Goal: Submit feedback/report problem: Submit feedback/report problem

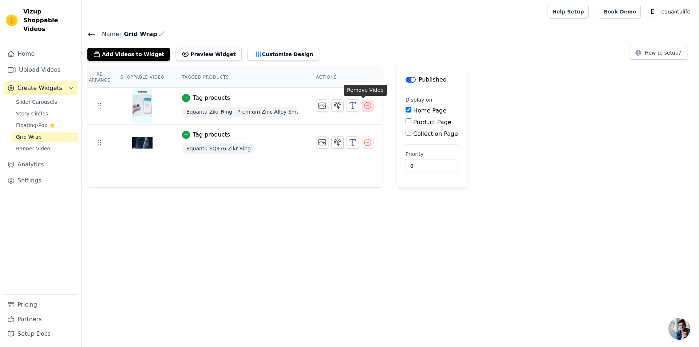
click at [363, 106] on icon "button" at bounding box center [367, 105] width 9 height 9
click at [364, 105] on icon "button" at bounding box center [367, 105] width 7 height 7
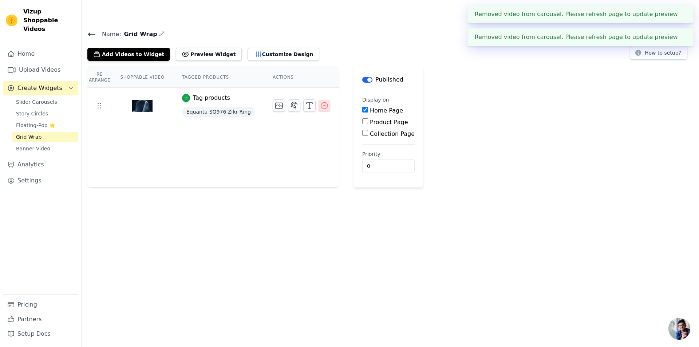
click at [320, 104] on icon "button" at bounding box center [324, 105] width 9 height 9
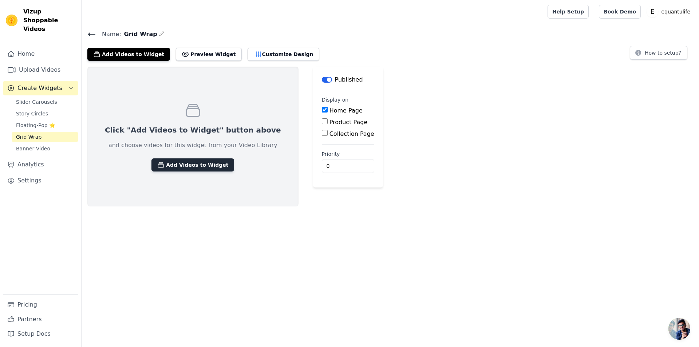
click at [173, 168] on button "Add Videos to Widget" at bounding box center [192, 164] width 83 height 13
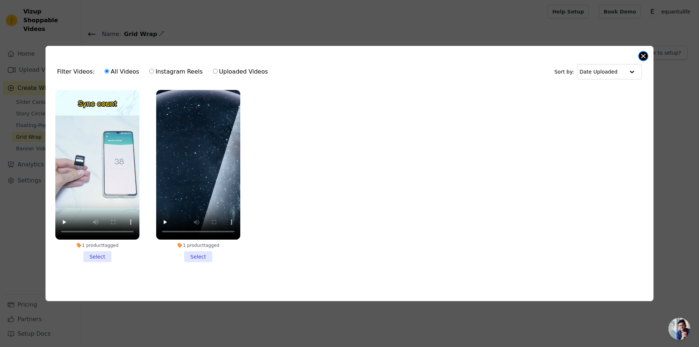
click at [641, 57] on button "Close modal" at bounding box center [643, 56] width 9 height 9
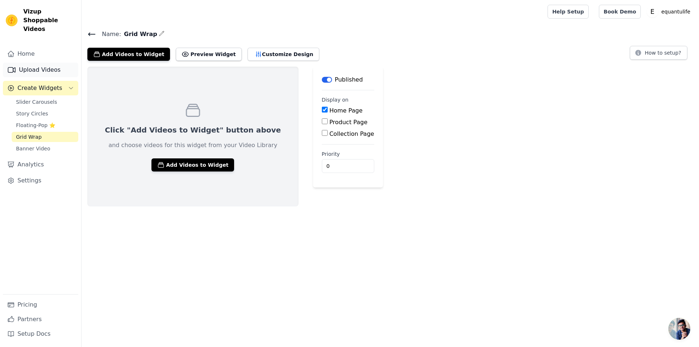
click at [39, 65] on link "Upload Videos" at bounding box center [40, 70] width 75 height 15
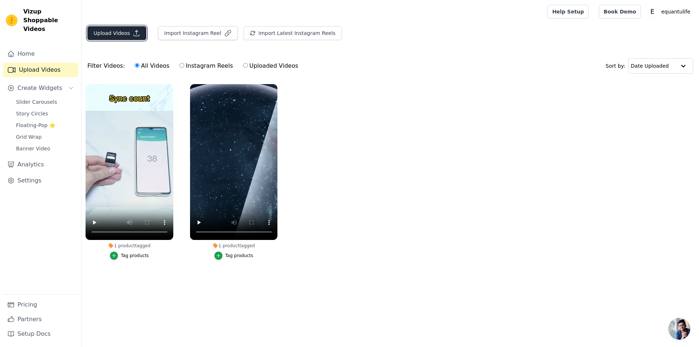
click at [127, 31] on button "Upload Videos" at bounding box center [116, 33] width 59 height 14
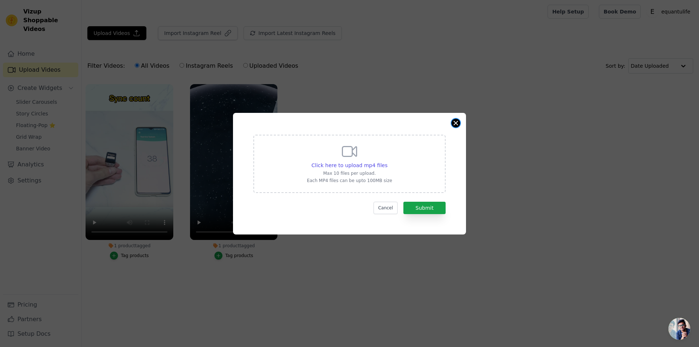
click at [455, 123] on button "Close modal" at bounding box center [455, 123] width 9 height 9
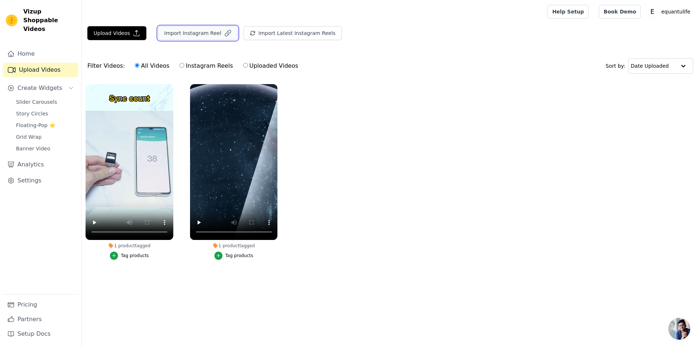
click at [222, 37] on button "Import Instagram Reel" at bounding box center [198, 33] width 80 height 14
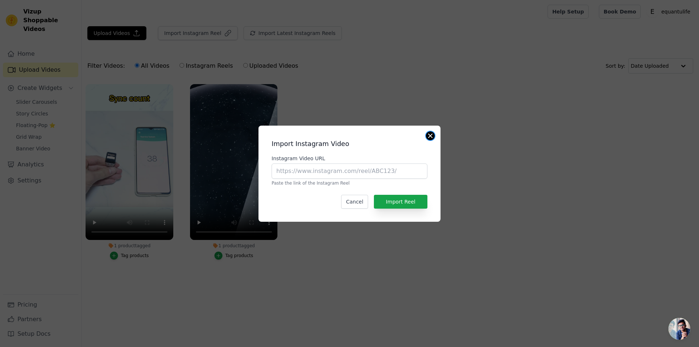
click at [428, 136] on button "Close modal" at bounding box center [430, 135] width 9 height 9
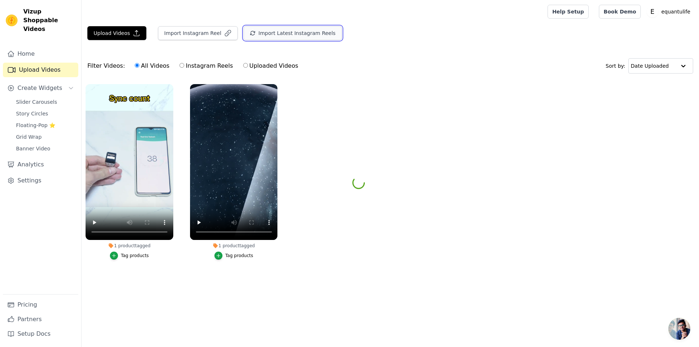
click at [297, 35] on button "Import Latest Instagram Reels" at bounding box center [292, 33] width 98 height 14
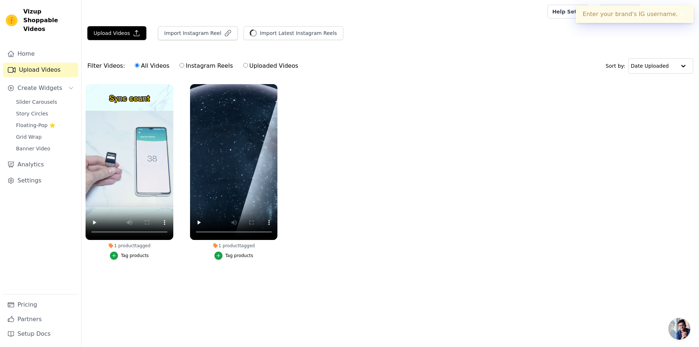
click at [327, 77] on div "Filter Videos: All Videos Instagram Reels Uploaded Videos Sort by: Date Uploaded" at bounding box center [390, 66] width 617 height 28
click at [606, 50] on div "Upload Videos Import Instagram Reel Import Latest Instagram Reels Import Latest…" at bounding box center [390, 152] width 617 height 252
click at [679, 13] on button "✖" at bounding box center [682, 14] width 8 height 9
click at [384, 76] on div "Filter Videos: All Videos Instagram Reels Uploaded Videos Sort by: Date Uploaded" at bounding box center [390, 66] width 617 height 28
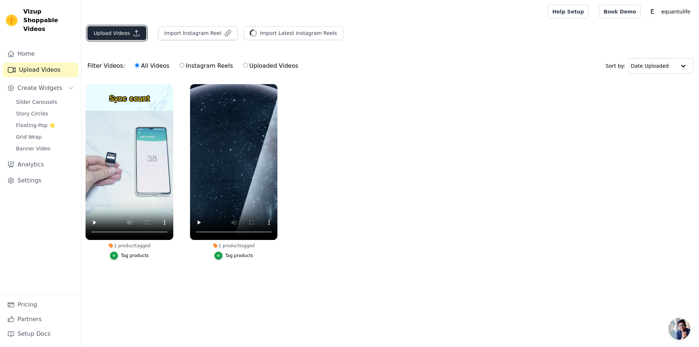
click at [121, 37] on button "Upload Videos" at bounding box center [116, 33] width 59 height 14
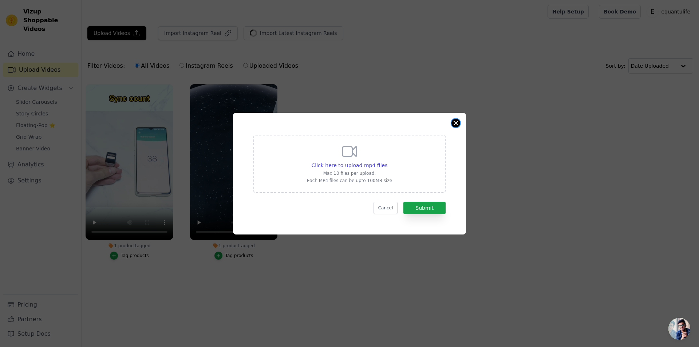
click at [455, 124] on button "Close modal" at bounding box center [455, 123] width 9 height 9
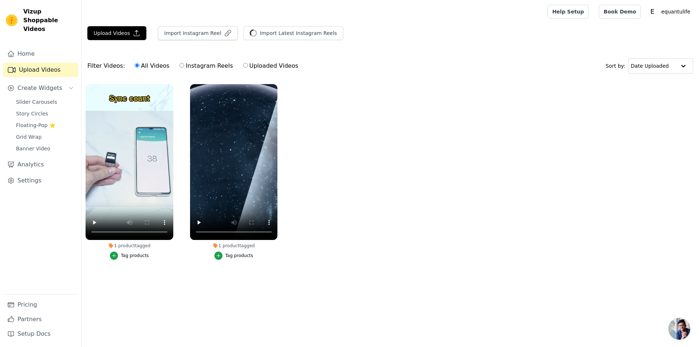
drag, startPoint x: 178, startPoint y: 274, endPoint x: 196, endPoint y: 168, distance: 107.5
click at [178, 273] on ul "1 product tagged Tag products 1 product tagged Tag products" at bounding box center [390, 179] width 617 height 198
click at [172, 86] on icon "button" at bounding box center [171, 85] width 3 height 3
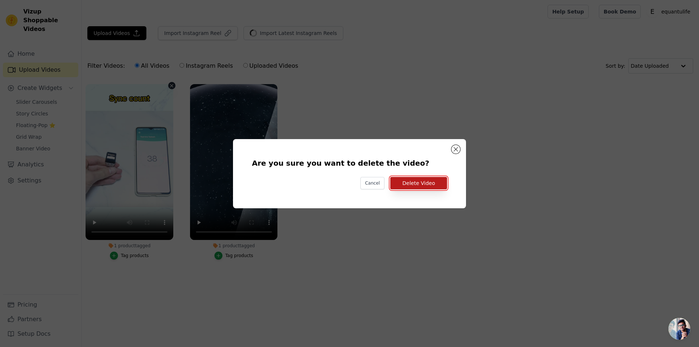
click at [411, 183] on button "Delete Video" at bounding box center [418, 183] width 57 height 12
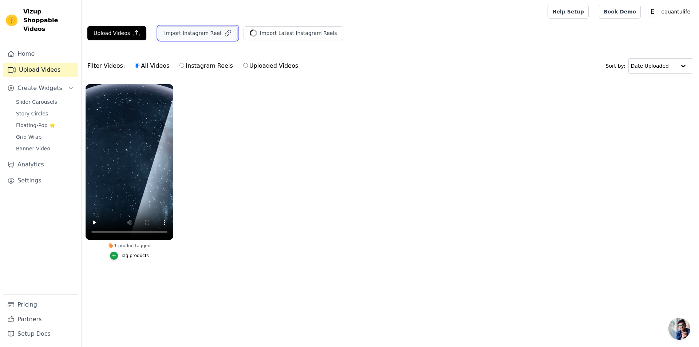
click at [174, 34] on button "Import Instagram Reel" at bounding box center [198, 33] width 80 height 14
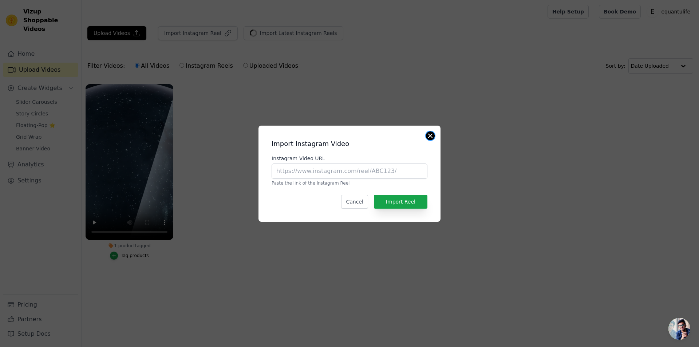
click at [430, 138] on button "Close modal" at bounding box center [430, 135] width 9 height 9
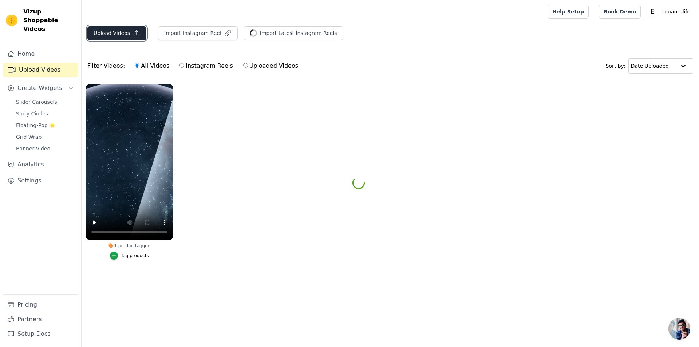
click at [127, 36] on button "Upload Videos" at bounding box center [116, 33] width 59 height 14
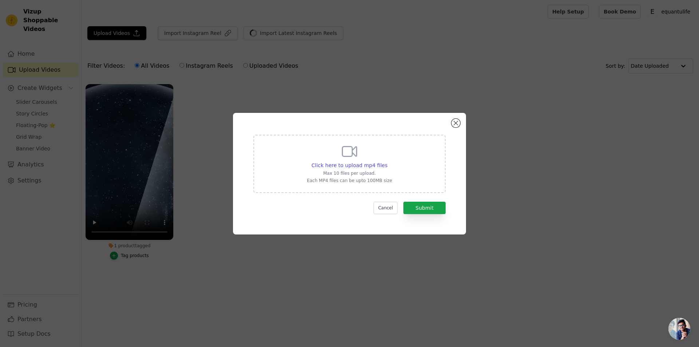
click at [386, 168] on div "Click here to upload mp4 files" at bounding box center [349, 165] width 85 height 7
click at [387, 162] on input "Click here to upload mp4 files Max 10 files per upload. Each MP4 files can be u…" at bounding box center [387, 161] width 0 height 0
click at [456, 124] on button "Close modal" at bounding box center [455, 123] width 9 height 9
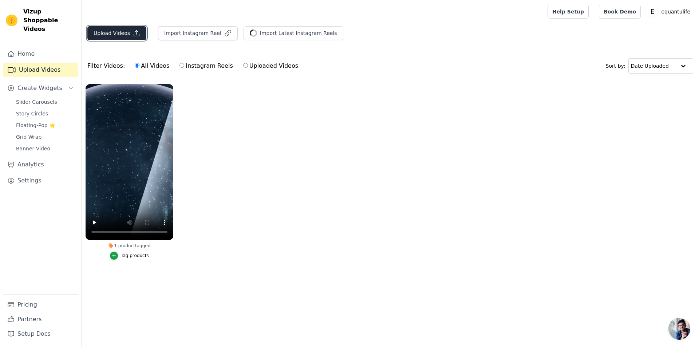
click at [131, 37] on button "Upload Videos" at bounding box center [116, 33] width 59 height 14
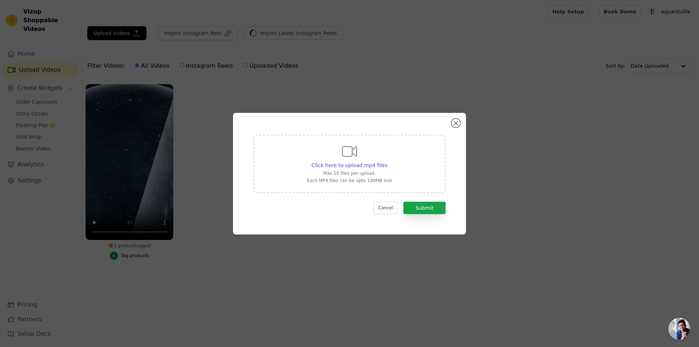
click at [357, 158] on icon at bounding box center [349, 151] width 17 height 17
click at [387, 161] on input "Click here to upload mp4 files Max 10 files per upload. Each MP4 files can be u…" at bounding box center [387, 161] width 0 height 0
type input "C:\fakepath\b028fb0010d975153141ef07e6caae71.mp4"
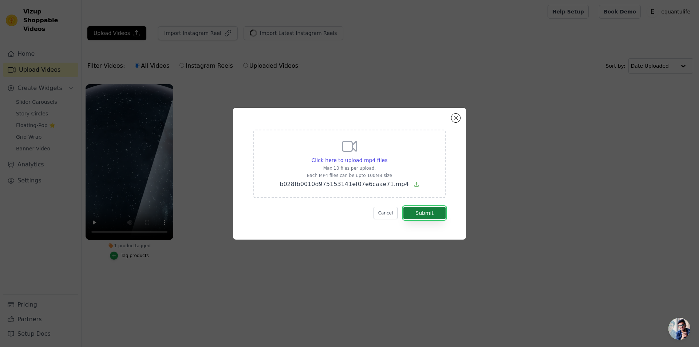
click at [435, 210] on button "Submit" at bounding box center [424, 213] width 42 height 12
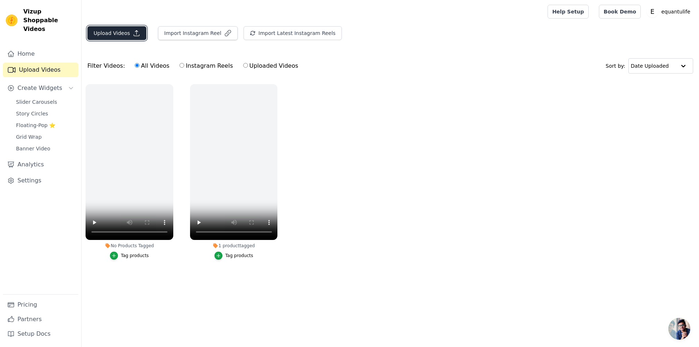
click at [133, 31] on icon "button" at bounding box center [136, 32] width 7 height 7
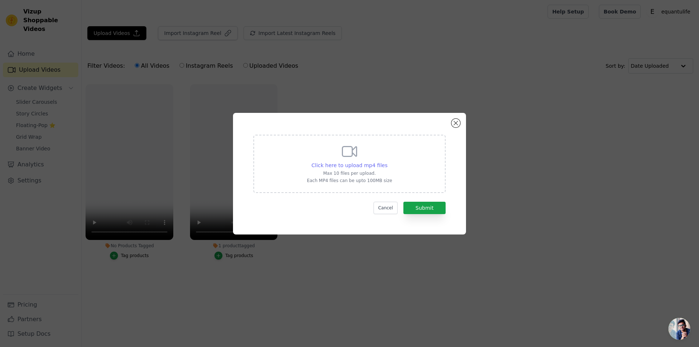
click at [377, 165] on span "Click here to upload mp4 files" at bounding box center [350, 165] width 76 height 6
click at [387, 162] on input "Click here to upload mp4 files Max 10 files per upload. Each MP4 files can be u…" at bounding box center [387, 161] width 0 height 0
type input "C:\fakepath\WhatsApp Video 2025-03-25 at 9.41.15 AM.mp4"
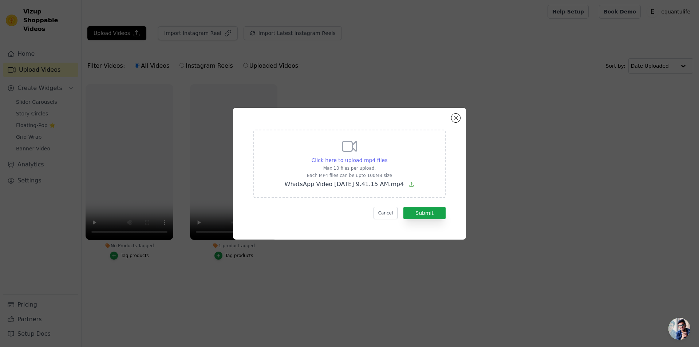
click at [383, 163] on div "Click here to upload mp4 files" at bounding box center [350, 160] width 76 height 7
click at [387, 157] on input "Click here to upload mp4 files Max 10 files per upload. Each MP4 files can be u…" at bounding box center [387, 156] width 0 height 0
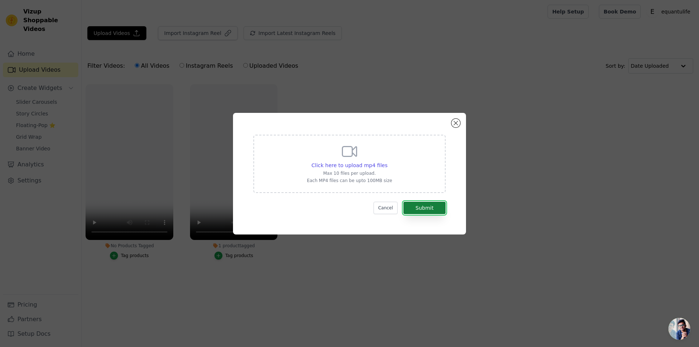
click at [434, 210] on button "Submit" at bounding box center [424, 208] width 42 height 12
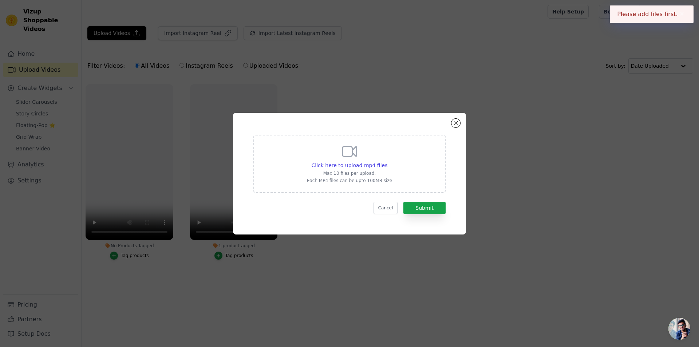
click at [410, 162] on div "Click here to upload mp4 files Max 10 files per upload. Each MP4 files can be u…" at bounding box center [349, 164] width 192 height 58
click at [387, 162] on input "Click here to upload mp4 files Max 10 files per upload. Each MP4 files can be u…" at bounding box center [387, 161] width 0 height 0
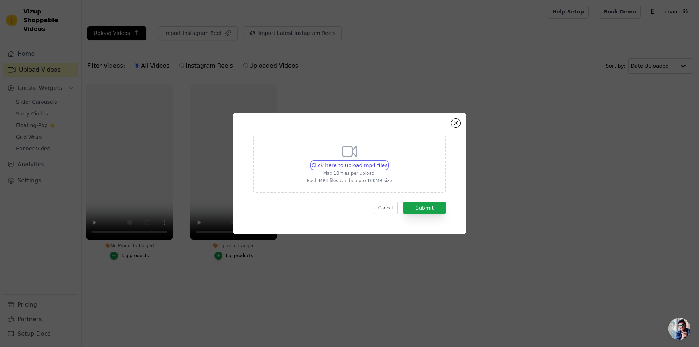
type input "C:\fakepath\WhatsApp Video 2025-03-25 at 9.41.15 AM.mp4"
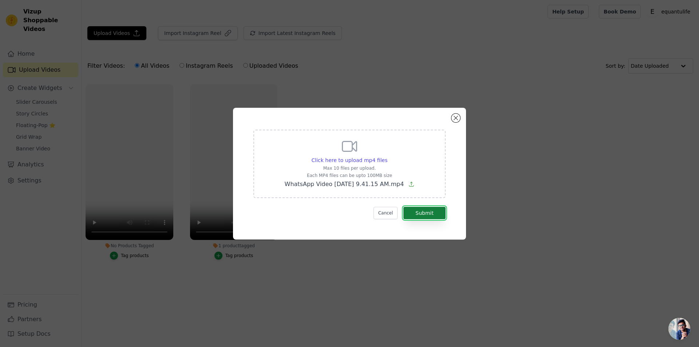
click at [432, 214] on button "Submit" at bounding box center [424, 213] width 42 height 12
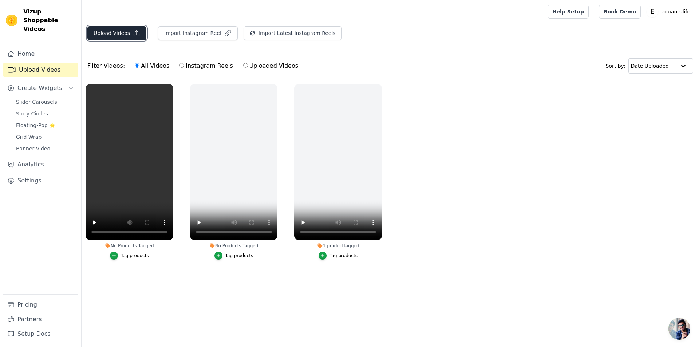
click at [120, 31] on button "Upload Videos" at bounding box center [116, 33] width 59 height 14
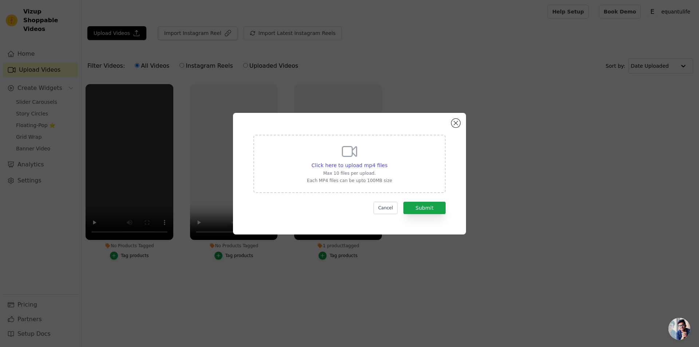
click at [378, 170] on p "Max 10 files per upload." at bounding box center [349, 173] width 85 height 6
click at [387, 162] on input "Click here to upload mp4 files Max 10 files per upload. Each MP4 files can be u…" at bounding box center [387, 161] width 0 height 0
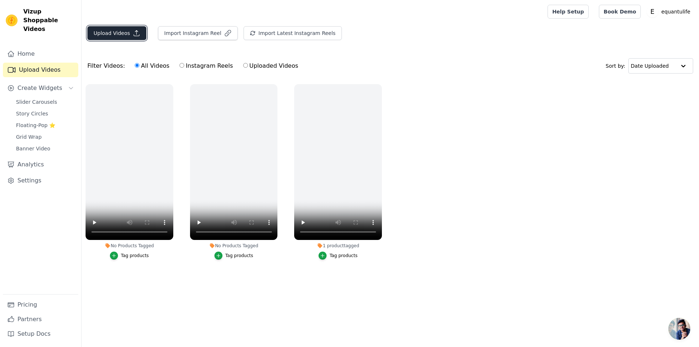
click at [127, 33] on button "Upload Videos" at bounding box center [116, 33] width 59 height 14
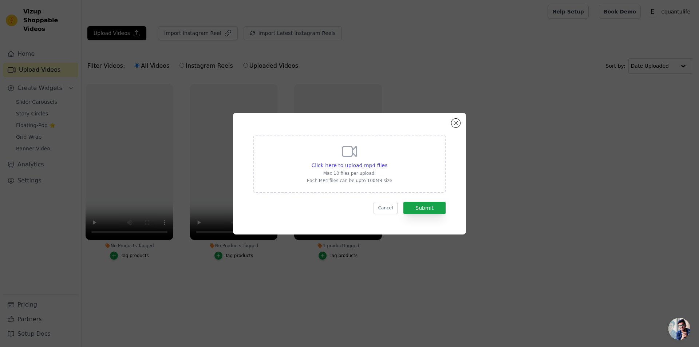
click at [356, 161] on div "Click here to upload mp4 files Max 10 files per upload. Each MP4 files can be u…" at bounding box center [349, 163] width 85 height 41
click at [387, 161] on input "Click here to upload mp4 files Max 10 files per upload. Each MP4 files can be u…" at bounding box center [387, 161] width 0 height 0
type input "C:\fakepath\Smart Zikr Ring Unboxing Equantu SQ976 Meditation for Beginners - T…"
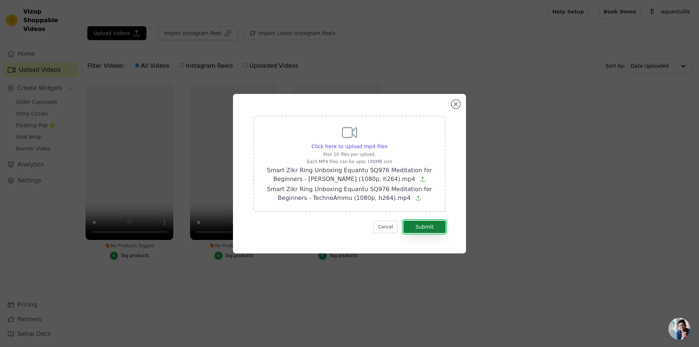
click at [421, 222] on button "Submit" at bounding box center [424, 227] width 42 height 12
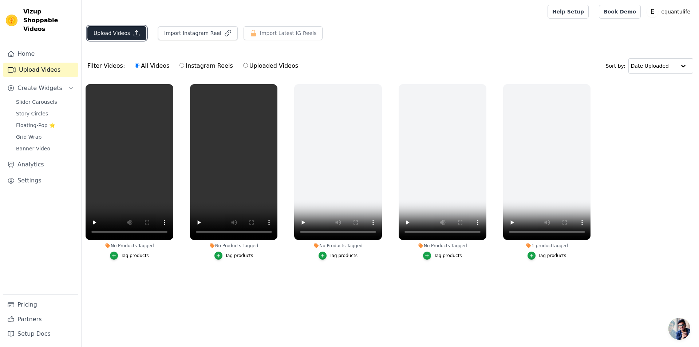
click at [127, 36] on button "Upload Videos" at bounding box center [116, 33] width 59 height 14
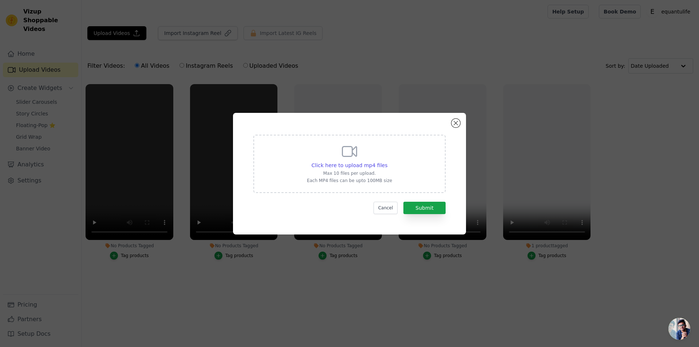
click at [359, 173] on p "Max 10 files per upload." at bounding box center [349, 173] width 85 height 6
click at [387, 162] on input "Click here to upload mp4 files Max 10 files per upload. Each MP4 files can be u…" at bounding box center [387, 161] width 0 height 0
type input "C:\fakepath\Equantu Fit Tasbeeh Ring - Tech Floppy (720p, h264).mp4"
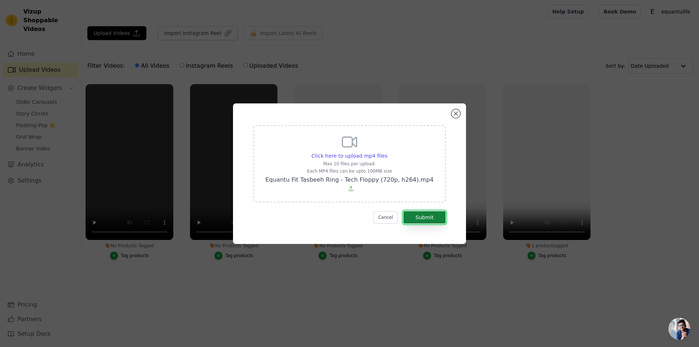
click at [427, 214] on button "Submit" at bounding box center [424, 217] width 42 height 12
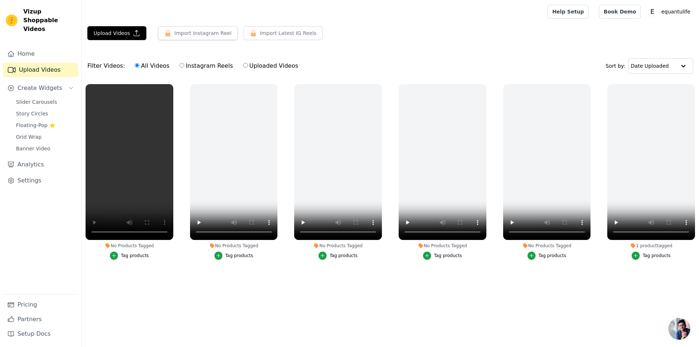
click at [132, 307] on html "Vizup Shoppable Videos Home Upload Videos Create Widgets Slider Carousels Story…" at bounding box center [349, 153] width 699 height 307
click at [441, 300] on main "Upload Videos Import Instagram Reel Import Latest Instagram Reels Import Latest…" at bounding box center [390, 165] width 617 height 284
click at [123, 34] on button "Upload Videos" at bounding box center [116, 33] width 59 height 14
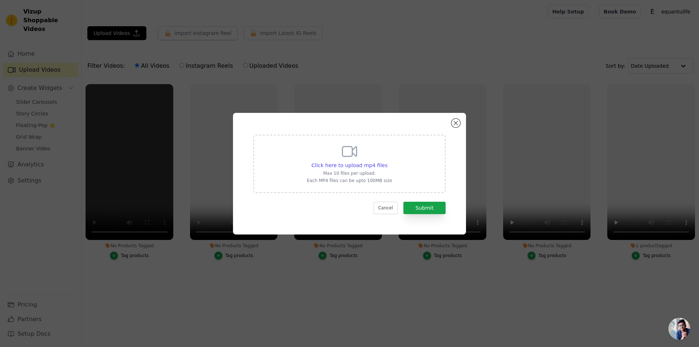
click at [460, 124] on div "Click here to upload mp4 files Max 10 files per upload. Each MP4 files can be u…" at bounding box center [349, 174] width 233 height 122
click at [460, 124] on button "Close modal" at bounding box center [455, 123] width 9 height 9
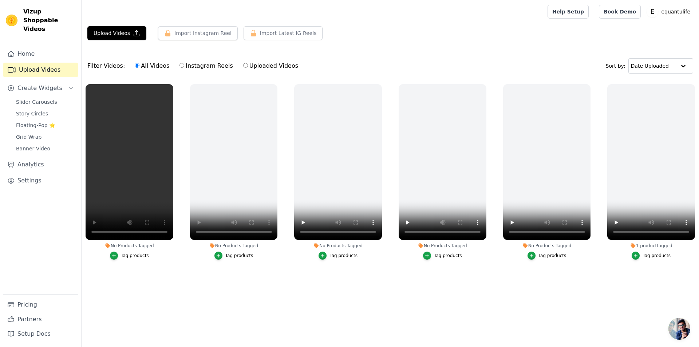
click at [242, 4] on div at bounding box center [312, 11] width 451 height 23
click at [112, 33] on button "Upload Videos" at bounding box center [116, 33] width 59 height 14
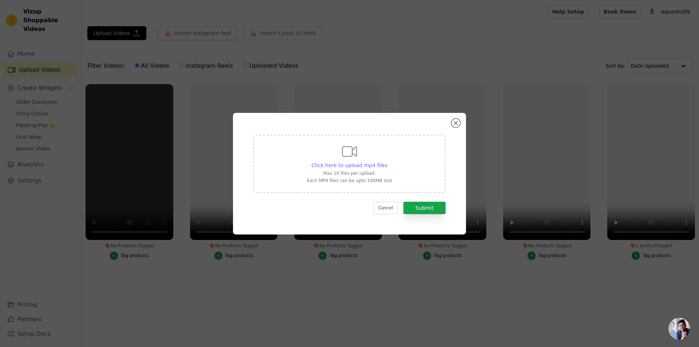
click at [372, 167] on span "Click here to upload mp4 files" at bounding box center [350, 165] width 76 height 6
click at [387, 162] on input "Click here to upload mp4 files Max 10 files per upload. Each MP4 files can be u…" at bounding box center [387, 161] width 0 height 0
type input "C:\fakepath\SQ-976-250522.mp4"
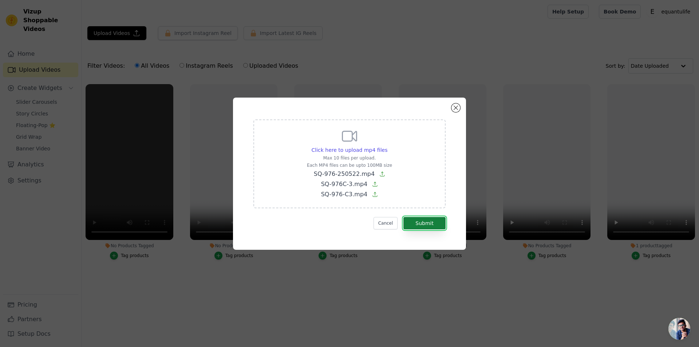
click at [423, 225] on button "Submit" at bounding box center [424, 223] width 42 height 12
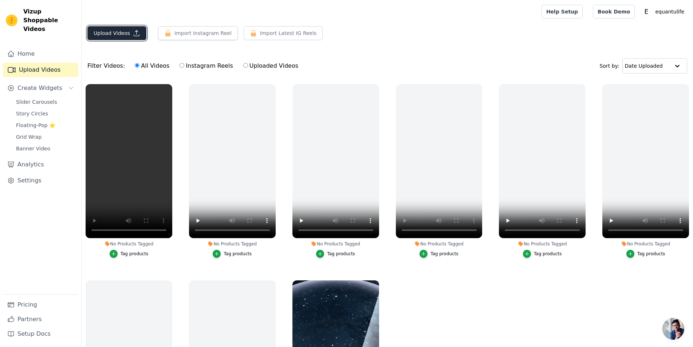
click at [132, 39] on button "Upload Videos" at bounding box center [116, 33] width 59 height 14
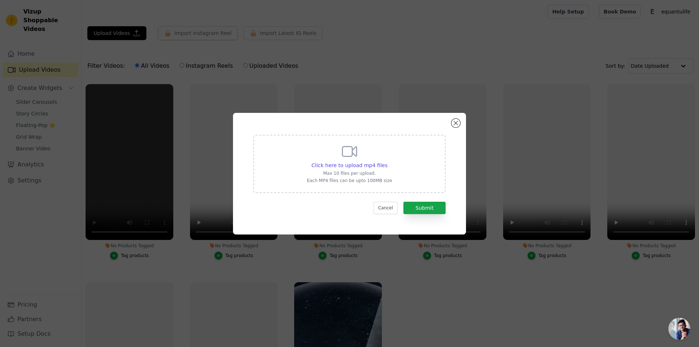
click at [340, 186] on div "Click here to upload mp4 files Max 10 files per upload. Each MP4 files can be u…" at bounding box center [349, 164] width 192 height 58
click at [387, 162] on input "Click here to upload mp4 files Max 10 files per upload. Each MP4 files can be u…" at bounding box center [387, 161] width 0 height 0
type input "C:\fakepath\Is the Equantu SQ976 Smart Zikr Ring Right App Review and Features …"
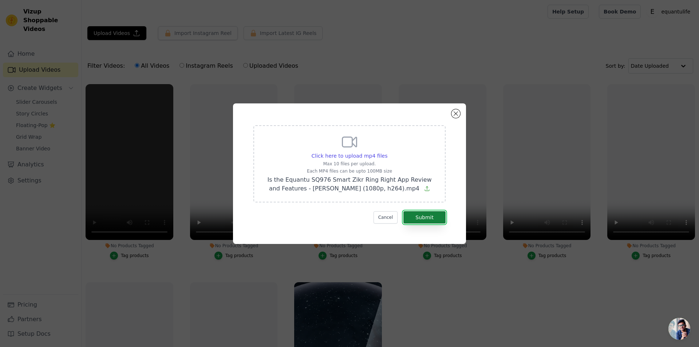
click at [426, 217] on button "Submit" at bounding box center [424, 217] width 42 height 12
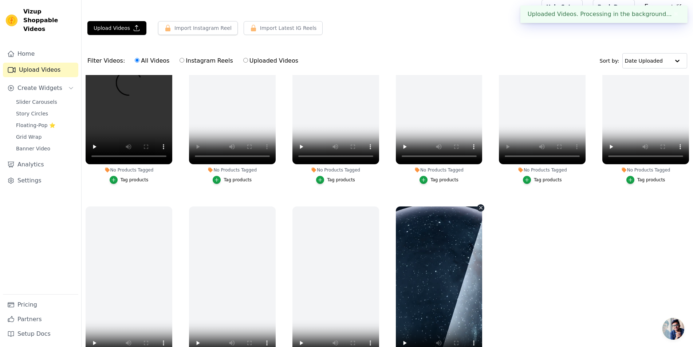
scroll to position [74, 0]
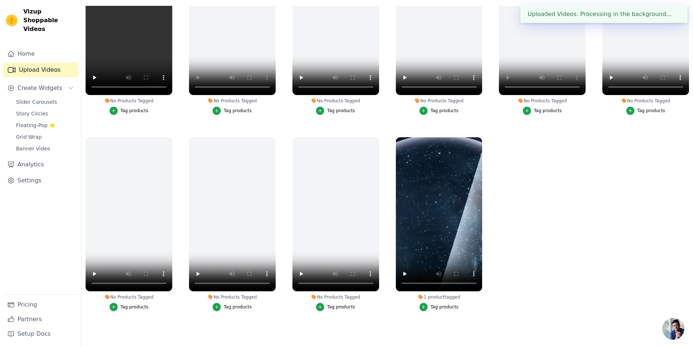
click at [436, 296] on div "1 product tagged" at bounding box center [439, 297] width 87 height 6
click at [426, 303] on div "button" at bounding box center [423, 307] width 8 height 8
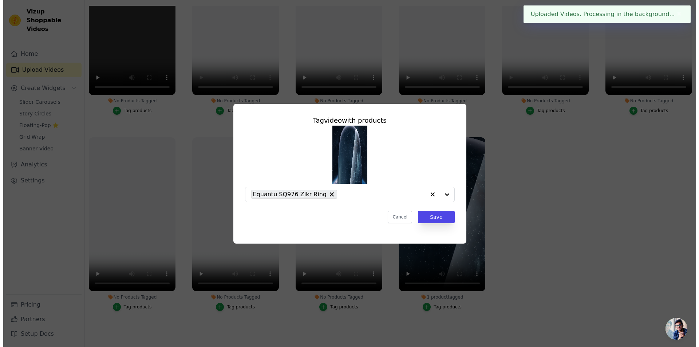
scroll to position [0, 0]
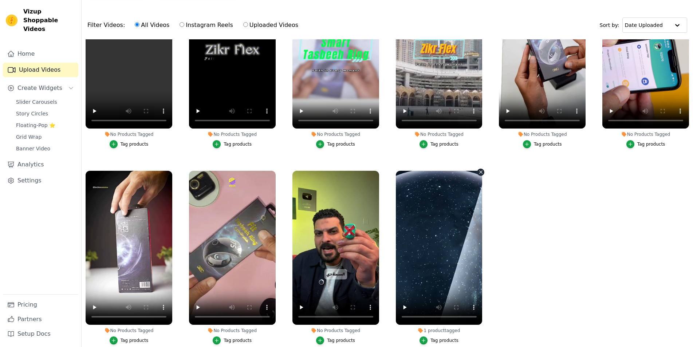
scroll to position [74, 0]
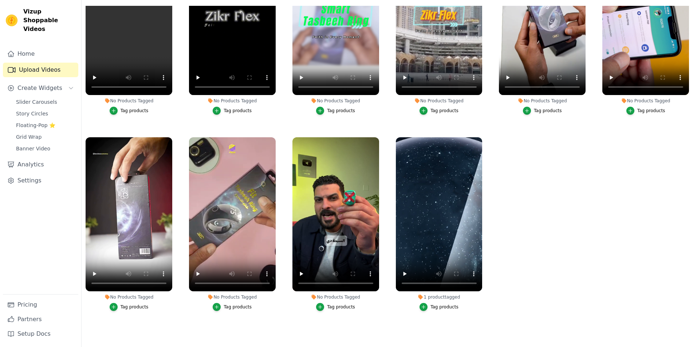
click at [430, 304] on div "Tag products" at bounding box center [444, 307] width 28 height 6
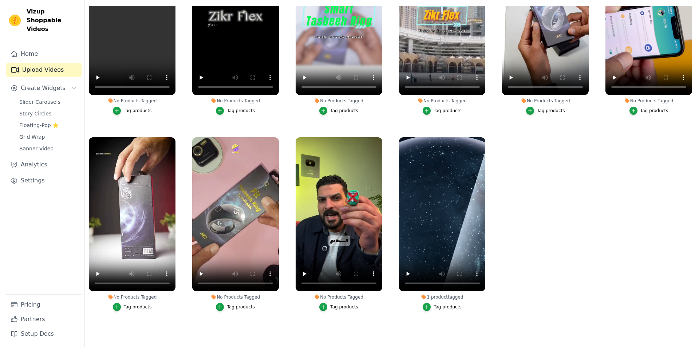
scroll to position [0, 0]
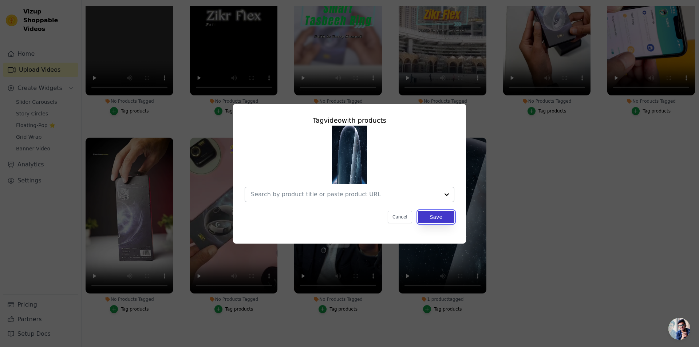
click at [444, 213] on button "Save" at bounding box center [436, 217] width 36 height 12
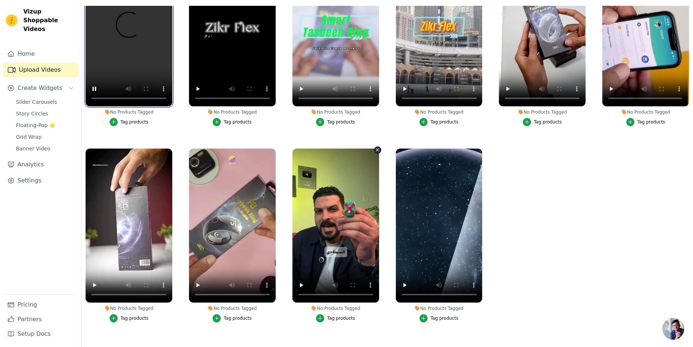
scroll to position [70, 0]
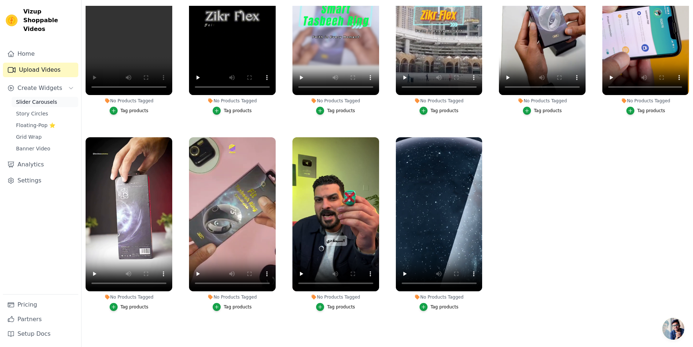
click at [37, 98] on span "Slider Carousels" at bounding box center [36, 101] width 41 height 7
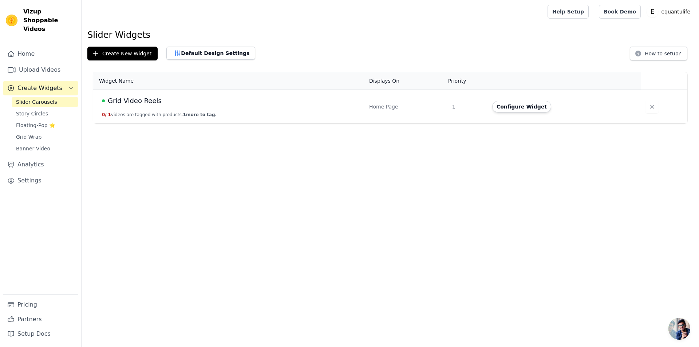
click at [209, 104] on div "Grid Video Reels" at bounding box center [231, 101] width 258 height 10
click at [506, 104] on button "Configure Widget" at bounding box center [521, 107] width 59 height 12
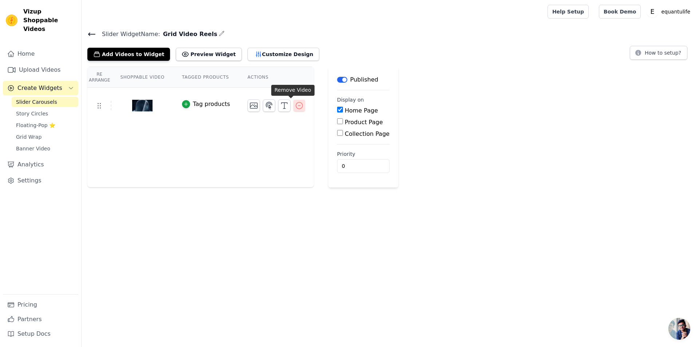
click at [296, 105] on icon "button" at bounding box center [299, 105] width 7 height 7
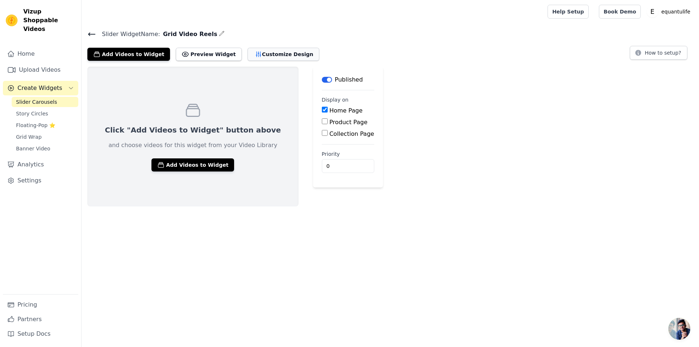
click at [260, 57] on button "Customize Design" at bounding box center [283, 54] width 72 height 13
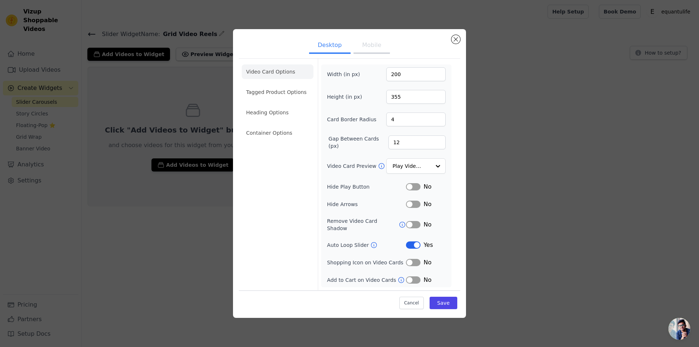
click at [378, 46] on button "Mobile" at bounding box center [371, 46] width 36 height 16
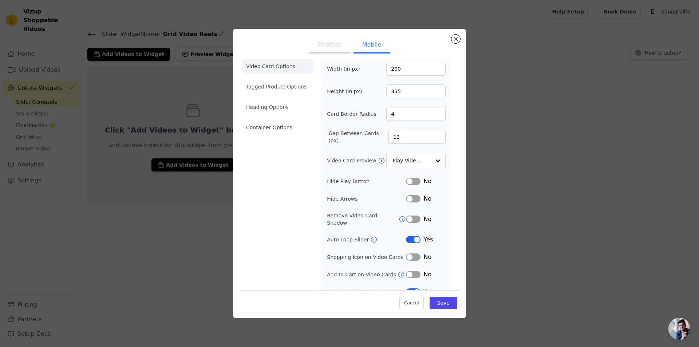
scroll to position [10, 0]
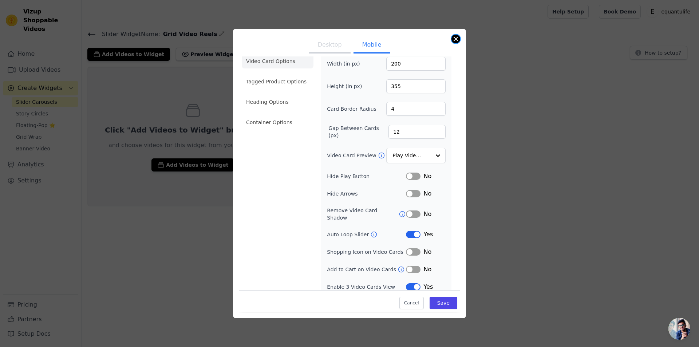
click at [455, 35] on button "Close modal" at bounding box center [455, 39] width 9 height 9
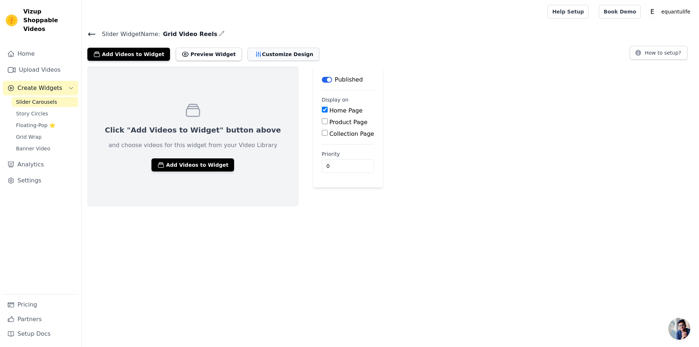
click at [267, 53] on button "Customize Design" at bounding box center [283, 54] width 72 height 13
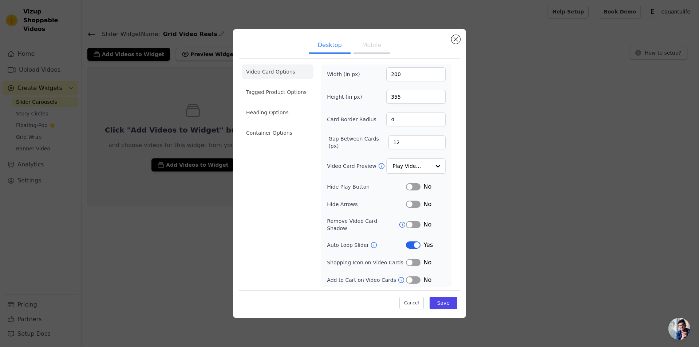
click at [380, 54] on button "Mobile" at bounding box center [371, 46] width 36 height 16
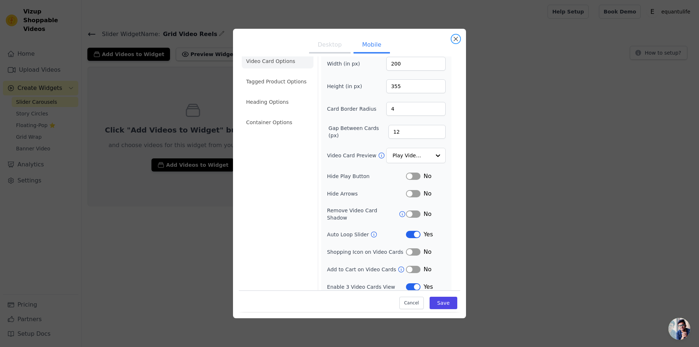
drag, startPoint x: 457, startPoint y: 36, endPoint x: 433, endPoint y: 41, distance: 25.0
click at [457, 36] on button "Close modal" at bounding box center [455, 39] width 9 height 9
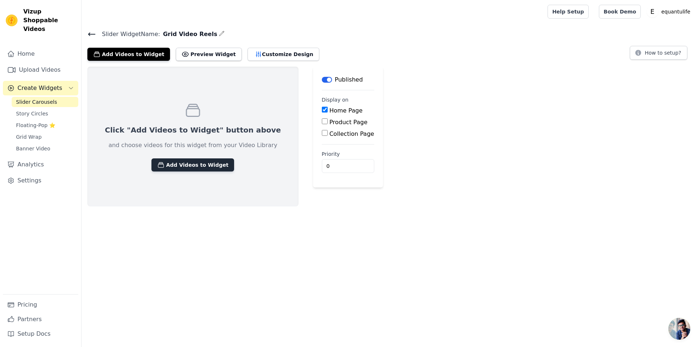
click at [194, 165] on button "Add Videos to Widget" at bounding box center [192, 164] width 83 height 13
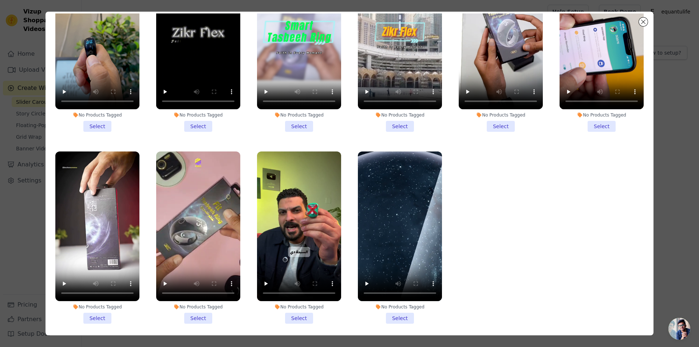
scroll to position [63, 0]
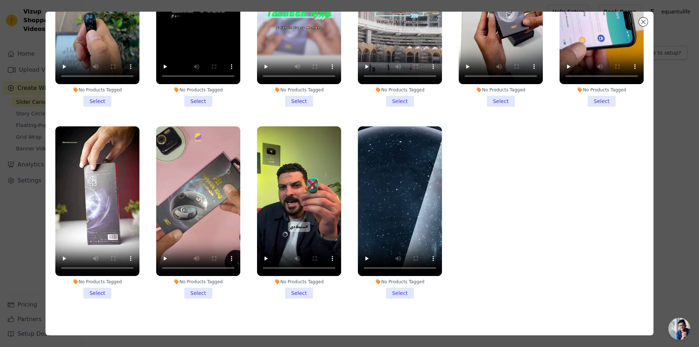
click at [295, 286] on li "No Products Tagged Select" at bounding box center [299, 212] width 84 height 172
click at [0, 0] on input "No Products Tagged Select" at bounding box center [0, 0] width 0 height 0
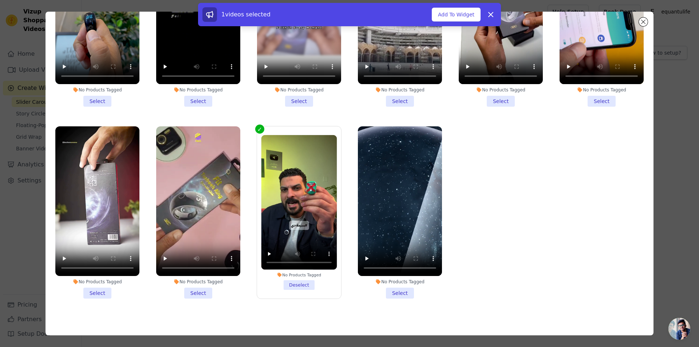
click at [198, 286] on li "No Products Tagged Select" at bounding box center [198, 212] width 84 height 172
click at [0, 0] on input "No Products Tagged Select" at bounding box center [0, 0] width 0 height 0
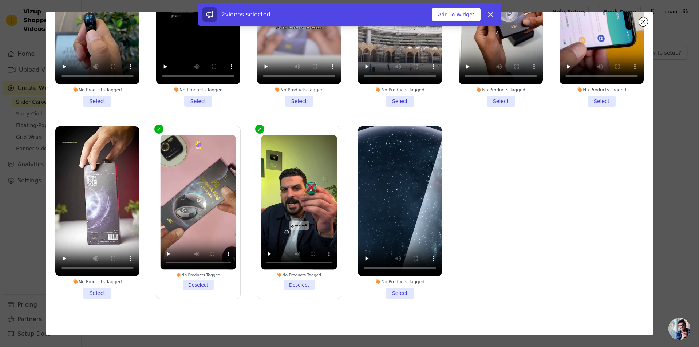
click at [106, 290] on li "No Products Tagged Select" at bounding box center [97, 212] width 84 height 172
click at [0, 0] on input "No Products Tagged Select" at bounding box center [0, 0] width 0 height 0
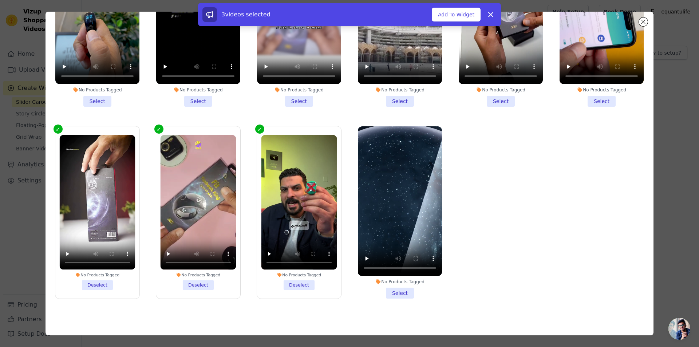
scroll to position [0, 0]
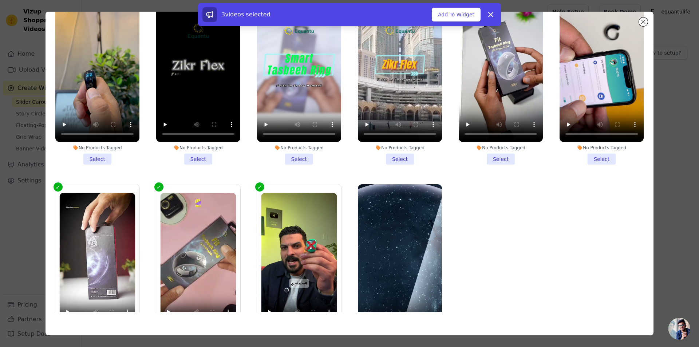
click at [597, 156] on li "No Products Tagged Select" at bounding box center [601, 78] width 84 height 172
click at [0, 0] on input "No Products Tagged Select" at bounding box center [0, 0] width 0 height 0
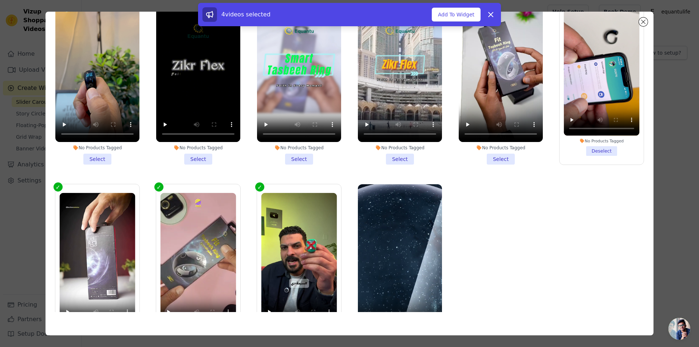
click at [494, 157] on li "No Products Tagged Select" at bounding box center [501, 78] width 84 height 172
click at [0, 0] on input "No Products Tagged Select" at bounding box center [0, 0] width 0 height 0
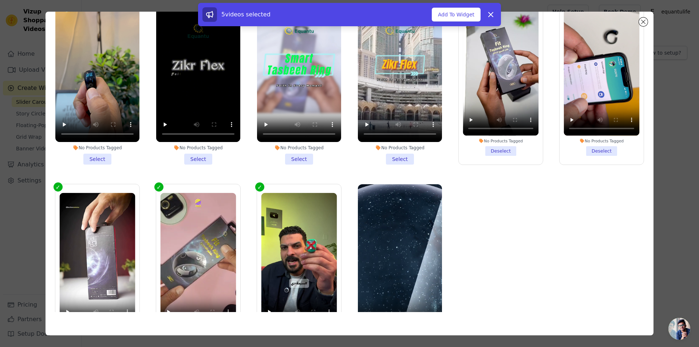
click at [96, 155] on li "No Products Tagged Select" at bounding box center [97, 78] width 84 height 172
click at [0, 0] on input "No Products Tagged Select" at bounding box center [0, 0] width 0 height 0
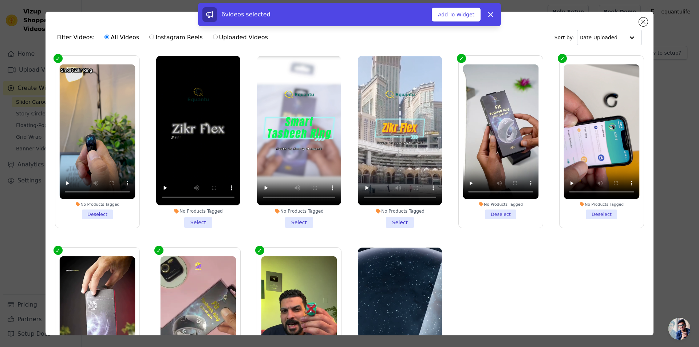
click at [395, 221] on li "No Products Tagged Select" at bounding box center [400, 142] width 84 height 172
click at [0, 0] on input "No Products Tagged Select" at bounding box center [0, 0] width 0 height 0
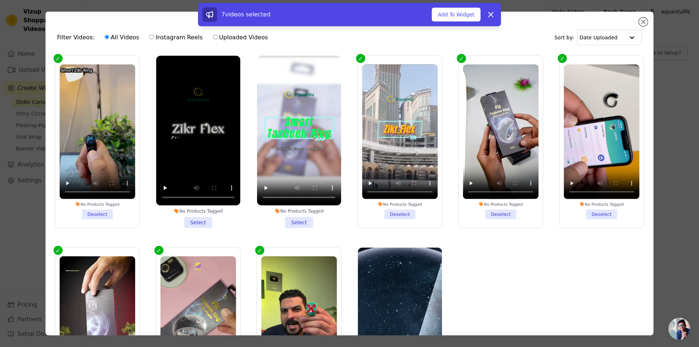
click at [294, 218] on li "No Products Tagged Select" at bounding box center [299, 142] width 84 height 172
click at [0, 0] on input "No Products Tagged Select" at bounding box center [0, 0] width 0 height 0
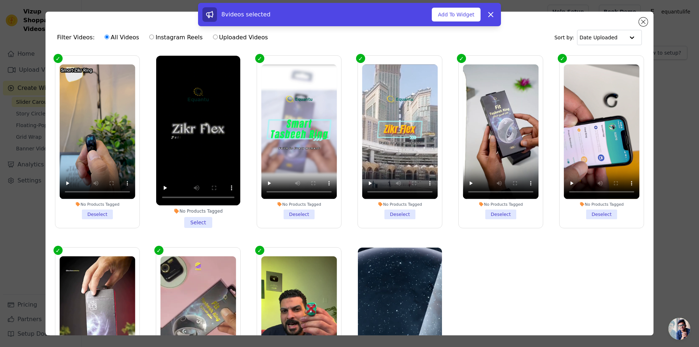
click at [198, 225] on li "No Products Tagged Select" at bounding box center [198, 142] width 84 height 172
click at [0, 0] on input "No Products Tagged Select" at bounding box center [0, 0] width 0 height 0
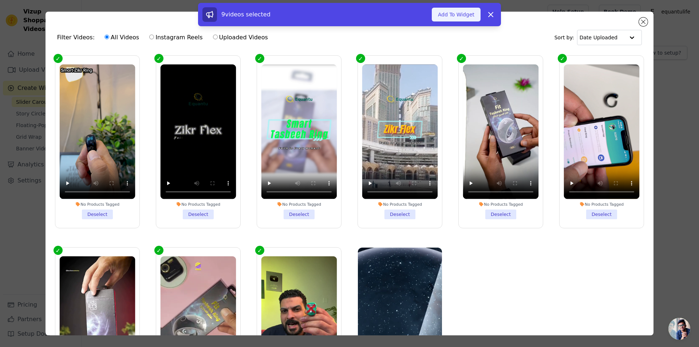
click at [460, 19] on button "Add To Widget" at bounding box center [456, 15] width 49 height 14
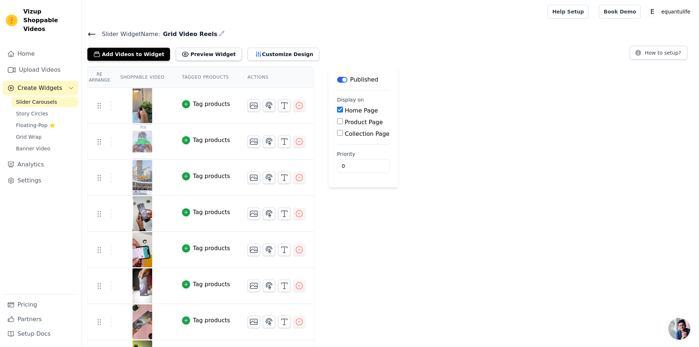
click at [393, 199] on div "Re Arrange Shoppable Video Tagged Products Actions Tag products Tag products Ta…" at bounding box center [390, 239] width 617 height 345
click at [625, 115] on div "Re Arrange Shoppable Video Tagged Products Actions Tag products Tag products Ta…" at bounding box center [390, 239] width 617 height 345
click at [107, 336] on tr "Tag products" at bounding box center [200, 322] width 226 height 36
click at [138, 75] on th "Shoppable Video" at bounding box center [142, 77] width 62 height 21
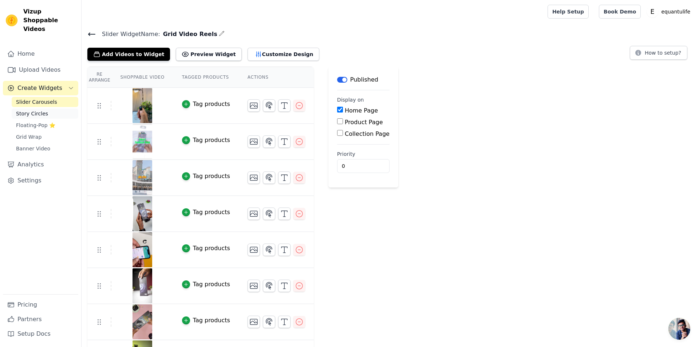
click at [35, 110] on span "Story Circles" at bounding box center [32, 113] width 32 height 7
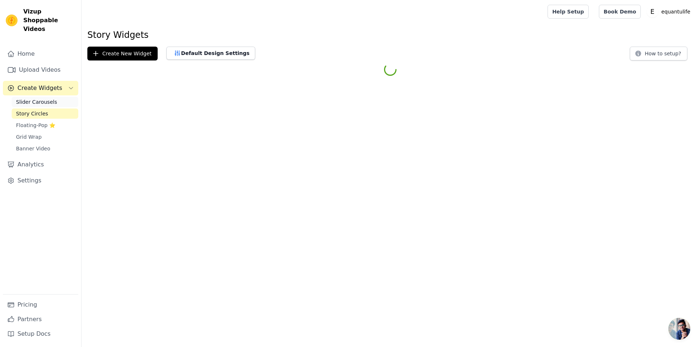
click at [41, 98] on span "Slider Carousels" at bounding box center [36, 101] width 41 height 7
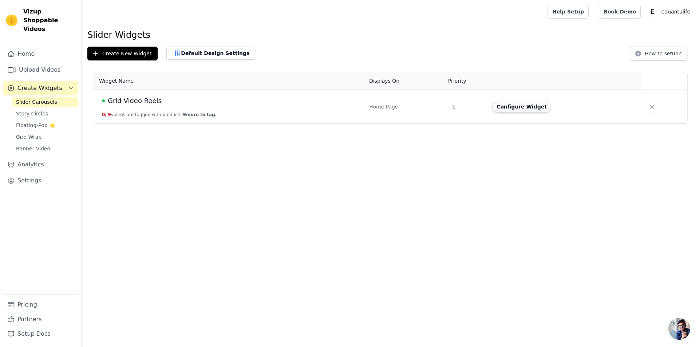
click at [531, 108] on button "Configure Widget" at bounding box center [521, 107] width 59 height 12
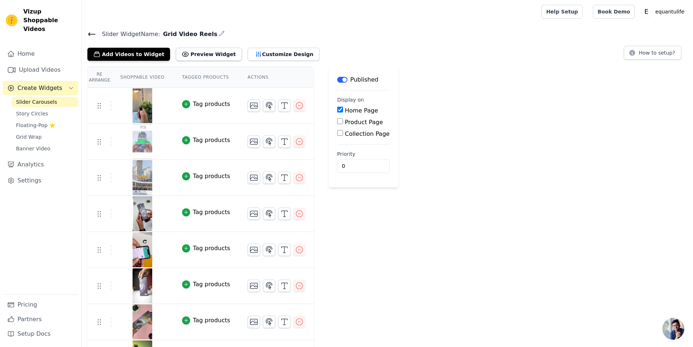
click at [90, 36] on icon at bounding box center [91, 34] width 9 height 9
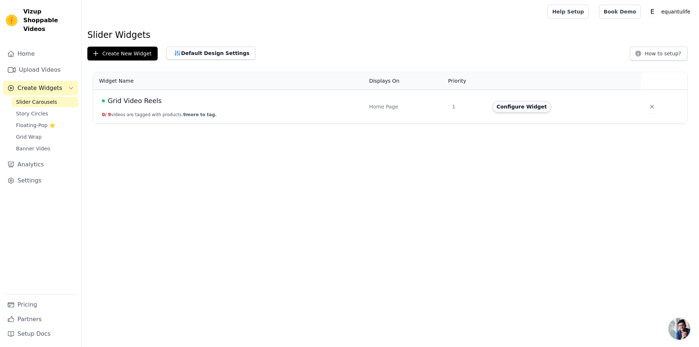
click at [506, 103] on button "Configure Widget" at bounding box center [521, 107] width 59 height 12
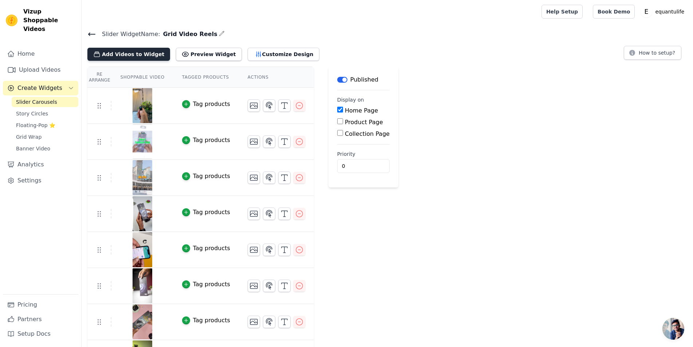
click at [133, 54] on button "Add Videos to Widget" at bounding box center [128, 54] width 83 height 13
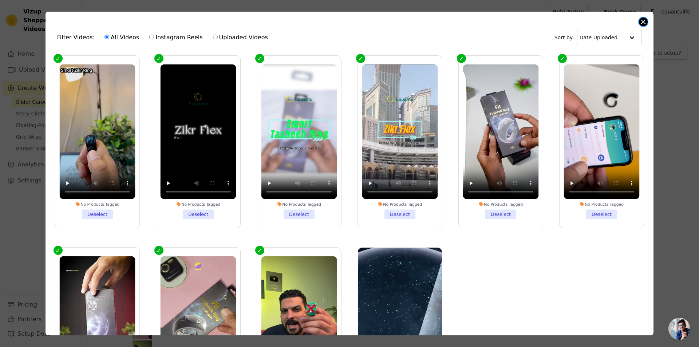
click at [640, 23] on button "Close modal" at bounding box center [643, 21] width 9 height 9
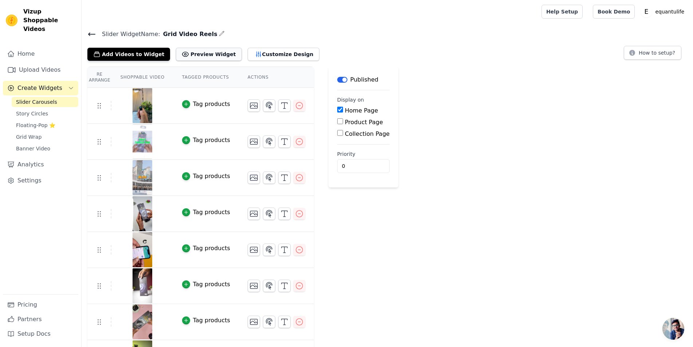
click at [190, 51] on button "Preview Widget" at bounding box center [209, 54] width 66 height 13
click at [265, 108] on icon "button" at bounding box center [269, 105] width 9 height 9
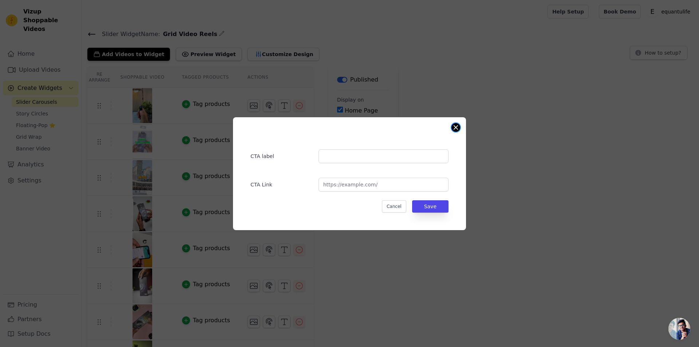
click at [452, 129] on button "Close modal" at bounding box center [455, 127] width 9 height 9
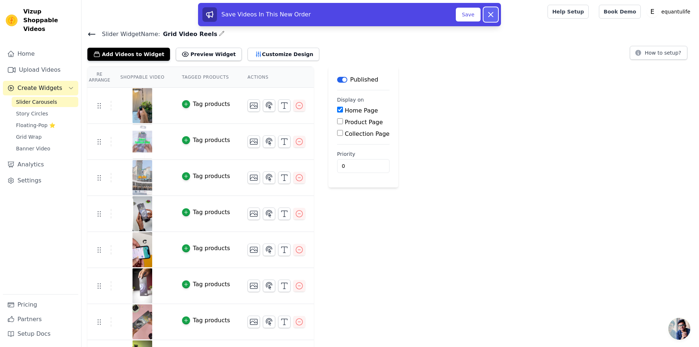
click at [490, 10] on icon at bounding box center [490, 14] width 9 height 9
click at [434, 245] on div "Re Arrange Shoppable Video Tagged Products Actions Tag products Tag products Ta…" at bounding box center [390, 239] width 617 height 345
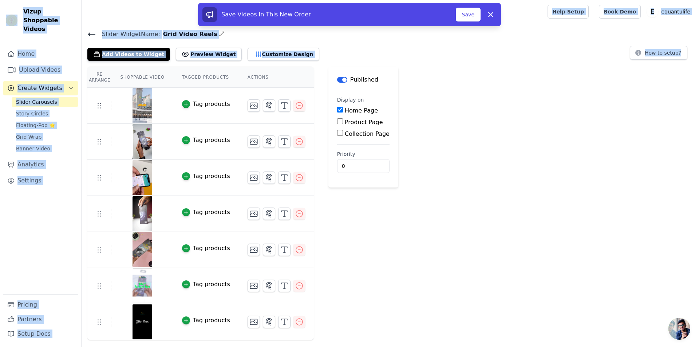
drag, startPoint x: 100, startPoint y: 342, endPoint x: 161, endPoint y: 305, distance: 70.5
click at [161, 0] on html "Vizup Shoppable Videos Home Upload Videos Create Widgets Slider Carousels Story…" at bounding box center [349, 0] width 699 height 0
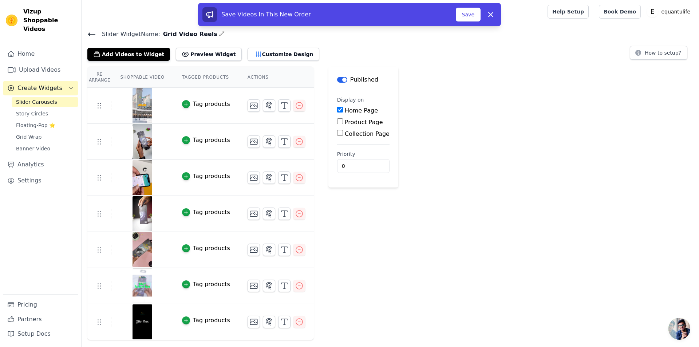
click at [473, 264] on div "Re Arrange Shoppable Video Tagged Products Actions Tag products Tag products Ta…" at bounding box center [390, 203] width 617 height 273
click at [490, 13] on icon at bounding box center [490, 14] width 4 height 4
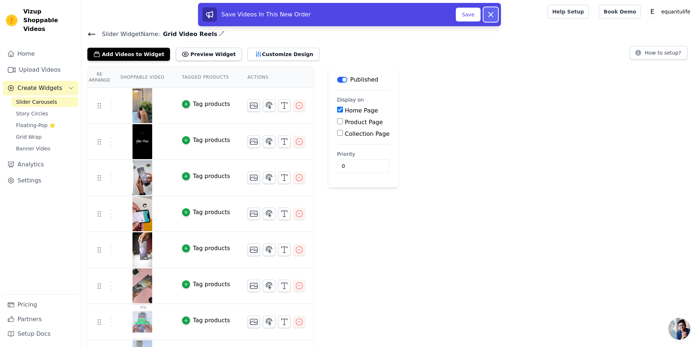
click at [495, 15] on button "Dismiss" at bounding box center [490, 14] width 15 height 15
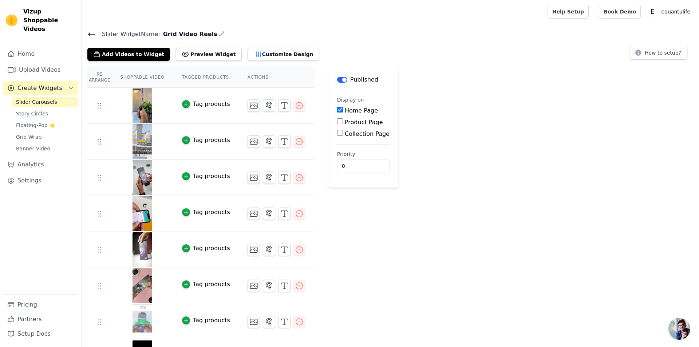
click at [92, 32] on icon at bounding box center [91, 34] width 9 height 9
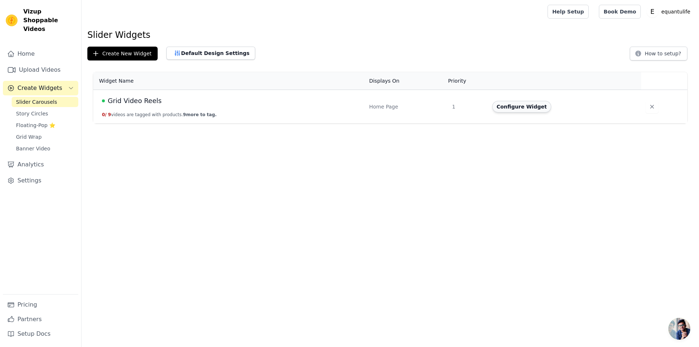
click at [504, 107] on button "Configure Widget" at bounding box center [521, 107] width 59 height 12
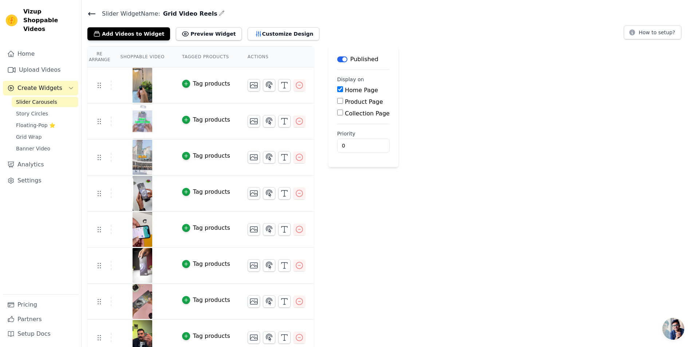
scroll to position [65, 0]
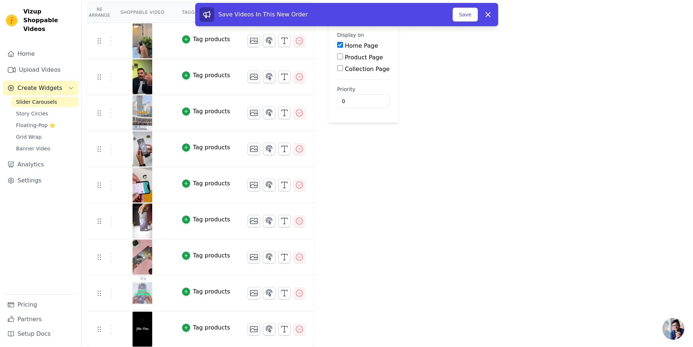
click at [475, 209] on div "Re Arrange Shoppable Video Tagged Products Actions Tag products Tag products Ta…" at bounding box center [387, 174] width 611 height 345
click at [472, 18] on button "Save" at bounding box center [464, 15] width 25 height 14
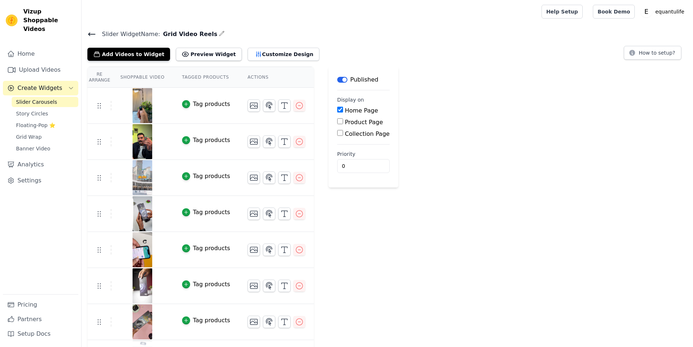
scroll to position [65, 0]
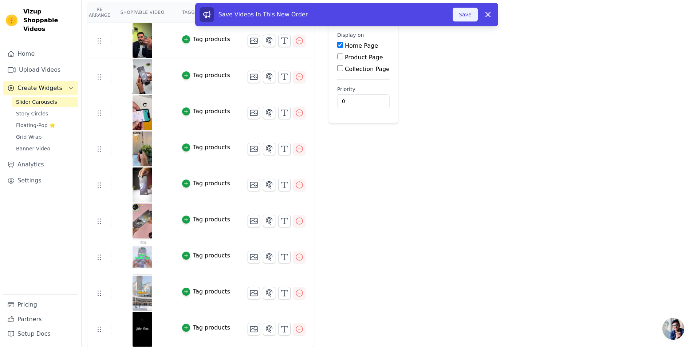
click at [469, 16] on button "Save" at bounding box center [464, 15] width 25 height 14
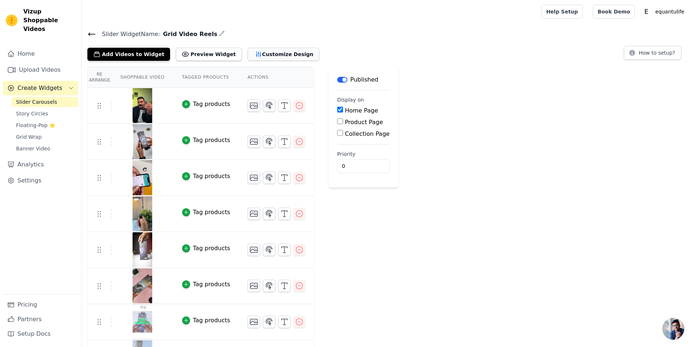
click at [268, 52] on button "Customize Design" at bounding box center [283, 54] width 72 height 13
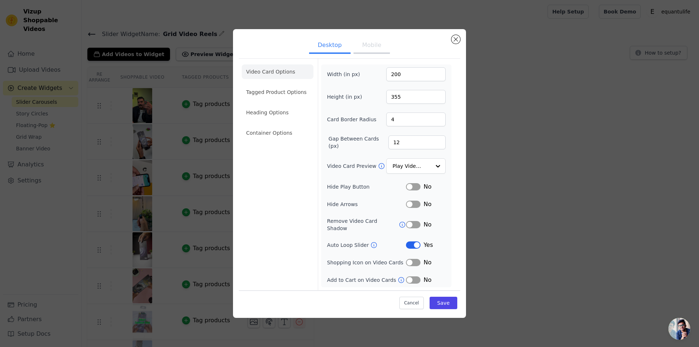
click at [415, 243] on button "Label" at bounding box center [413, 244] width 15 height 7
click at [362, 44] on button "Mobile" at bounding box center [371, 46] width 36 height 16
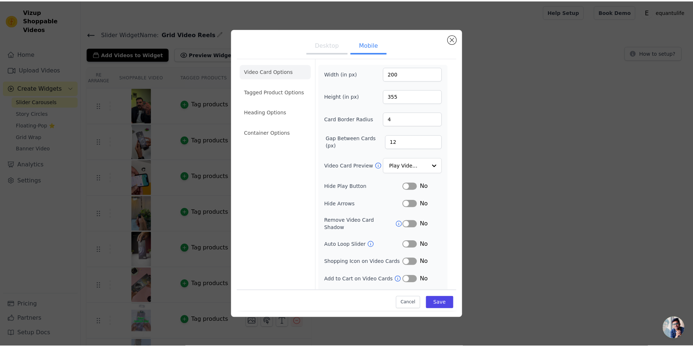
scroll to position [10, 0]
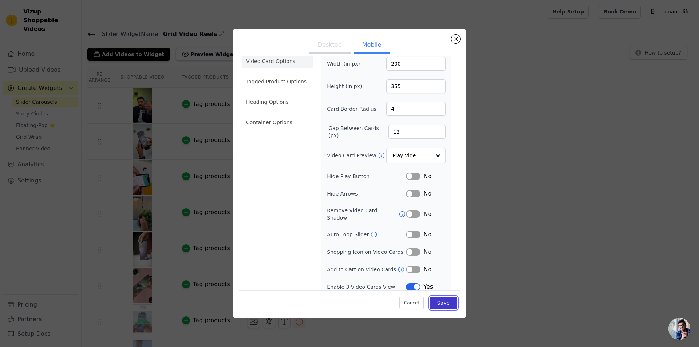
click at [440, 300] on button "Save" at bounding box center [443, 303] width 28 height 12
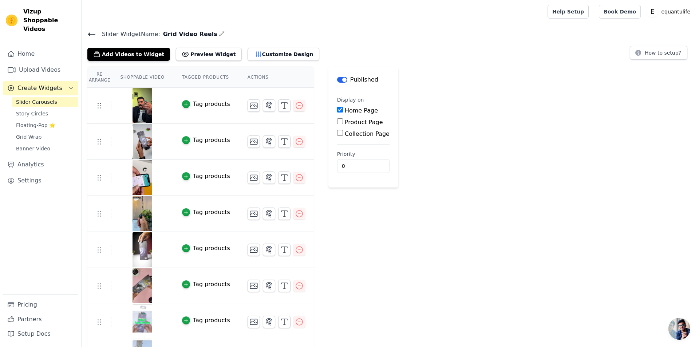
click at [273, 60] on div "Slider Widget Name: Grid Video Reels Add Videos to Widget Preview Widget Custom…" at bounding box center [390, 220] width 617 height 383
click at [272, 52] on button "Customize Design" at bounding box center [283, 54] width 72 height 13
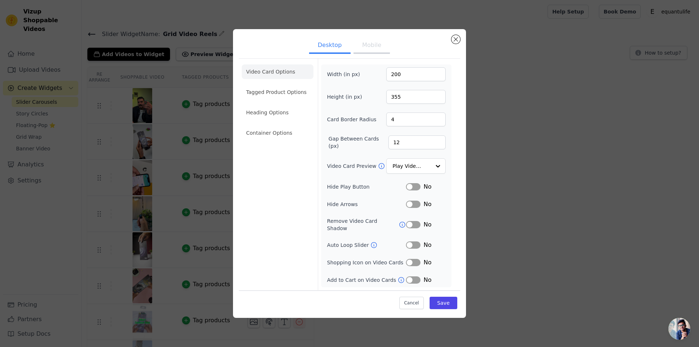
click at [370, 241] on icon at bounding box center [373, 244] width 7 height 7
click at [416, 241] on button "Label" at bounding box center [413, 244] width 15 height 7
click at [415, 164] on input "Video Card Preview" at bounding box center [411, 166] width 37 height 15
click at [421, 173] on input "Video Card Preview" at bounding box center [411, 166] width 37 height 15
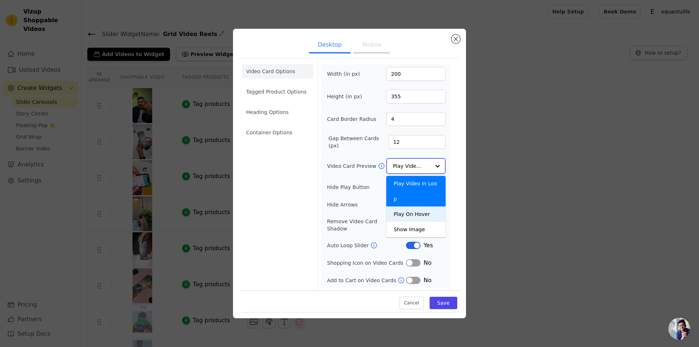
click at [402, 206] on div "Play On Hover" at bounding box center [415, 213] width 59 height 15
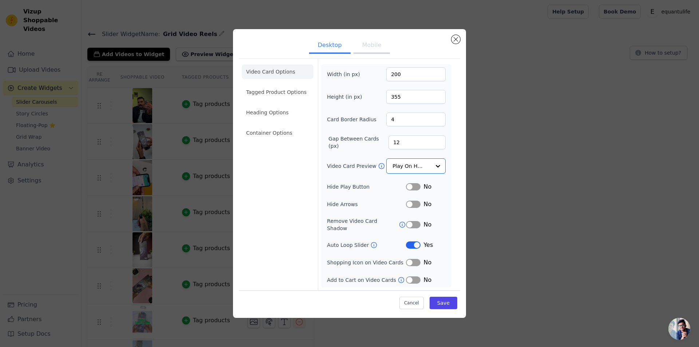
click at [366, 50] on button "Mobile" at bounding box center [371, 46] width 36 height 16
drag, startPoint x: 407, startPoint y: 158, endPoint x: 411, endPoint y: 166, distance: 8.1
click at [407, 159] on input "Video Card Preview" at bounding box center [411, 166] width 37 height 15
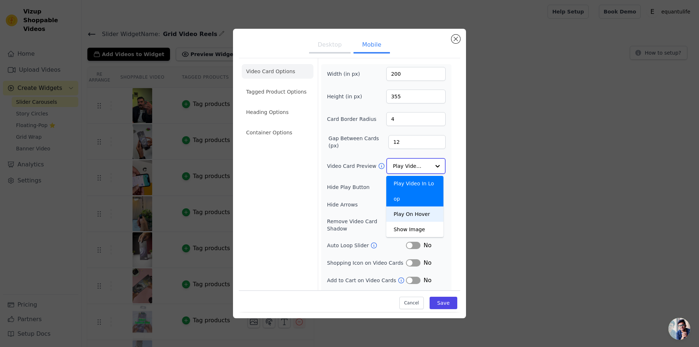
click at [404, 206] on div "Play On Hover" at bounding box center [414, 213] width 57 height 15
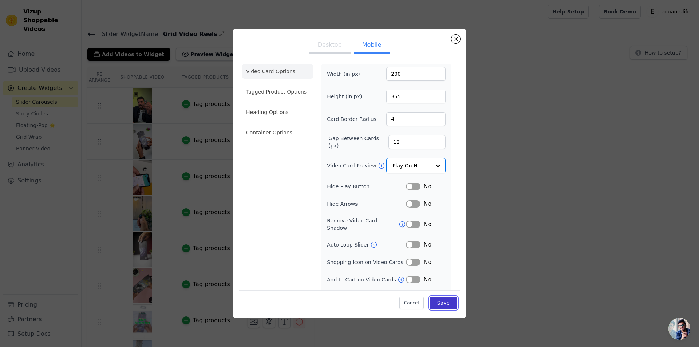
click at [445, 305] on button "Save" at bounding box center [443, 303] width 28 height 12
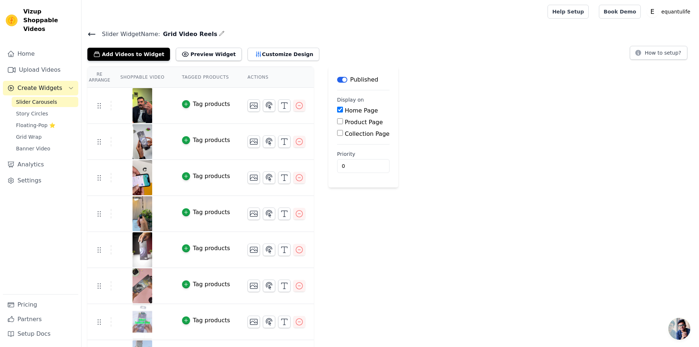
click at [90, 33] on icon at bounding box center [91, 34] width 7 height 3
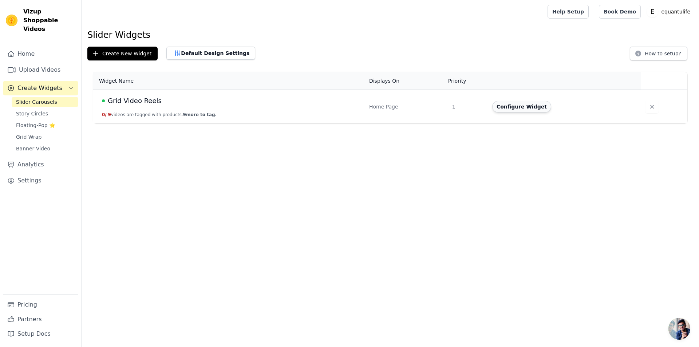
click at [532, 107] on button "Configure Widget" at bounding box center [521, 107] width 59 height 12
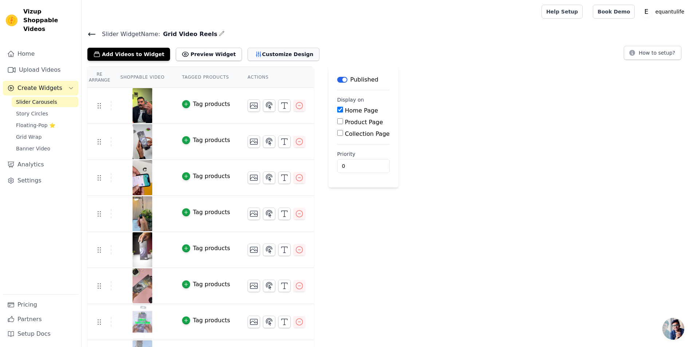
click at [263, 53] on button "Customize Design" at bounding box center [283, 54] width 72 height 13
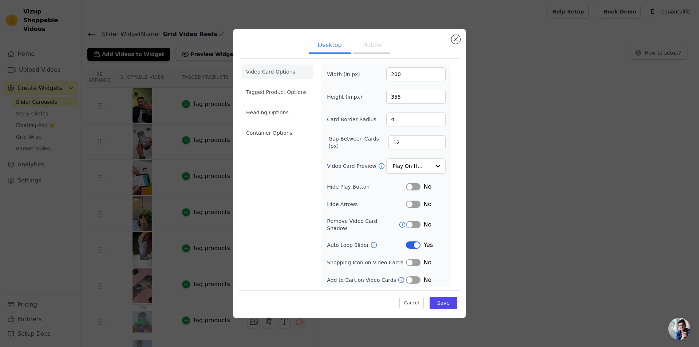
click at [415, 243] on button "Label" at bounding box center [413, 244] width 15 height 7
click at [419, 173] on input "Video Card Preview" at bounding box center [411, 166] width 37 height 15
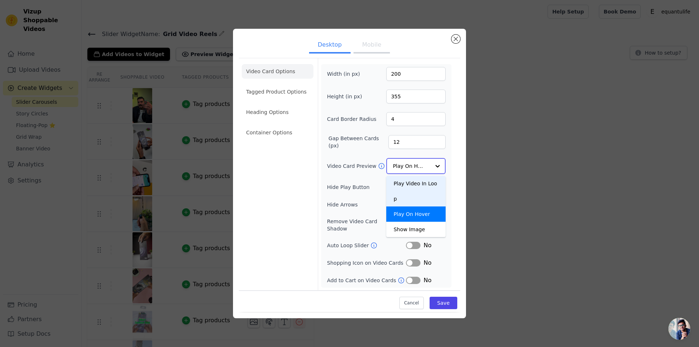
click at [401, 187] on div "Play Video In Loop" at bounding box center [415, 191] width 59 height 31
click at [368, 47] on button "Mobile" at bounding box center [371, 46] width 36 height 16
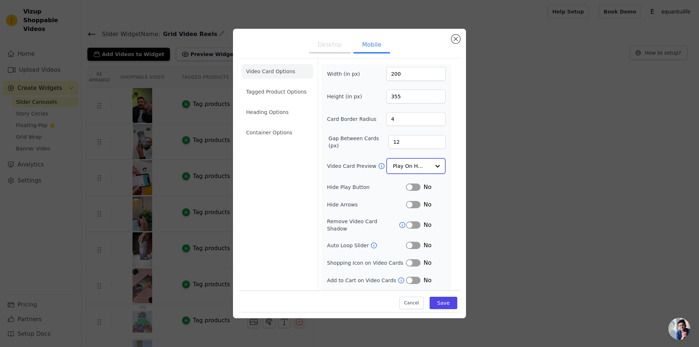
click at [402, 163] on input "Video Card Preview" at bounding box center [411, 166] width 37 height 15
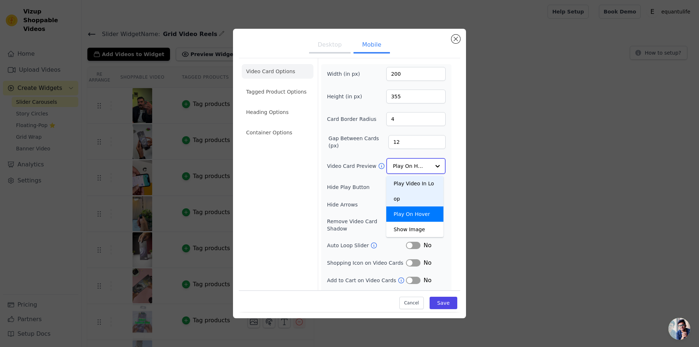
click at [408, 183] on div "Play Video In Loop" at bounding box center [414, 191] width 57 height 31
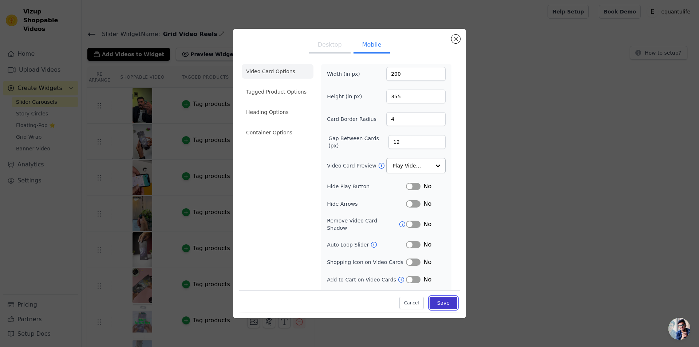
click at [438, 299] on button "Save" at bounding box center [443, 303] width 28 height 12
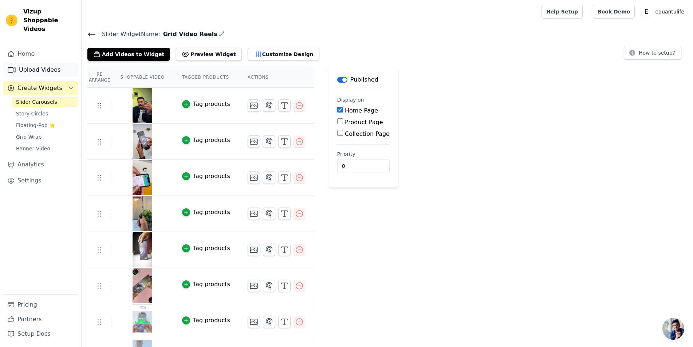
click at [42, 63] on link "Upload Videos" at bounding box center [40, 70] width 75 height 15
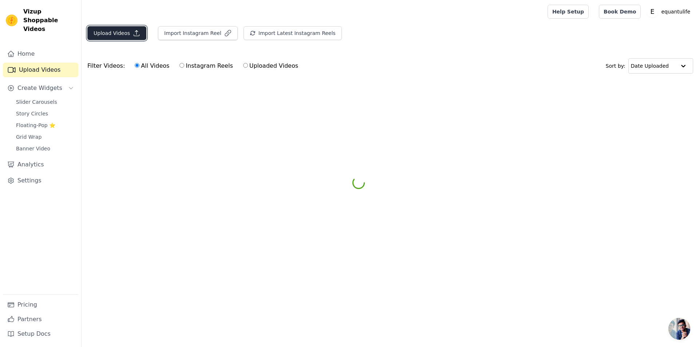
click at [122, 37] on button "Upload Videos" at bounding box center [116, 33] width 59 height 14
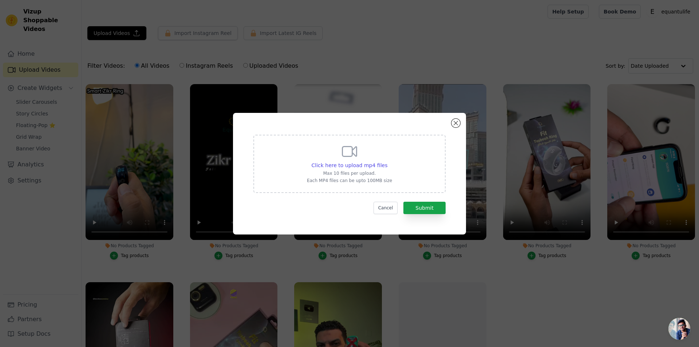
click at [136, 62] on div "Click here to upload mp4 files Max 10 files per upload. Each MP4 files can be u…" at bounding box center [349, 173] width 699 height 347
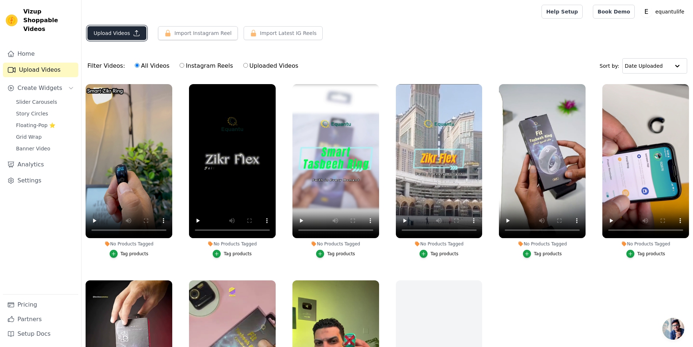
click at [114, 31] on button "Upload Videos" at bounding box center [116, 33] width 59 height 14
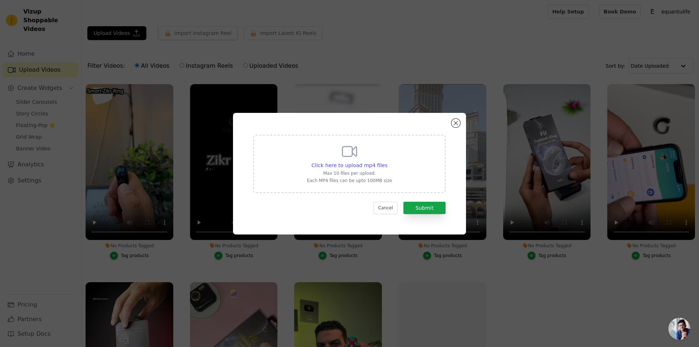
click at [367, 173] on p "Max 10 files per upload." at bounding box center [349, 173] width 85 height 6
click at [387, 162] on input "Click here to upload mp4 files Max 10 files per upload. Each MP4 files can be u…" at bounding box center [387, 161] width 0 height 0
click at [371, 165] on span "Click here to upload mp4 files" at bounding box center [350, 165] width 76 height 6
click at [387, 162] on input "Click here to upload mp4 files Max 10 files per upload. Each MP4 files can be u…" at bounding box center [387, 161] width 0 height 0
type input "C:\fakepath\SQ-976-C4.mp4"
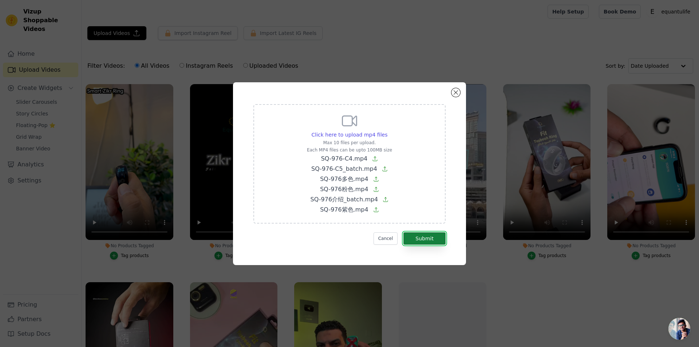
click at [424, 236] on button "Submit" at bounding box center [424, 238] width 42 height 12
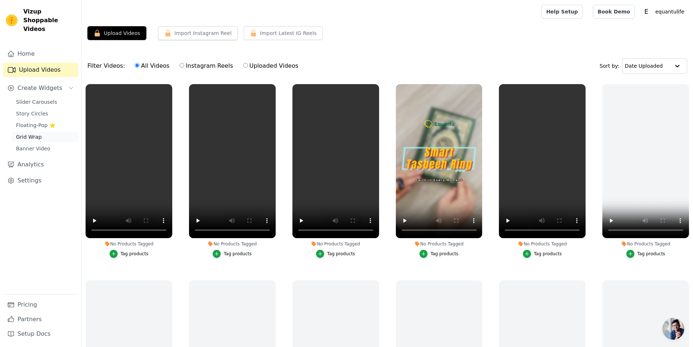
click at [36, 133] on span "Grid Wrap" at bounding box center [28, 136] width 25 height 7
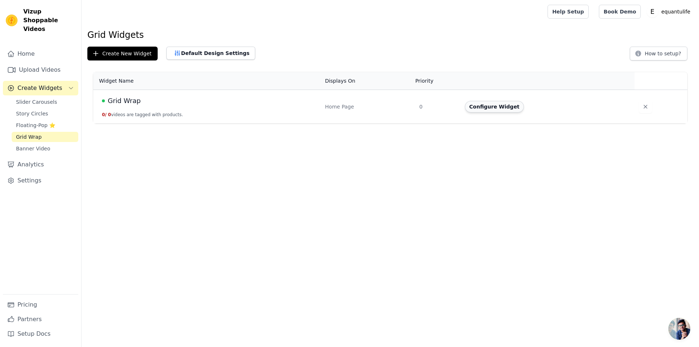
click at [498, 110] on button "Configure Widget" at bounding box center [494, 107] width 59 height 12
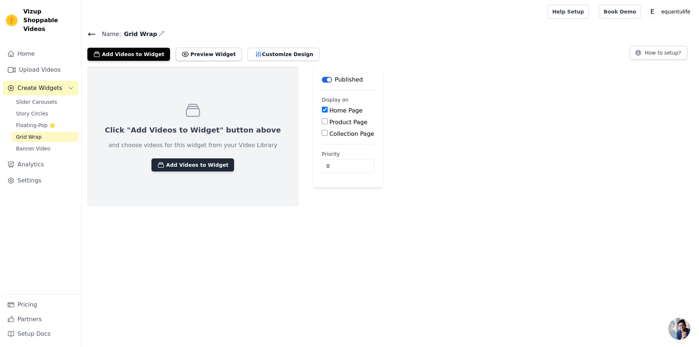
click at [174, 165] on button "Add Videos to Widget" at bounding box center [192, 164] width 83 height 13
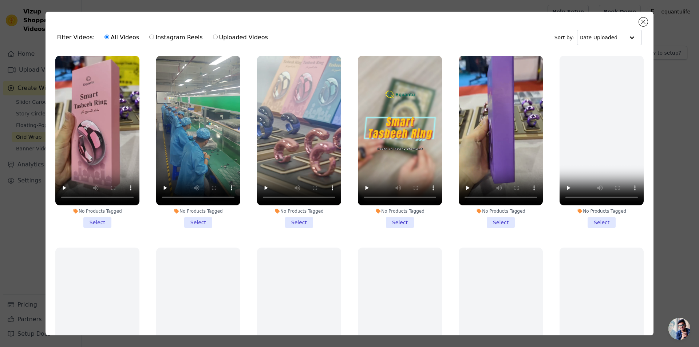
click at [99, 219] on li "No Products Tagged Select" at bounding box center [97, 142] width 84 height 172
click at [0, 0] on input "No Products Tagged Select" at bounding box center [0, 0] width 0 height 0
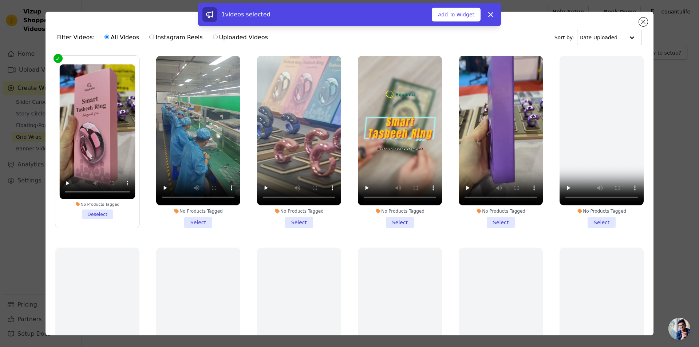
click at [203, 217] on li "No Products Tagged Select" at bounding box center [198, 142] width 84 height 172
click at [0, 0] on input "No Products Tagged Select" at bounding box center [0, 0] width 0 height 0
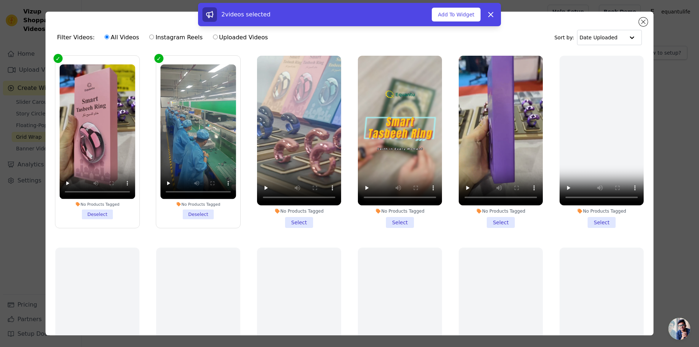
click at [278, 215] on li "No Products Tagged Select" at bounding box center [299, 142] width 84 height 172
click at [0, 0] on input "No Products Tagged Select" at bounding box center [0, 0] width 0 height 0
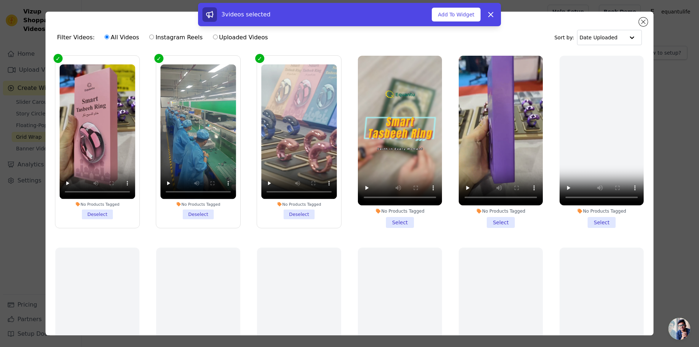
click at [394, 220] on li "No Products Tagged Select" at bounding box center [400, 142] width 84 height 172
click at [0, 0] on input "No Products Tagged Select" at bounding box center [0, 0] width 0 height 0
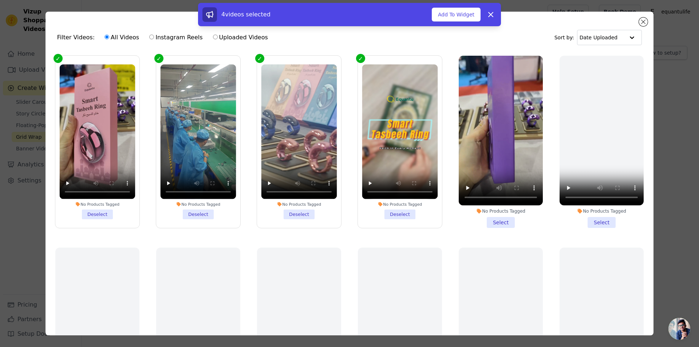
click at [492, 222] on li "No Products Tagged Select" at bounding box center [501, 142] width 84 height 172
click at [0, 0] on input "No Products Tagged Select" at bounding box center [0, 0] width 0 height 0
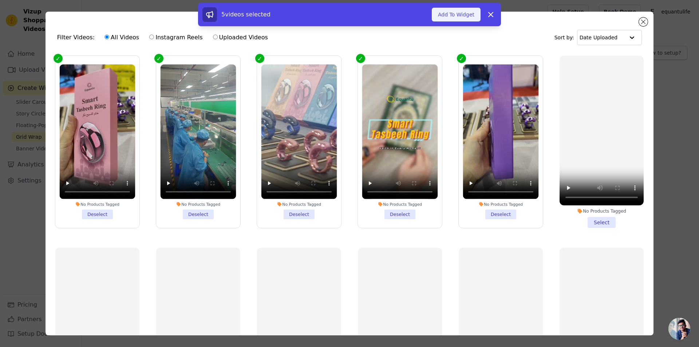
click at [464, 16] on button "Add To Widget" at bounding box center [456, 15] width 49 height 14
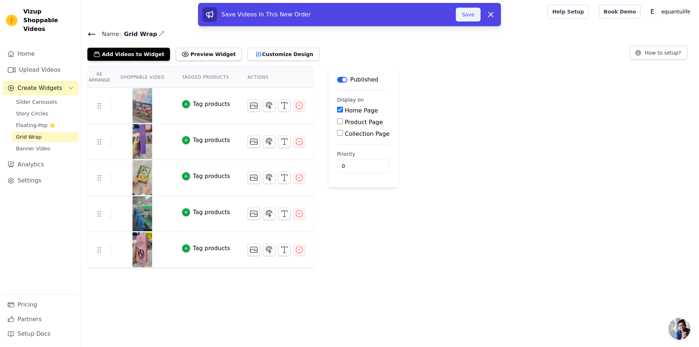
click at [470, 11] on button "Save" at bounding box center [468, 15] width 25 height 14
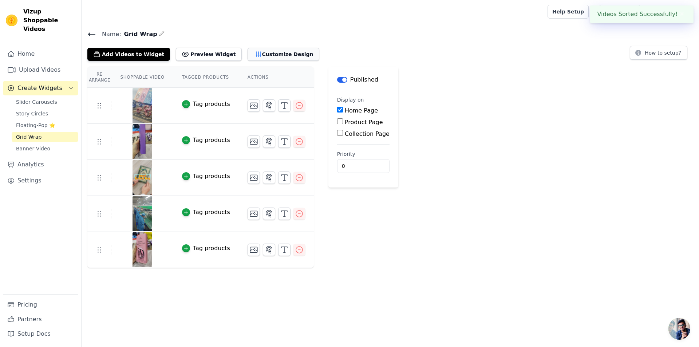
click at [266, 53] on button "Customize Design" at bounding box center [283, 54] width 72 height 13
click at [251, 55] on button "Customize Design" at bounding box center [283, 54] width 72 height 13
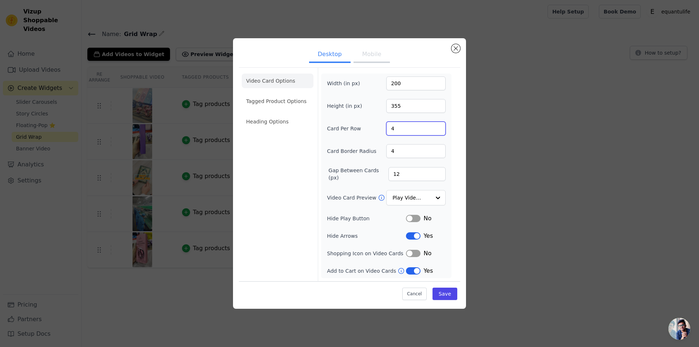
click at [413, 130] on input "4" at bounding box center [415, 129] width 59 height 14
type input "5"
click at [365, 51] on button "Mobile" at bounding box center [371, 55] width 36 height 16
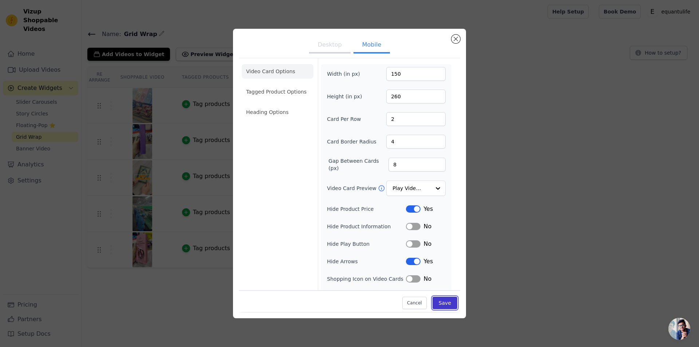
click at [447, 304] on button "Save" at bounding box center [444, 303] width 25 height 12
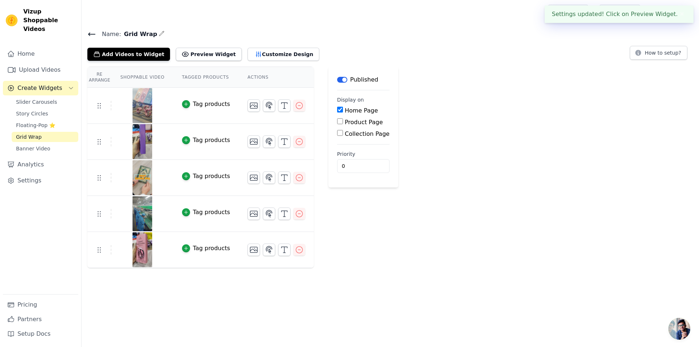
click at [260, 61] on div "Name: Grid Wrap Add Videos to Widget Preview Widget Customize Design How to set…" at bounding box center [390, 148] width 617 height 239
click at [262, 58] on button "Customize Design" at bounding box center [283, 54] width 72 height 13
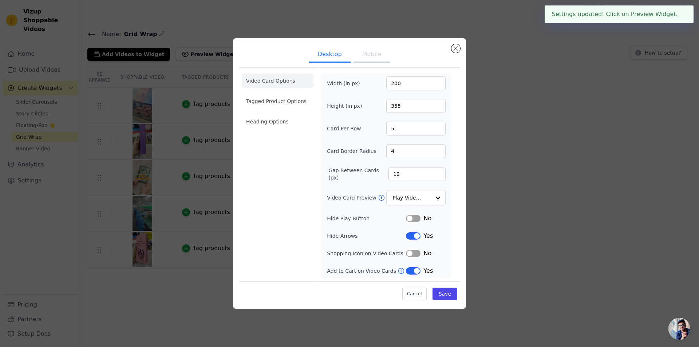
click at [367, 58] on button "Mobile" at bounding box center [371, 55] width 36 height 16
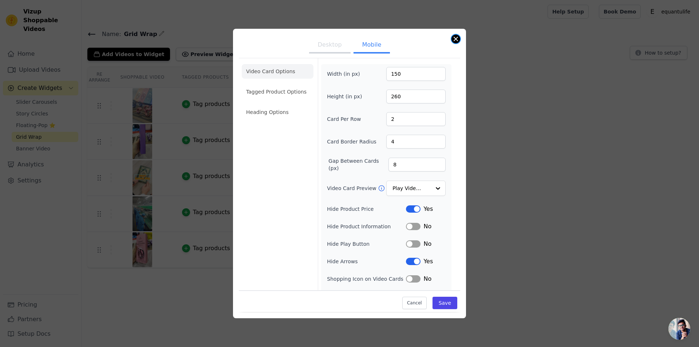
click at [457, 38] on button "Close modal" at bounding box center [455, 39] width 9 height 9
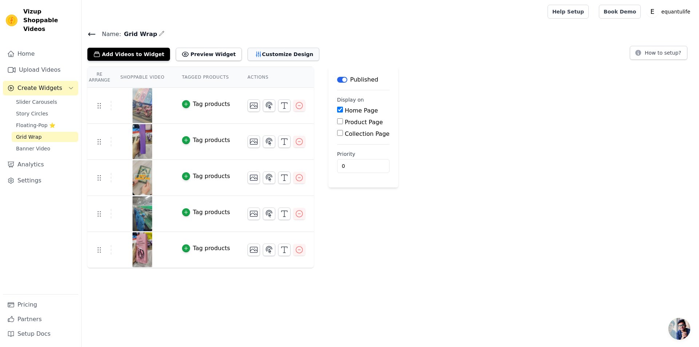
click at [263, 54] on button "Customize Design" at bounding box center [283, 54] width 72 height 13
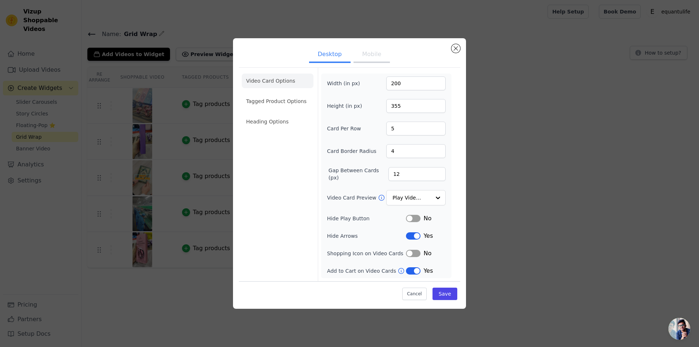
click at [412, 253] on button "Label" at bounding box center [413, 253] width 15 height 7
click at [415, 195] on input "Video Card Preview" at bounding box center [411, 197] width 37 height 15
click at [421, 195] on input "Video Card Preview" at bounding box center [411, 197] width 37 height 15
click at [418, 195] on input "Video Card Preview" at bounding box center [411, 197] width 37 height 15
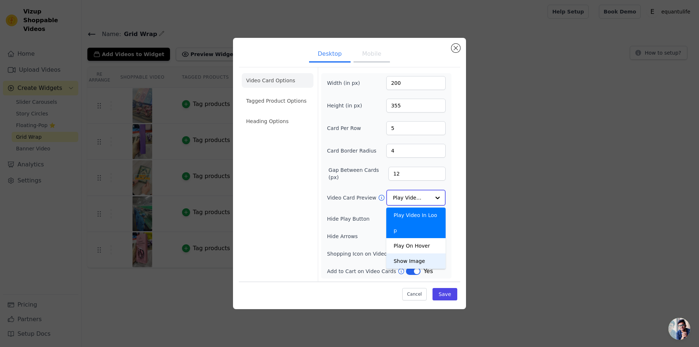
click at [408, 253] on div "Show Image" at bounding box center [415, 260] width 59 height 15
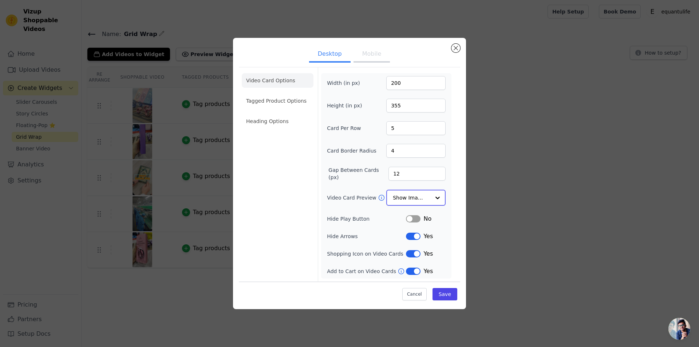
click at [424, 200] on input "Video Card Preview" at bounding box center [411, 197] width 37 height 15
click at [447, 294] on button "Save" at bounding box center [444, 294] width 25 height 12
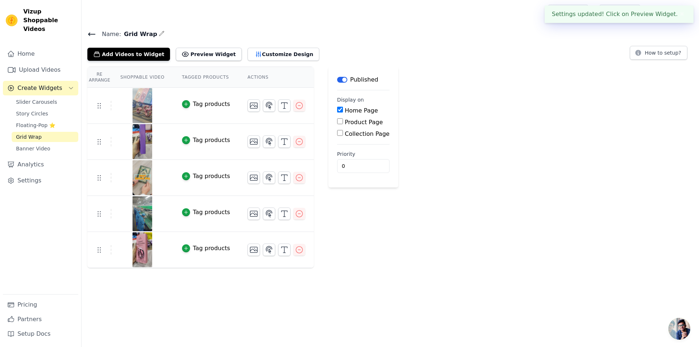
click at [368, 58] on div "Add Videos to Widget Preview Widget Desktop Mobile Video Card Options Tagged Pr…" at bounding box center [390, 53] width 606 height 16
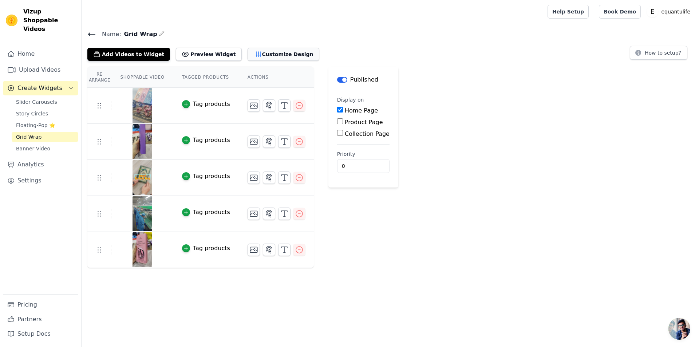
click at [247, 48] on button "Customize Design" at bounding box center [283, 54] width 72 height 13
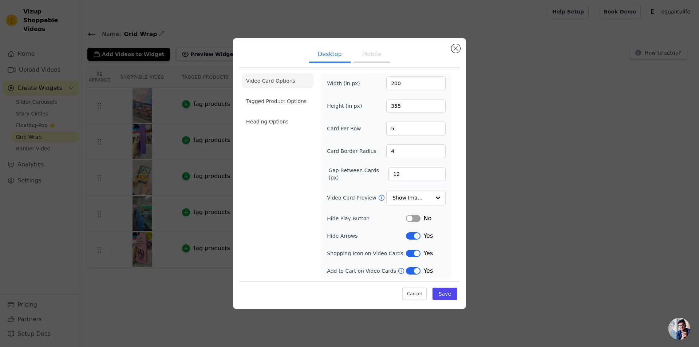
click at [367, 56] on button "Mobile" at bounding box center [371, 55] width 36 height 16
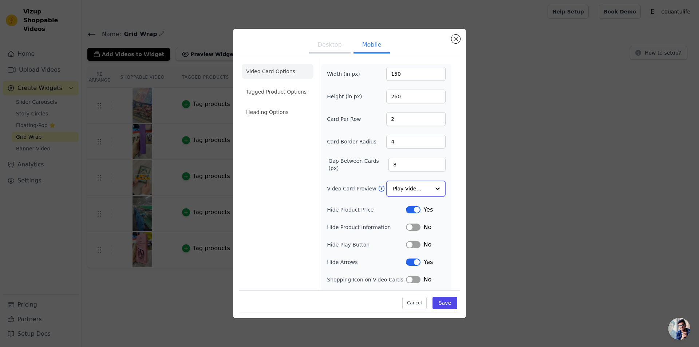
click at [418, 187] on input "Video Card Preview" at bounding box center [411, 188] width 37 height 15
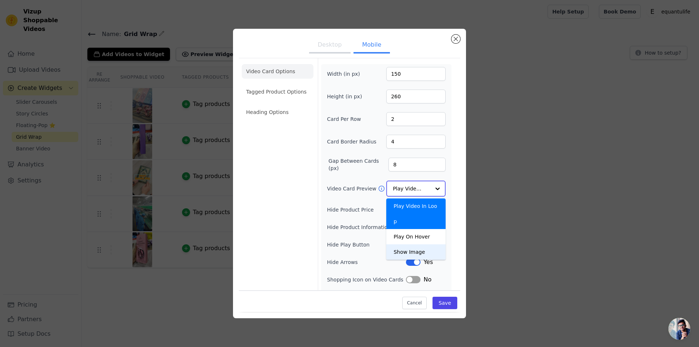
click at [403, 244] on div "Show Image" at bounding box center [415, 251] width 59 height 15
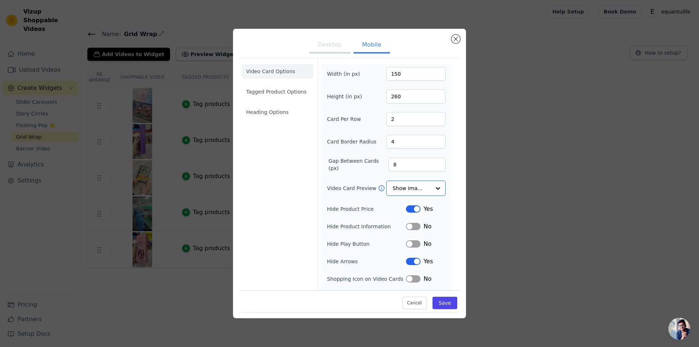
drag, startPoint x: 325, startPoint y: 45, endPoint x: 372, endPoint y: 48, distance: 47.0
click at [325, 45] on button "Desktop" at bounding box center [329, 45] width 41 height 16
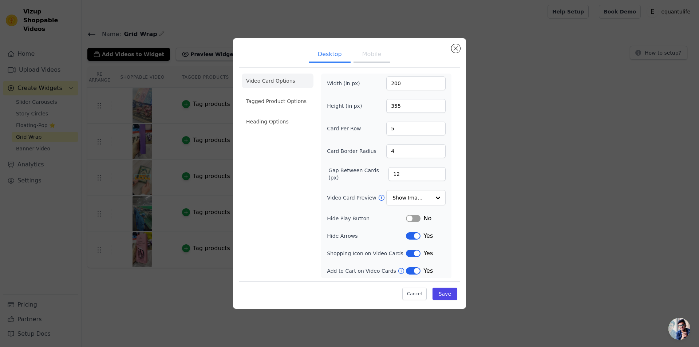
click at [369, 51] on button "Mobile" at bounding box center [371, 55] width 36 height 16
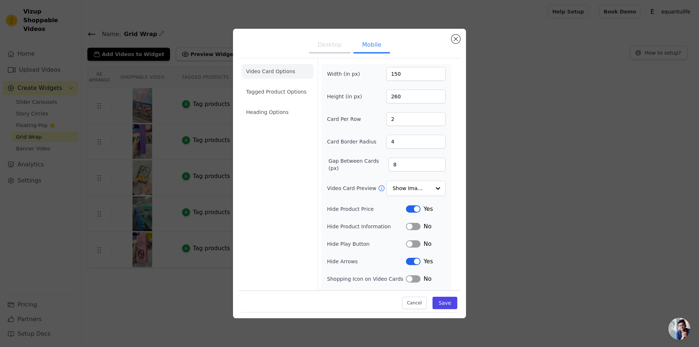
click at [329, 44] on button "Desktop" at bounding box center [329, 45] width 41 height 16
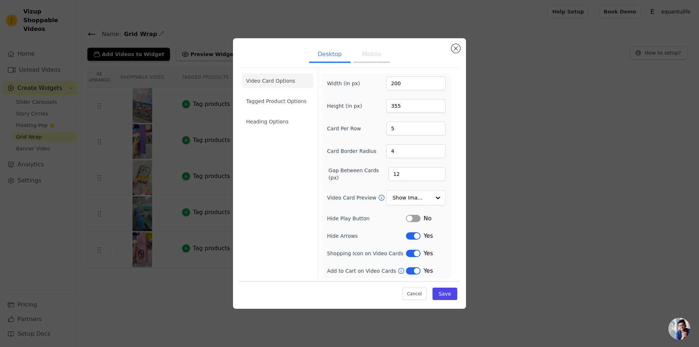
click at [411, 252] on button "Label" at bounding box center [413, 253] width 15 height 7
click at [454, 291] on button "Save" at bounding box center [444, 294] width 25 height 12
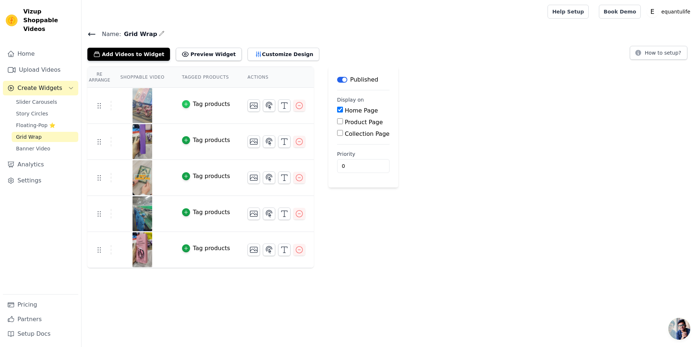
click at [183, 106] on icon "button" at bounding box center [185, 104] width 5 height 5
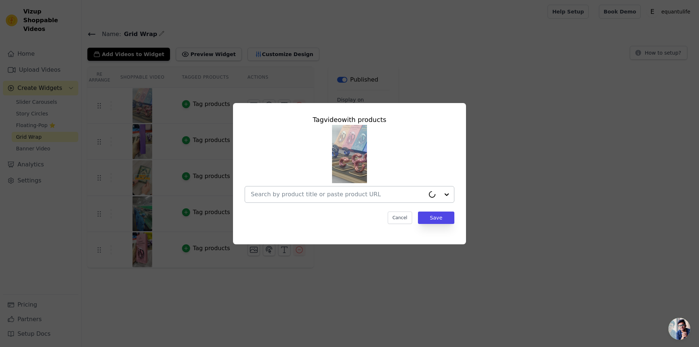
click at [377, 193] on input "text" at bounding box center [338, 194] width 174 height 9
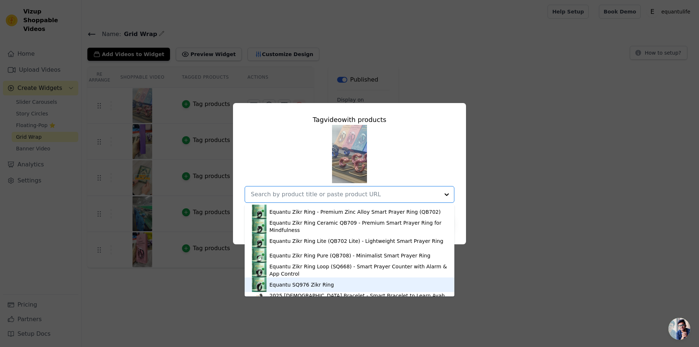
click at [314, 283] on div "Equantu SQ976 Zikr Ring" at bounding box center [301, 284] width 64 height 7
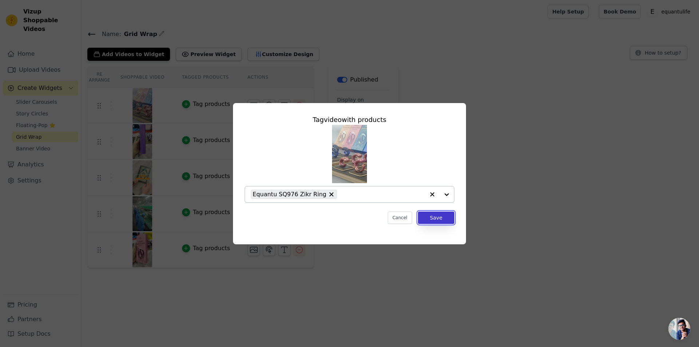
click at [427, 219] on button "Save" at bounding box center [436, 217] width 36 height 12
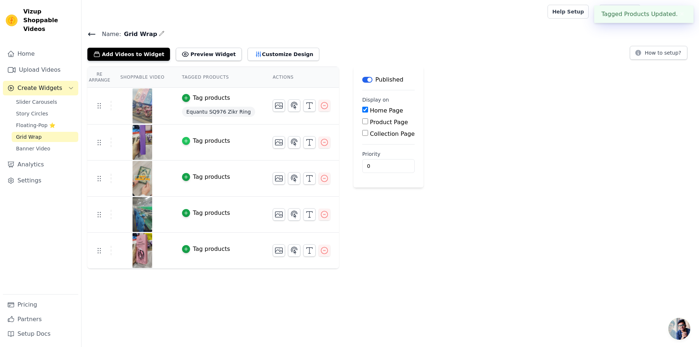
click at [183, 142] on icon "button" at bounding box center [185, 140] width 5 height 5
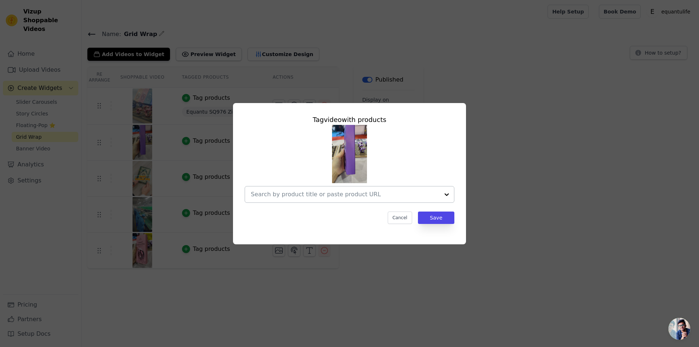
click at [373, 195] on input "text" at bounding box center [345, 194] width 189 height 9
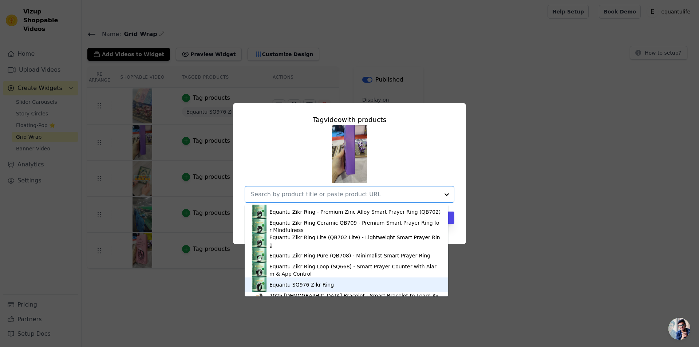
click at [302, 286] on div "Equantu SQ976 Zikr Ring" at bounding box center [301, 284] width 64 height 7
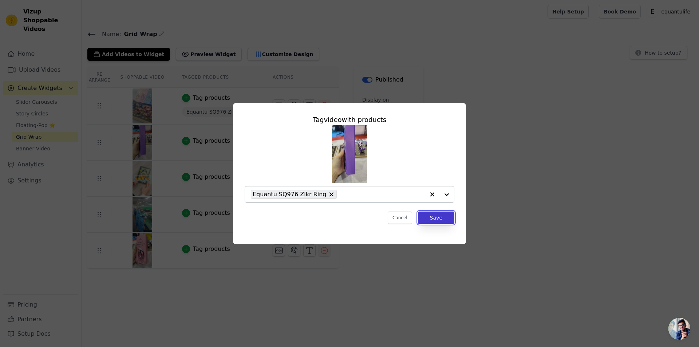
click at [433, 220] on button "Save" at bounding box center [436, 217] width 36 height 12
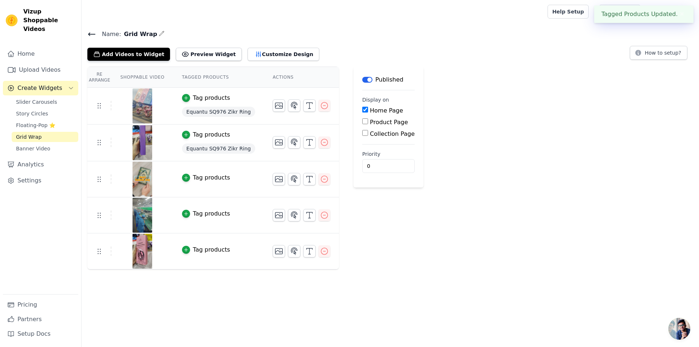
click at [193, 179] on div "Tag products" at bounding box center [211, 177] width 37 height 9
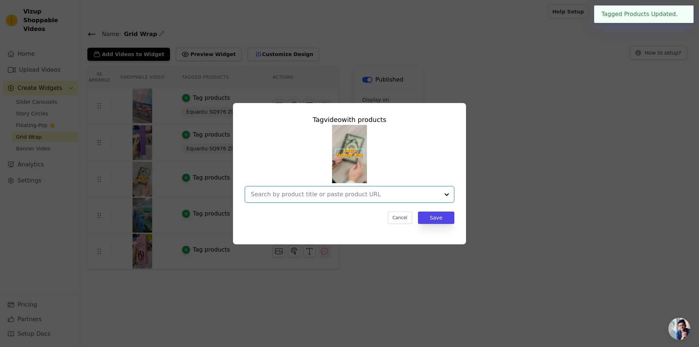
click at [437, 197] on input "text" at bounding box center [345, 194] width 189 height 9
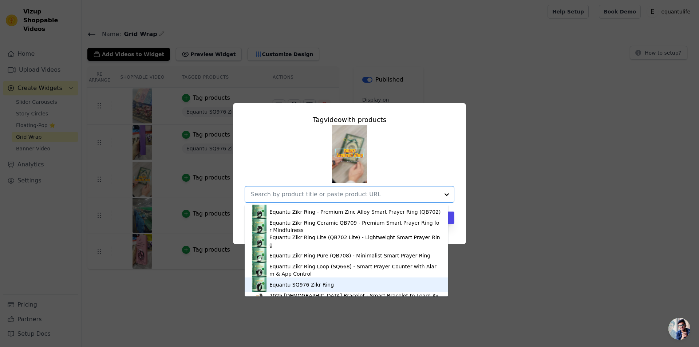
click at [306, 281] on div "Equantu SQ976 Zikr Ring" at bounding box center [301, 284] width 64 height 7
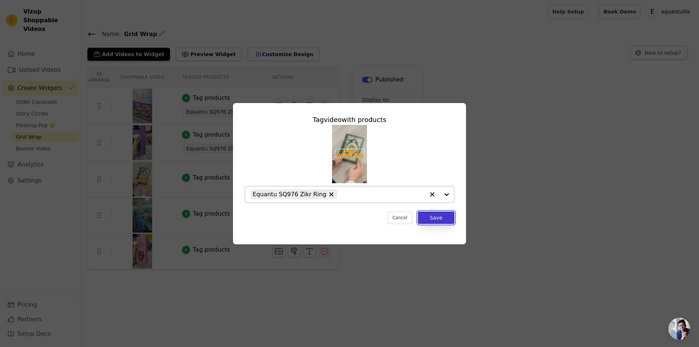
click at [439, 220] on button "Save" at bounding box center [436, 217] width 36 height 12
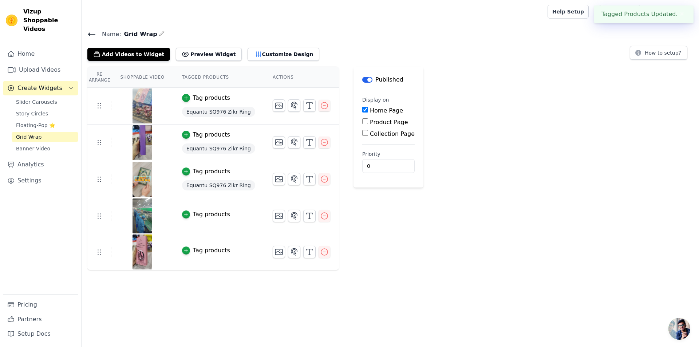
click at [209, 211] on div "Tag products" at bounding box center [211, 214] width 37 height 9
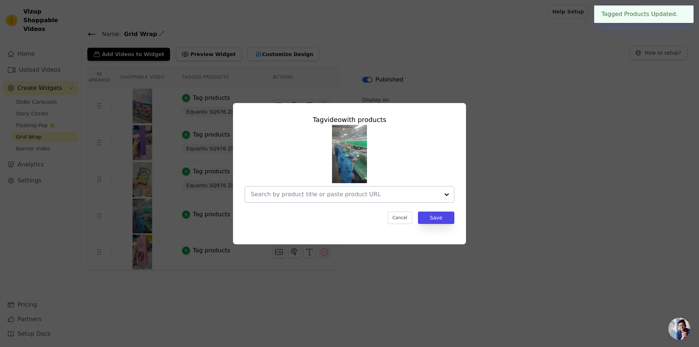
click at [444, 191] on div at bounding box center [446, 194] width 15 height 16
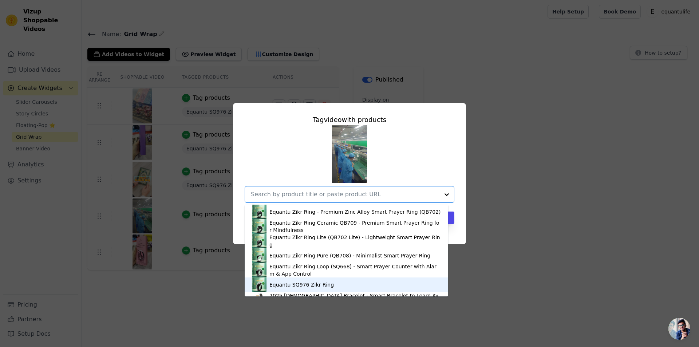
click at [311, 281] on div "Equantu SQ976 Zikr Ring" at bounding box center [301, 284] width 64 height 7
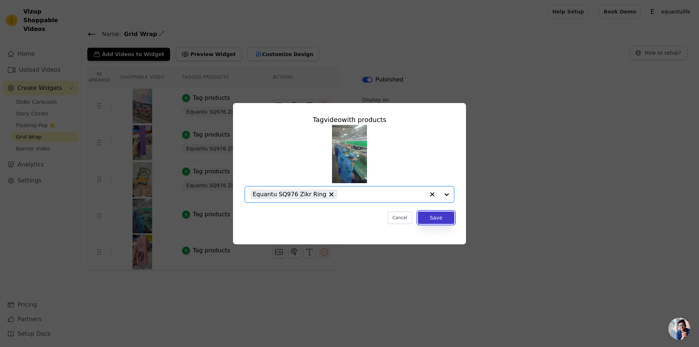
click at [448, 215] on button "Save" at bounding box center [436, 217] width 36 height 12
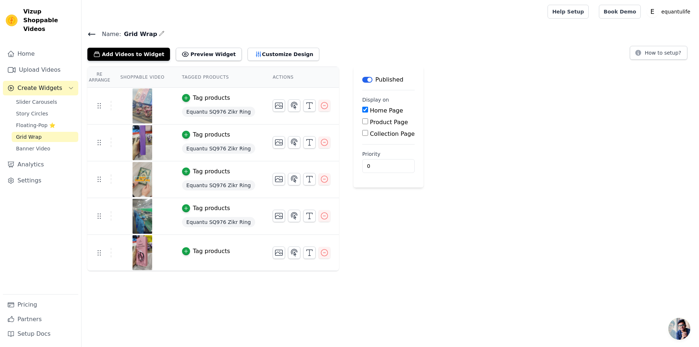
click at [217, 248] on div "Tag products" at bounding box center [211, 251] width 37 height 9
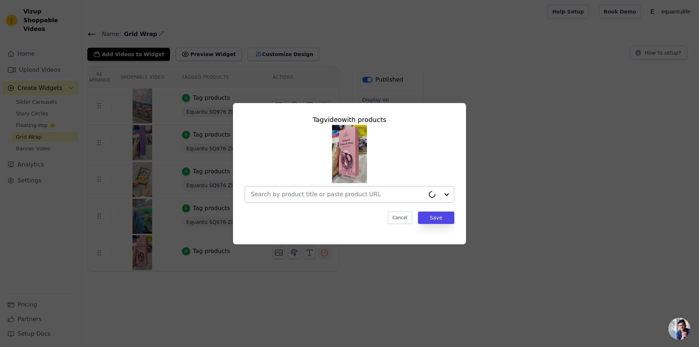
click at [403, 193] on input "text" at bounding box center [338, 194] width 174 height 9
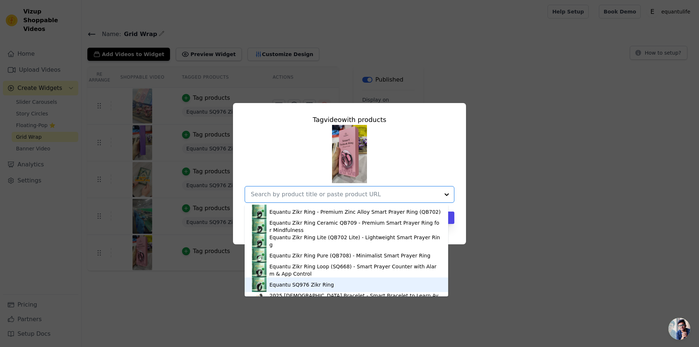
click at [317, 284] on div "Equantu SQ976 Zikr Ring" at bounding box center [301, 284] width 64 height 7
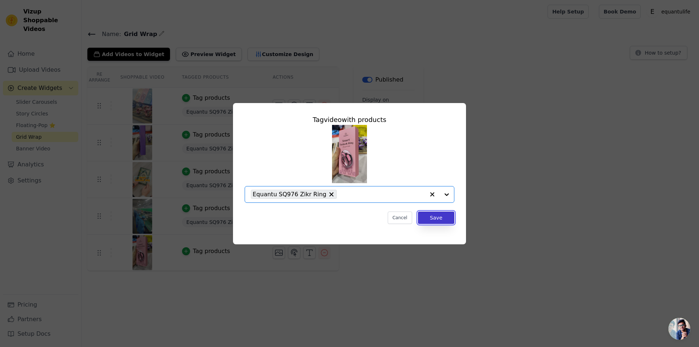
drag, startPoint x: 434, startPoint y: 219, endPoint x: 439, endPoint y: 217, distance: 5.4
click at [434, 219] on button "Save" at bounding box center [436, 217] width 36 height 12
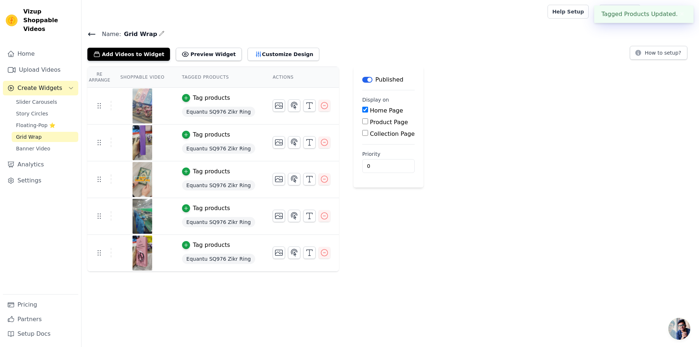
click at [90, 34] on icon at bounding box center [91, 34] width 7 height 3
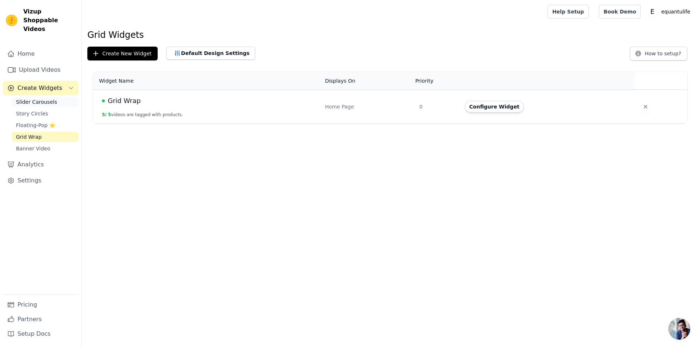
click at [50, 98] on span "Slider Carousels" at bounding box center [36, 101] width 41 height 7
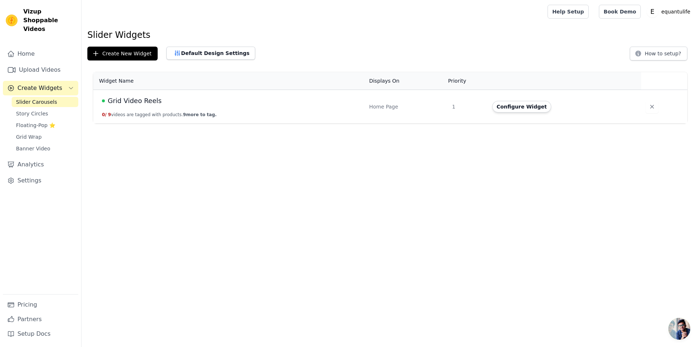
click at [218, 105] on div "Grid Video Reels" at bounding box center [231, 101] width 258 height 10
click at [521, 108] on button "Configure Widget" at bounding box center [521, 107] width 59 height 12
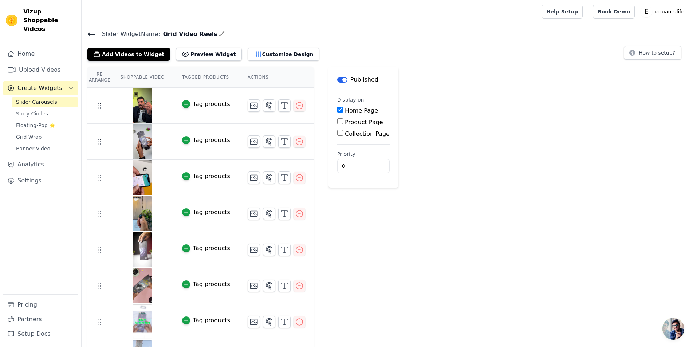
click at [187, 102] on button "Tag products" at bounding box center [206, 104] width 48 height 9
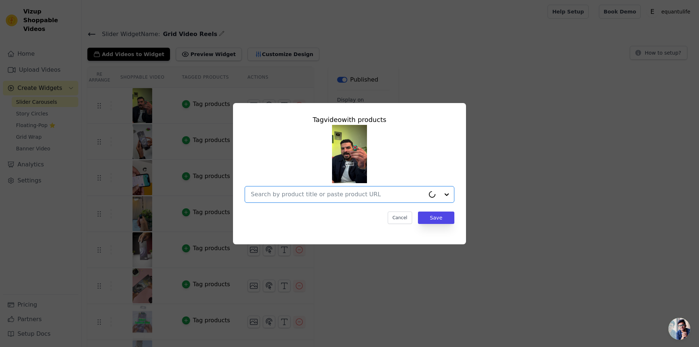
click at [376, 190] on input "text" at bounding box center [338, 194] width 174 height 9
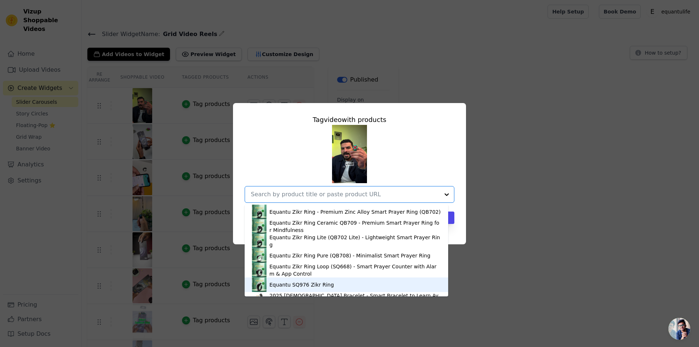
click at [320, 284] on div "Equantu SQ976 Zikr Ring" at bounding box center [301, 284] width 64 height 7
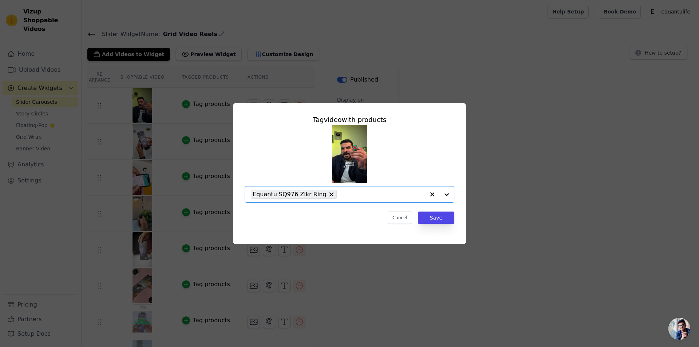
click at [340, 197] on input "text" at bounding box center [382, 194] width 84 height 9
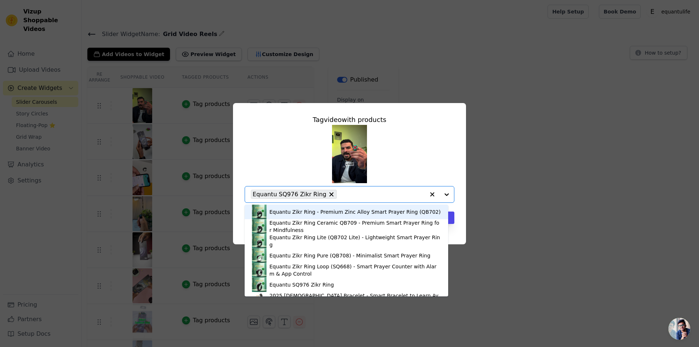
click at [366, 191] on input "text" at bounding box center [382, 194] width 84 height 9
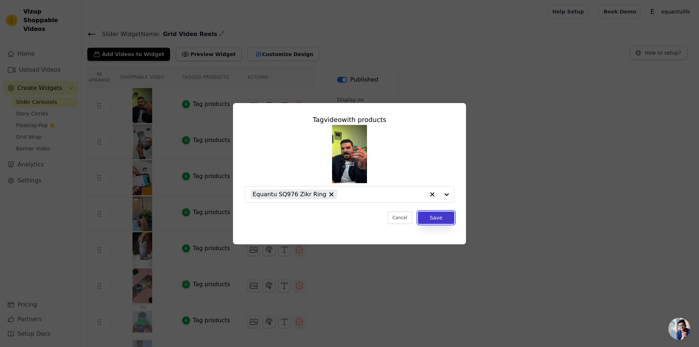
click at [441, 215] on button "Save" at bounding box center [436, 217] width 36 height 12
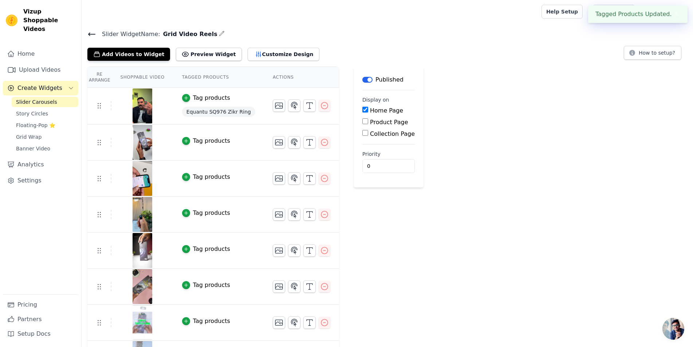
click at [202, 143] on div "Tag products" at bounding box center [211, 140] width 37 height 9
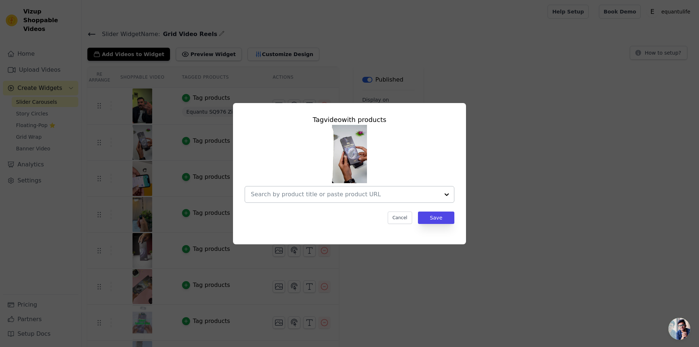
click at [359, 194] on input "text" at bounding box center [345, 194] width 189 height 9
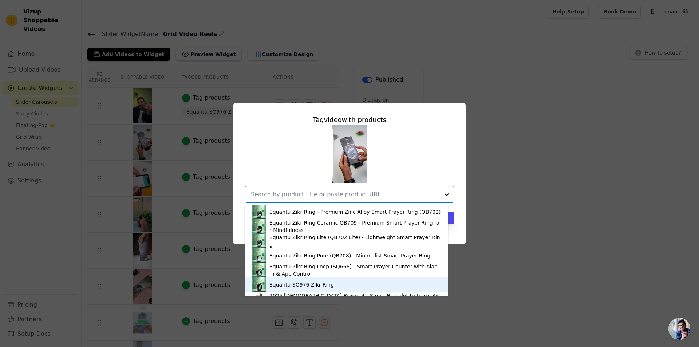
click at [310, 284] on div "Equantu SQ976 Zikr Ring" at bounding box center [301, 284] width 64 height 7
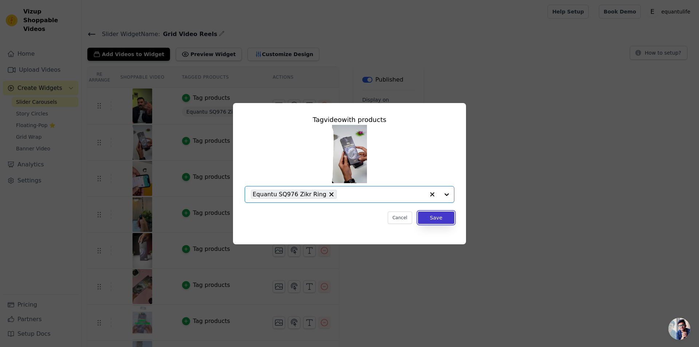
click at [437, 218] on button "Save" at bounding box center [436, 217] width 36 height 12
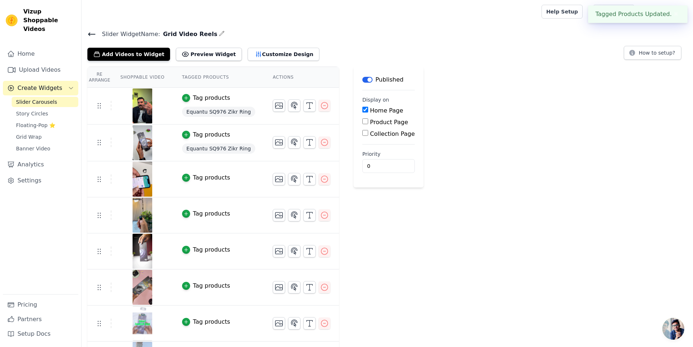
click at [197, 178] on div "Tag products" at bounding box center [211, 177] width 37 height 9
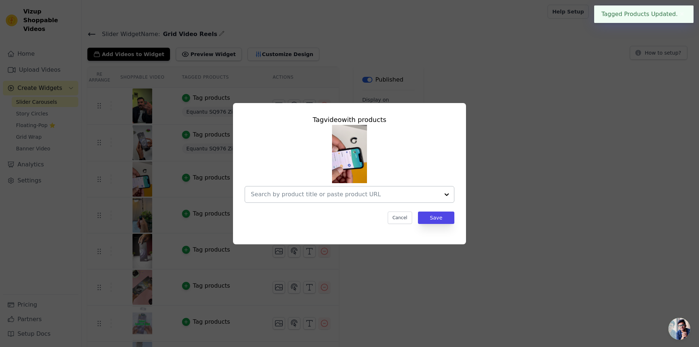
click at [422, 195] on input "text" at bounding box center [345, 194] width 189 height 9
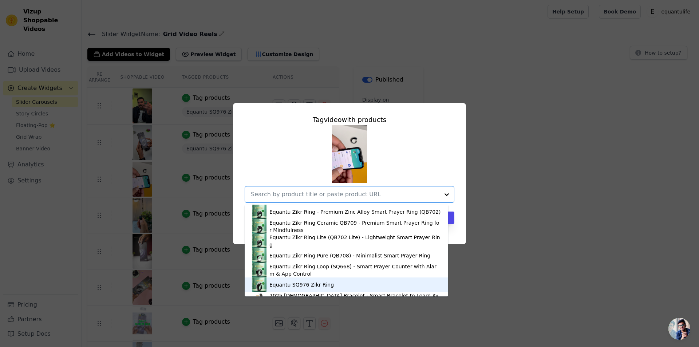
click at [304, 283] on div "Equantu SQ976 Zikr Ring" at bounding box center [301, 284] width 64 height 7
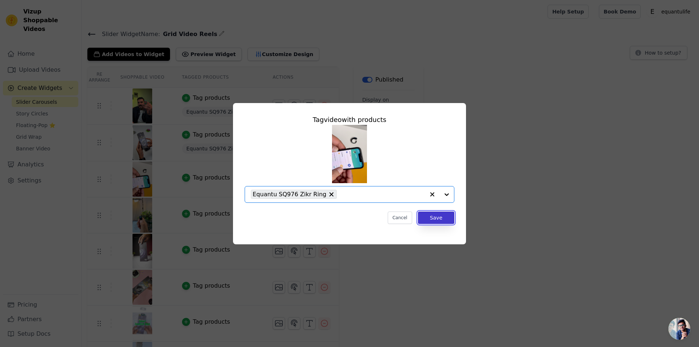
click at [440, 220] on button "Save" at bounding box center [436, 217] width 36 height 12
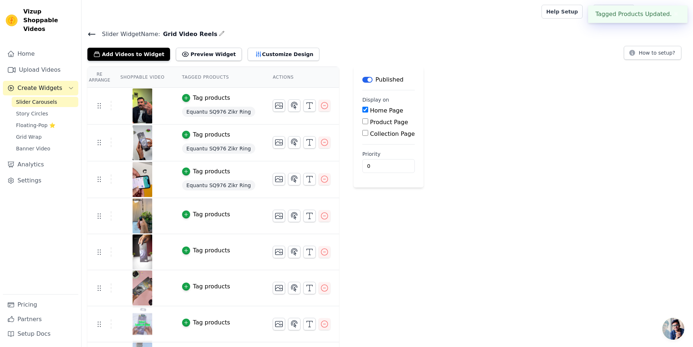
click at [193, 210] on div "Tag products" at bounding box center [211, 214] width 37 height 9
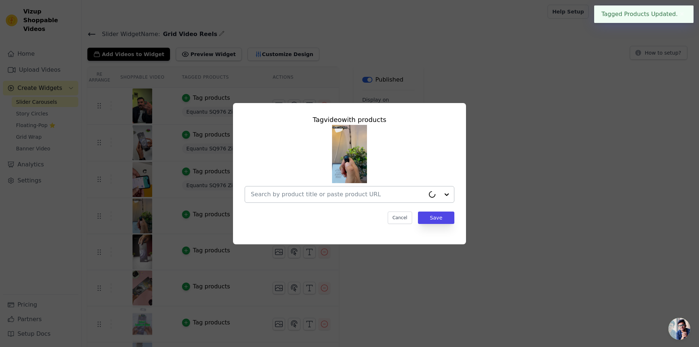
click at [367, 197] on input "text" at bounding box center [338, 194] width 174 height 9
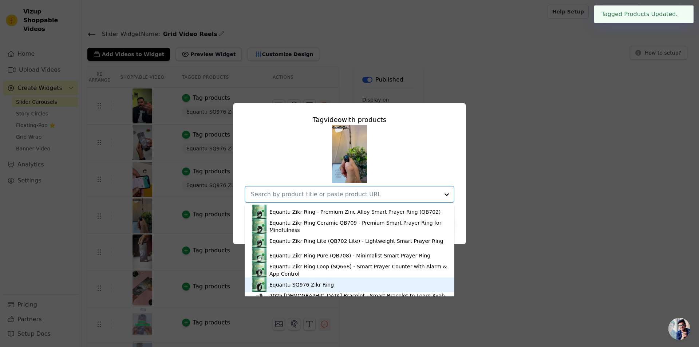
click at [306, 280] on div "Equantu SQ976 Zikr Ring" at bounding box center [349, 284] width 195 height 15
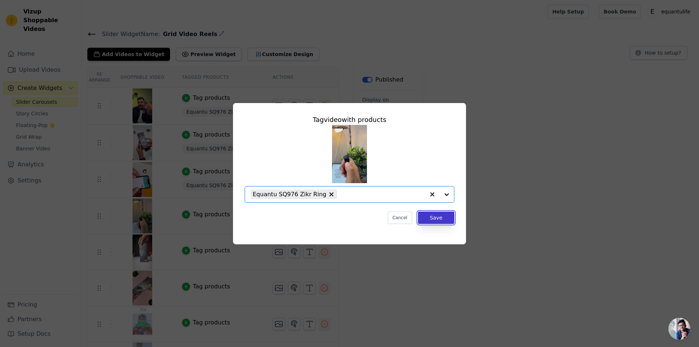
click at [433, 222] on button "Save" at bounding box center [436, 217] width 36 height 12
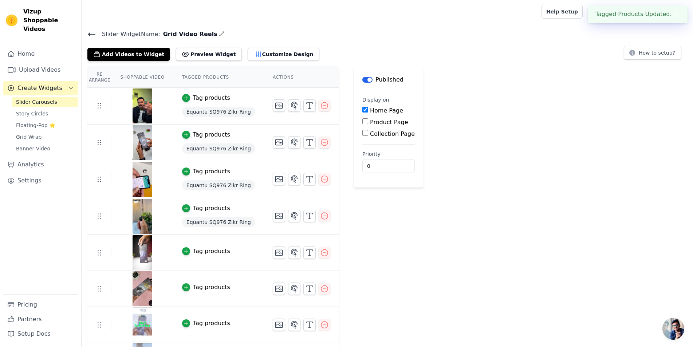
click at [187, 249] on button "Tag products" at bounding box center [206, 251] width 48 height 9
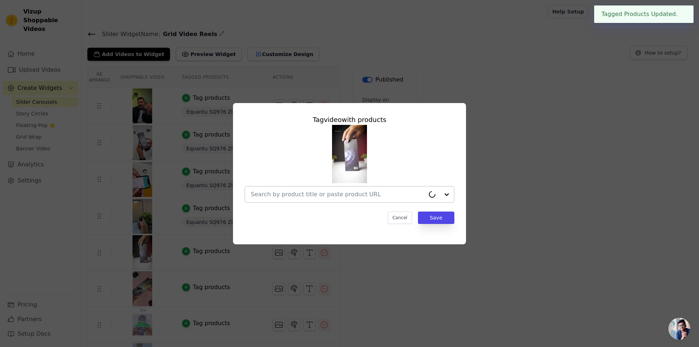
click at [389, 198] on input "text" at bounding box center [338, 194] width 174 height 9
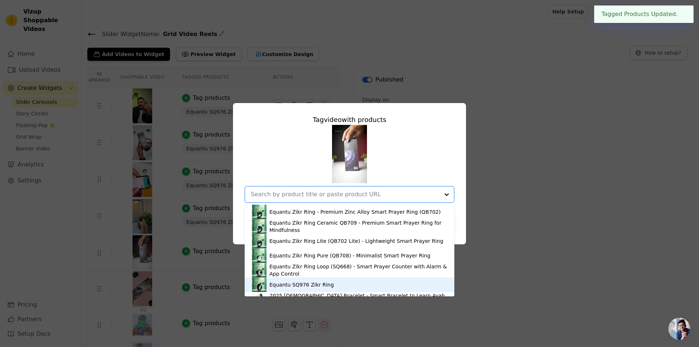
click at [306, 282] on div "Equantu SQ976 Zikr Ring" at bounding box center [301, 284] width 64 height 7
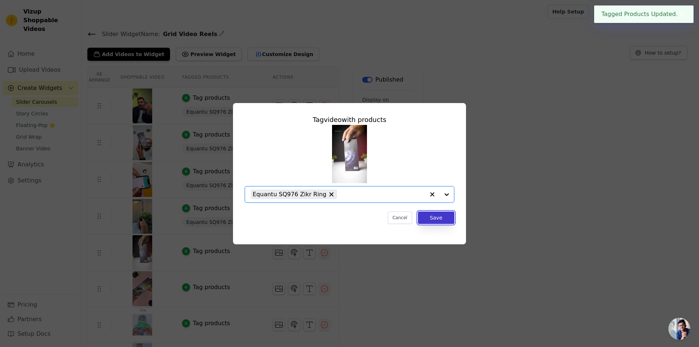
click at [452, 220] on button "Save" at bounding box center [436, 217] width 36 height 12
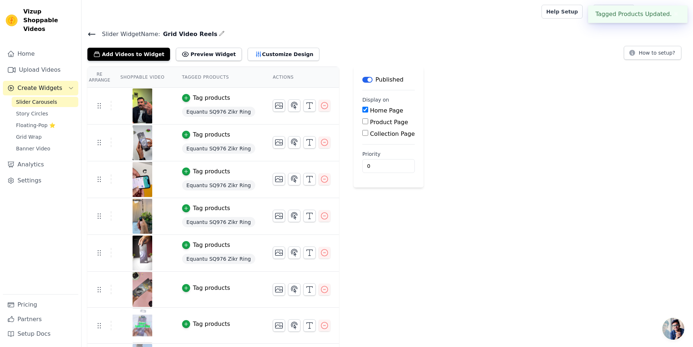
click at [193, 288] on div "Tag products" at bounding box center [211, 288] width 37 height 9
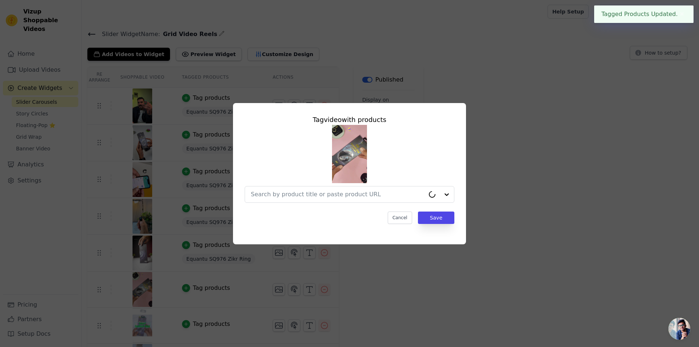
click at [376, 205] on div "Tag video with products Cancel Save" at bounding box center [349, 169] width 221 height 121
click at [376, 201] on div at bounding box center [338, 194] width 174 height 16
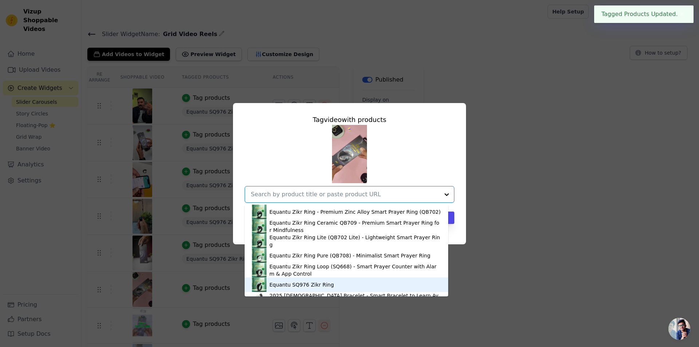
click at [305, 286] on div "Equantu SQ976 Zikr Ring" at bounding box center [301, 284] width 64 height 7
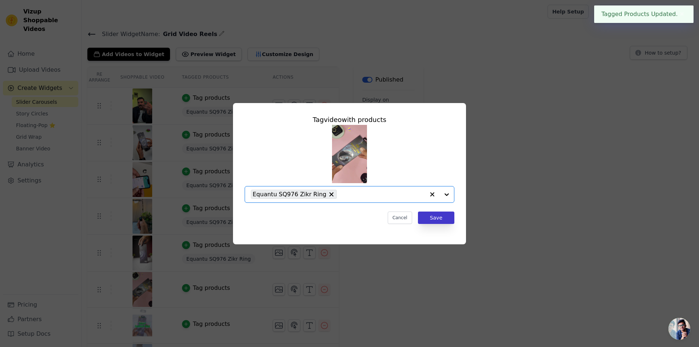
click at [425, 225] on div "Tag video with products Option Equantu SQ976 Zikr Ring, selected. Select is foc…" at bounding box center [349, 169] width 221 height 121
click at [430, 221] on button "Save" at bounding box center [436, 217] width 36 height 12
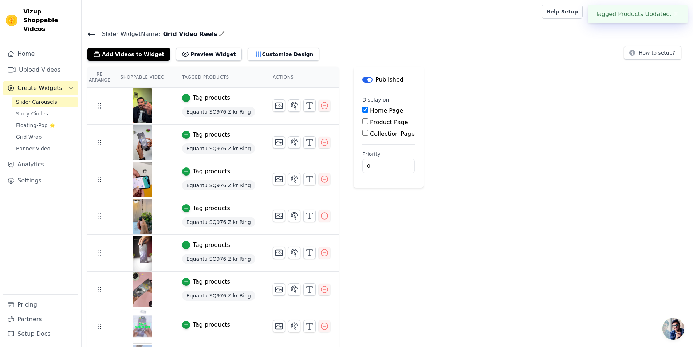
click at [591, 164] on div "Re Arrange Shoppable Video Tagged Products Actions Tag products Equantu SQ976 Z…" at bounding box center [387, 242] width 611 height 350
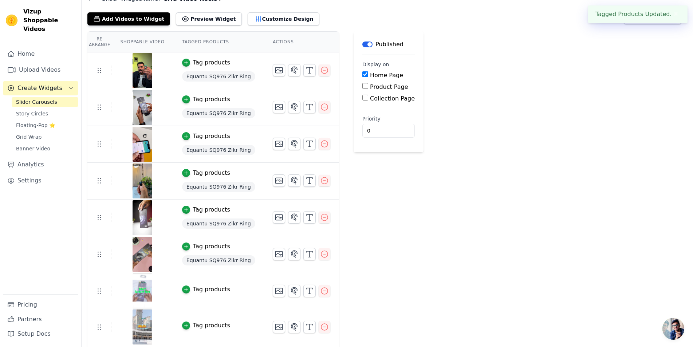
scroll to position [69, 0]
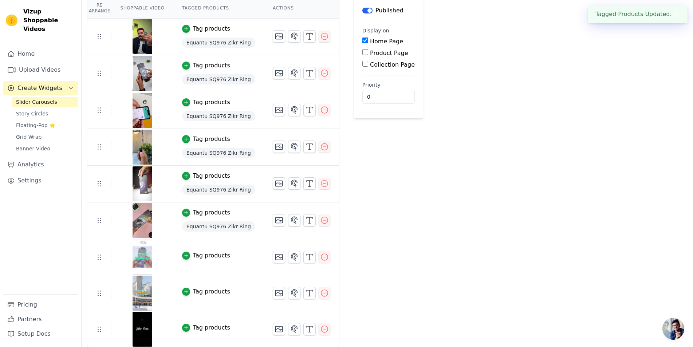
click at [203, 256] on div "Tag products" at bounding box center [211, 255] width 37 height 9
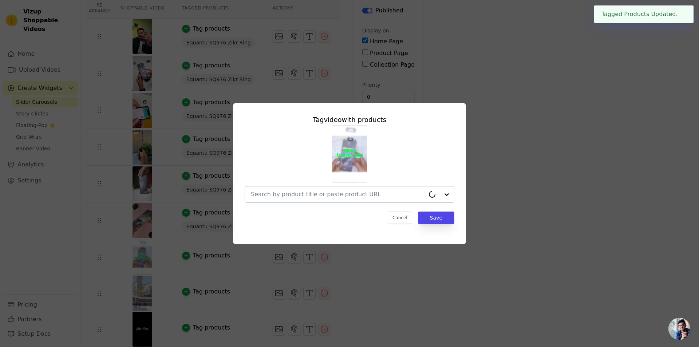
drag, startPoint x: 328, startPoint y: 190, endPoint x: 332, endPoint y: 191, distance: 3.9
click at [328, 190] on input "text" at bounding box center [338, 194] width 174 height 9
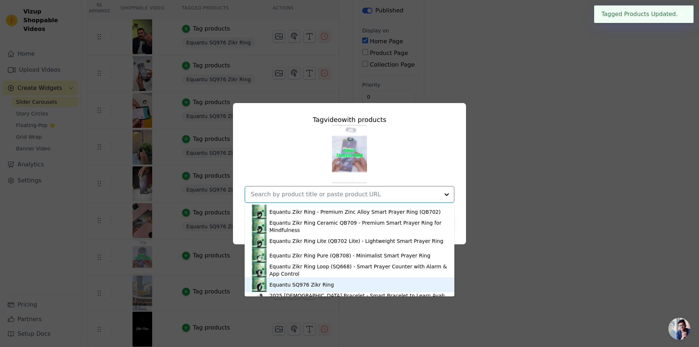
click at [293, 281] on div "Equantu SQ976 Zikr Ring" at bounding box center [301, 284] width 64 height 7
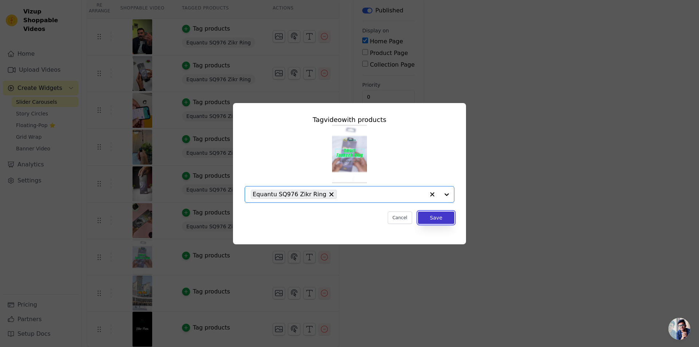
drag, startPoint x: 438, startPoint y: 220, endPoint x: 433, endPoint y: 222, distance: 5.9
click at [438, 220] on button "Save" at bounding box center [436, 217] width 36 height 12
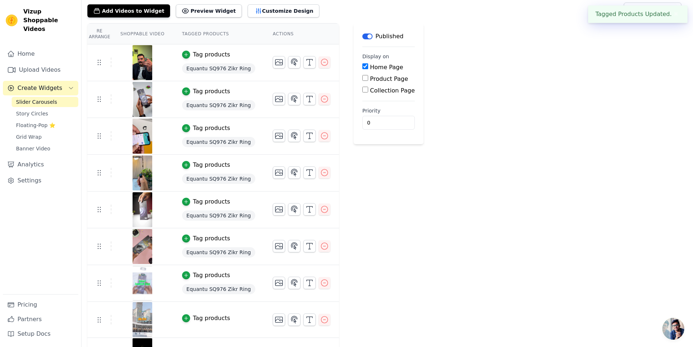
scroll to position [70, 0]
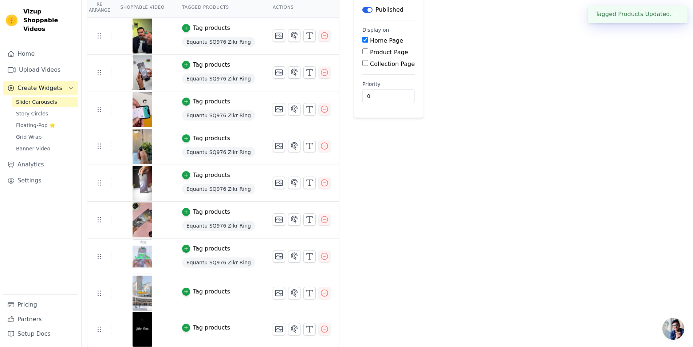
click at [209, 292] on div "Tag products" at bounding box center [211, 291] width 37 height 9
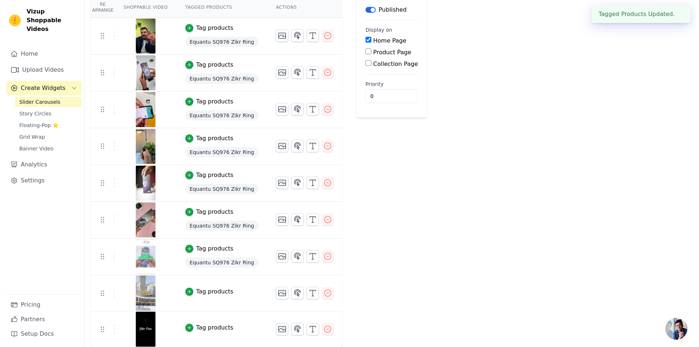
scroll to position [0, 0]
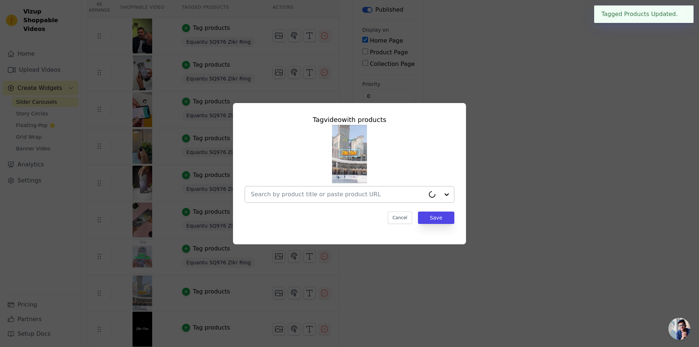
click at [348, 198] on input "text" at bounding box center [338, 194] width 174 height 9
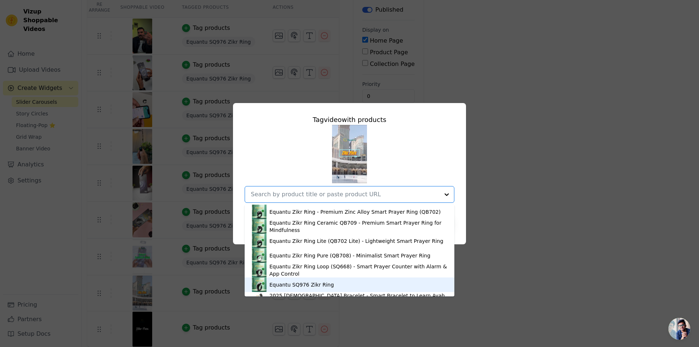
click at [323, 280] on div "Equantu SQ976 Zikr Ring" at bounding box center [349, 284] width 195 height 15
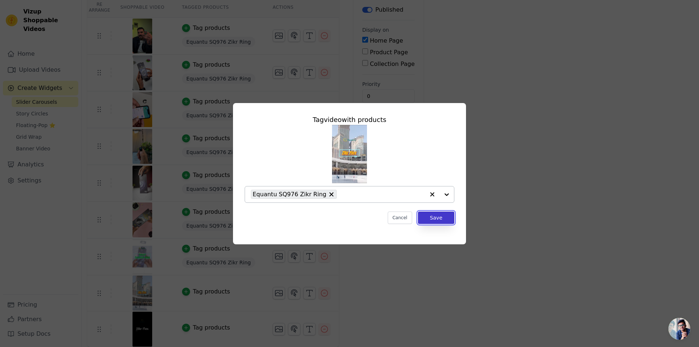
click at [439, 219] on button "Save" at bounding box center [436, 217] width 36 height 12
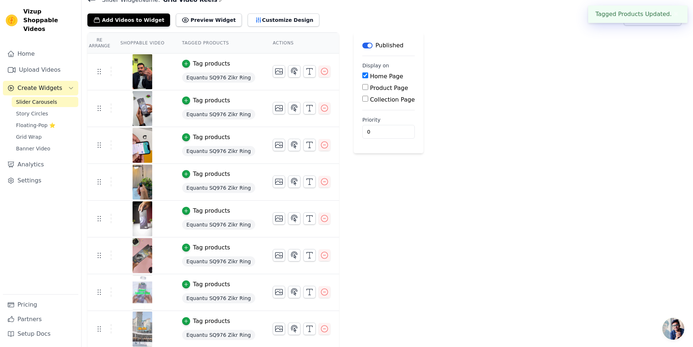
scroll to position [71, 0]
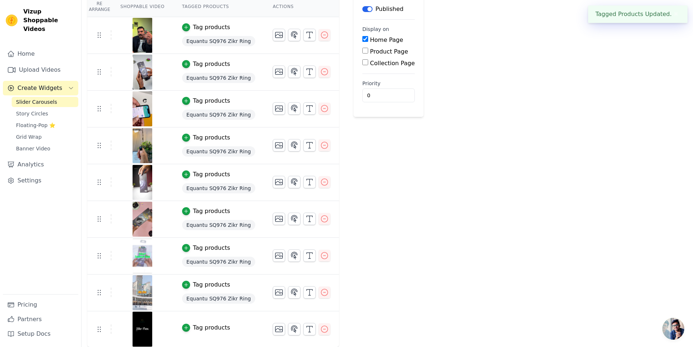
click at [193, 326] on div "Tag products" at bounding box center [211, 327] width 37 height 9
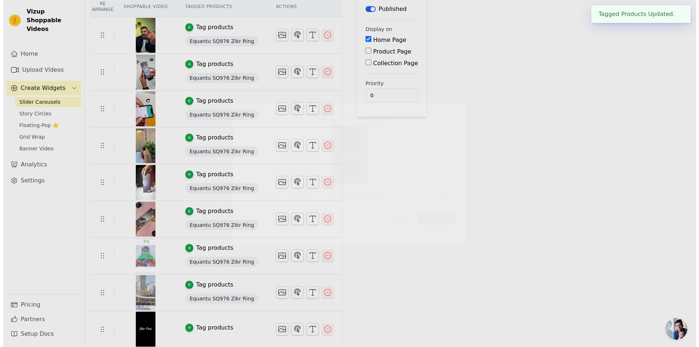
scroll to position [0, 0]
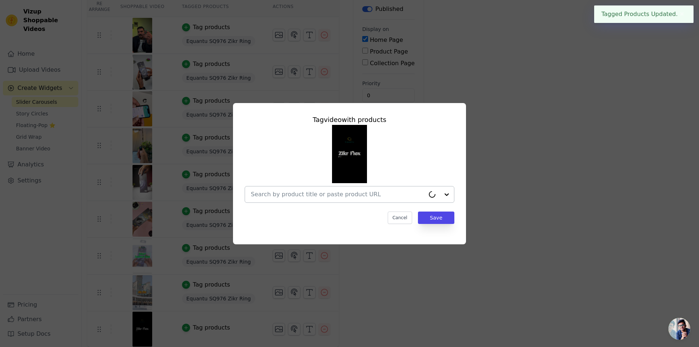
click at [341, 199] on div at bounding box center [338, 194] width 174 height 16
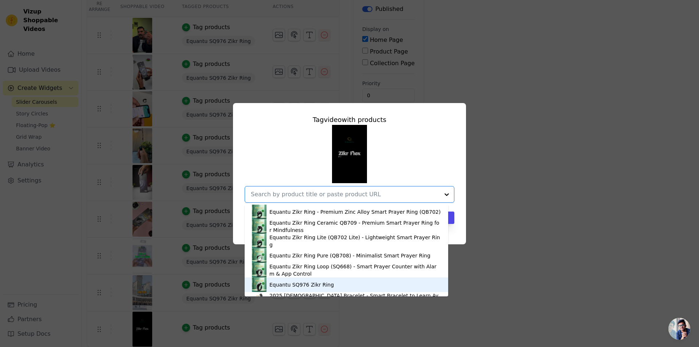
click at [311, 283] on div "Equantu SQ976 Zikr Ring" at bounding box center [301, 284] width 64 height 7
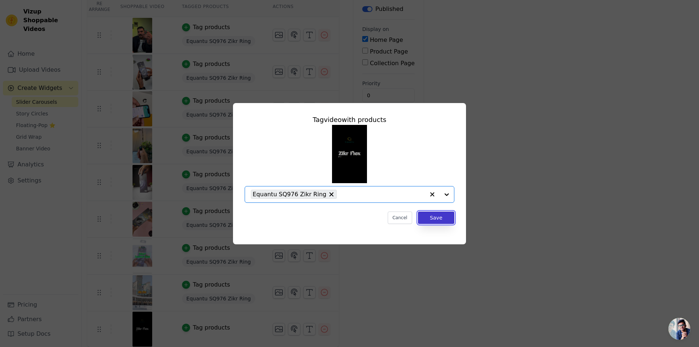
click at [439, 222] on button "Save" at bounding box center [436, 217] width 36 height 12
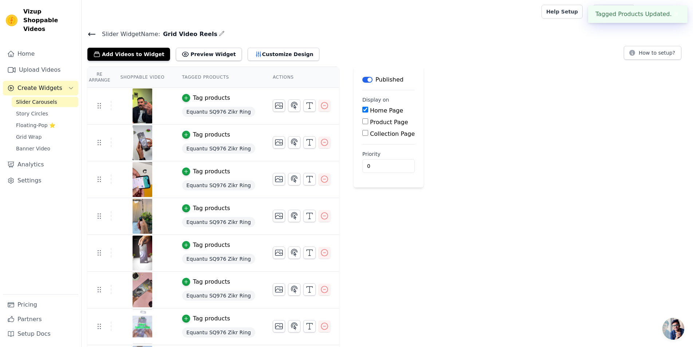
click at [535, 83] on div "Re Arrange Shoppable Video Tagged Products Actions Tag products Equantu SQ976 Z…" at bounding box center [387, 243] width 611 height 352
click at [89, 32] on icon at bounding box center [91, 34] width 9 height 9
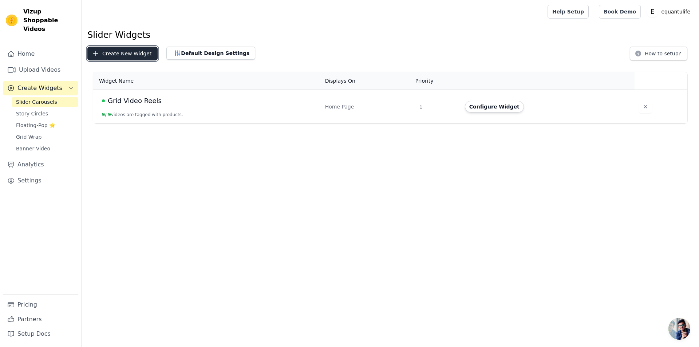
click at [148, 52] on button "Create New Widget" at bounding box center [122, 54] width 70 height 14
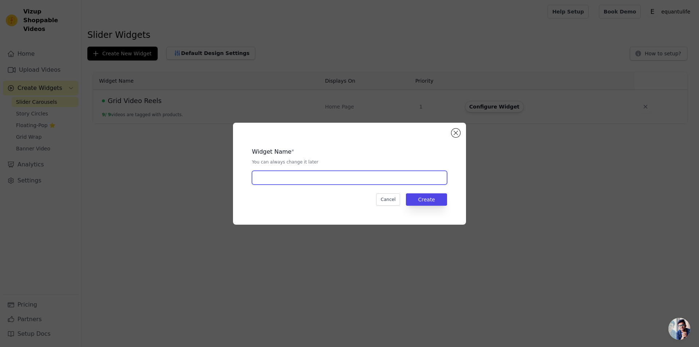
click at [303, 182] on input "text" at bounding box center [349, 178] width 195 height 14
type input "SQ976"
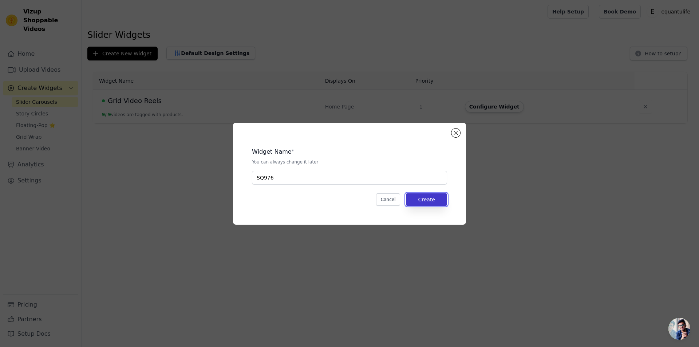
click at [429, 199] on button "Create" at bounding box center [426, 199] width 41 height 12
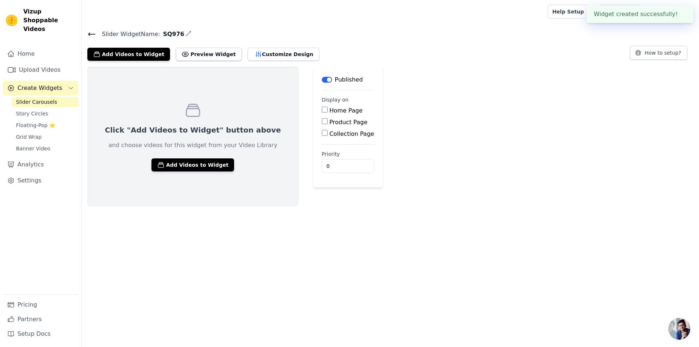
click at [197, 157] on div "Click "Add Videos to Widget" button above and choose videos for this widget fro…" at bounding box center [192, 137] width 211 height 140
click at [197, 162] on button "Add Videos to Widget" at bounding box center [192, 164] width 83 height 13
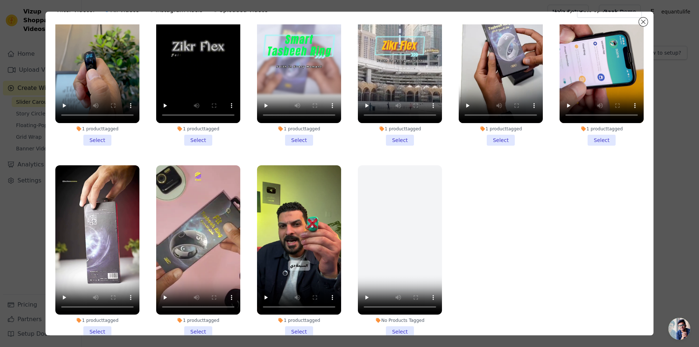
scroll to position [63, 0]
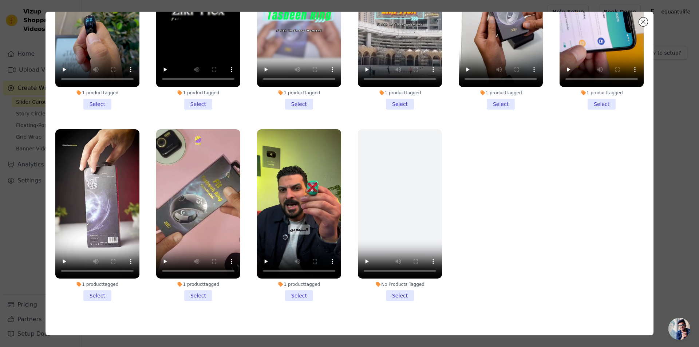
click at [301, 289] on li "1 product tagged Select" at bounding box center [299, 215] width 84 height 172
click at [0, 0] on input "1 product tagged Select" at bounding box center [0, 0] width 0 height 0
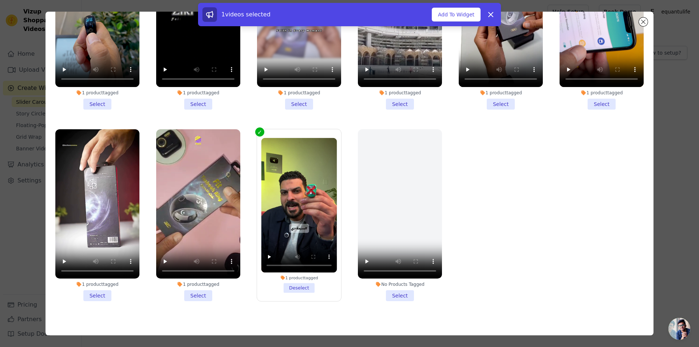
click at [203, 289] on li "1 product tagged Select" at bounding box center [198, 215] width 84 height 172
click at [0, 0] on input "1 product tagged Select" at bounding box center [0, 0] width 0 height 0
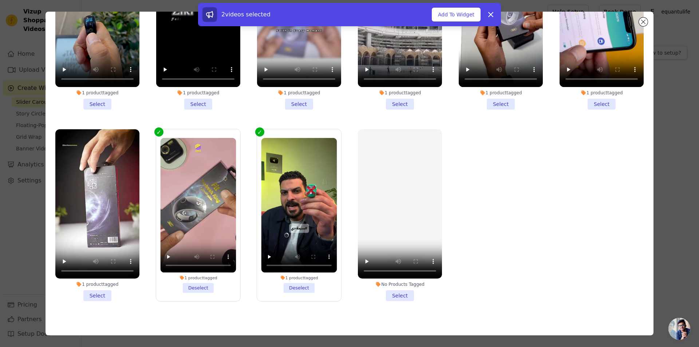
click at [94, 288] on li "1 product tagged Select" at bounding box center [97, 215] width 84 height 172
click at [0, 0] on input "1 product tagged Select" at bounding box center [0, 0] width 0 height 0
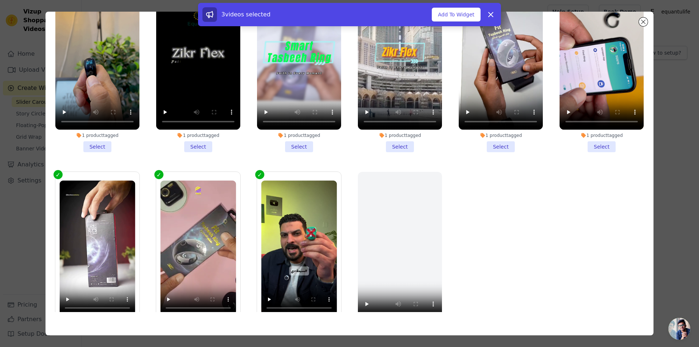
scroll to position [138, 0]
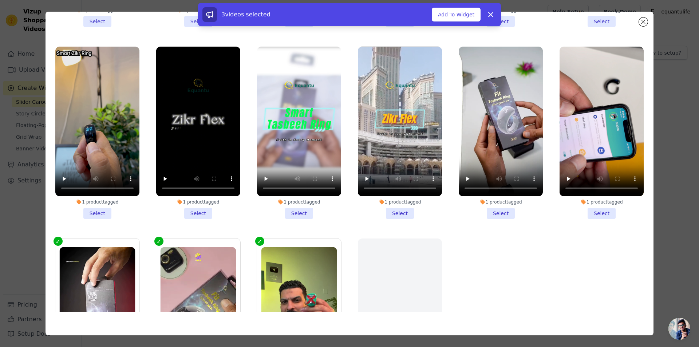
click at [591, 206] on li "1 product tagged Select" at bounding box center [601, 133] width 84 height 172
click at [0, 0] on input "1 product tagged Select" at bounding box center [0, 0] width 0 height 0
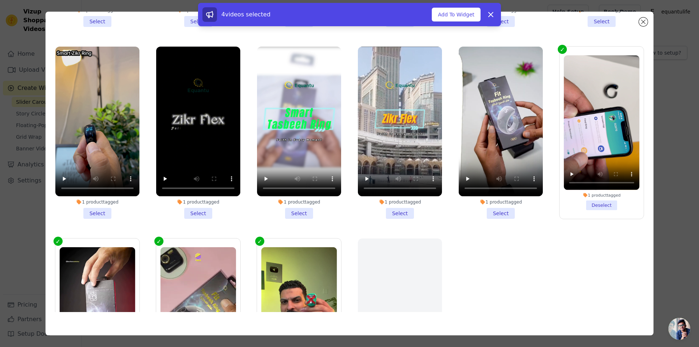
click at [496, 206] on li "1 product tagged Select" at bounding box center [501, 133] width 84 height 172
click at [0, 0] on input "1 product tagged Select" at bounding box center [0, 0] width 0 height 0
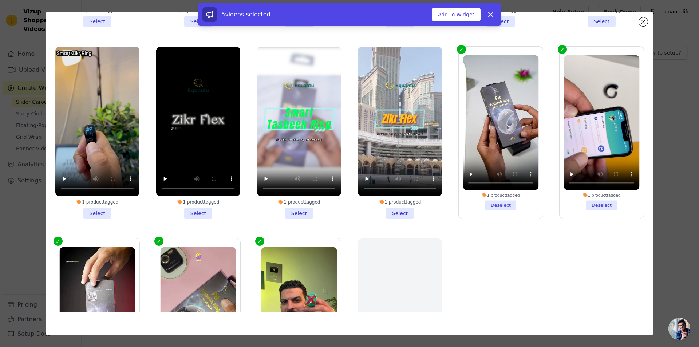
click at [385, 207] on li "1 product tagged Select" at bounding box center [400, 133] width 84 height 172
click at [0, 0] on input "1 product tagged Select" at bounding box center [0, 0] width 0 height 0
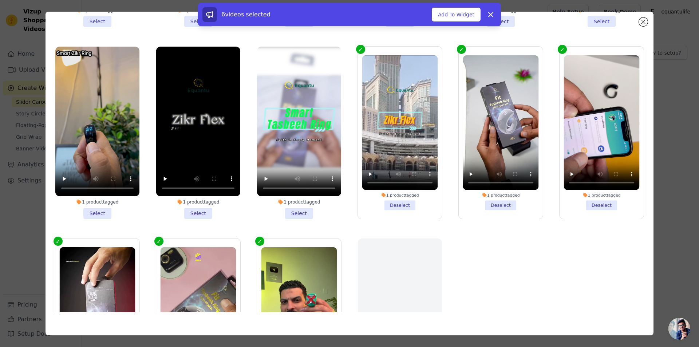
click at [292, 207] on li "1 product tagged Select" at bounding box center [299, 133] width 84 height 172
click at [0, 0] on input "1 product tagged Select" at bounding box center [0, 0] width 0 height 0
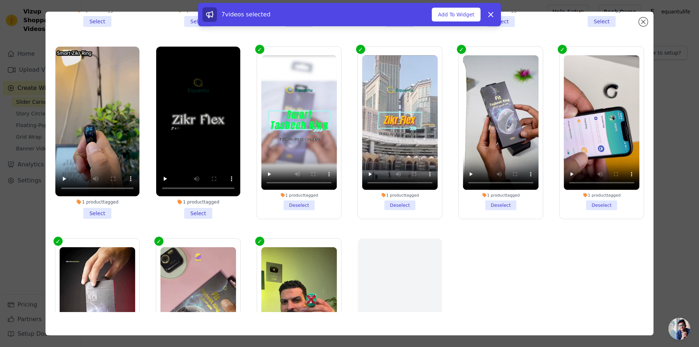
click at [197, 211] on li "1 product tagged Select" at bounding box center [198, 133] width 84 height 172
click at [0, 0] on input "1 product tagged Select" at bounding box center [0, 0] width 0 height 0
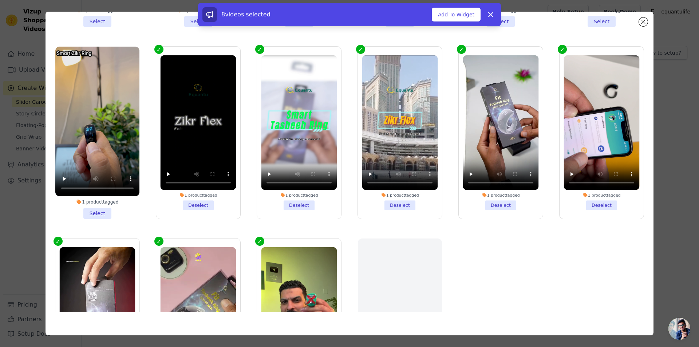
click at [99, 209] on li "1 product tagged Select" at bounding box center [97, 133] width 84 height 172
click at [0, 0] on input "1 product tagged Select" at bounding box center [0, 0] width 0 height 0
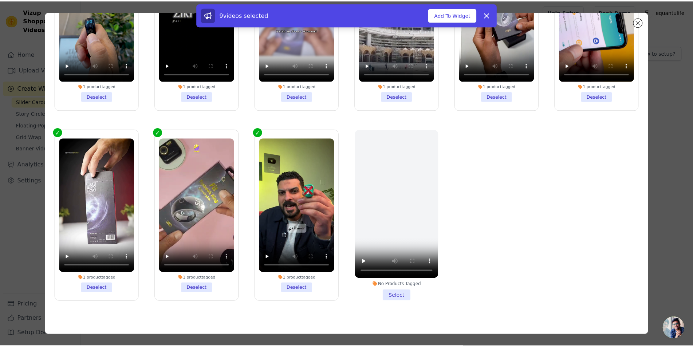
scroll to position [247, 0]
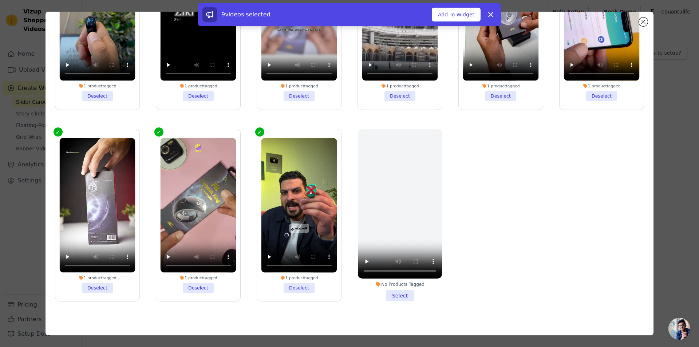
click at [466, 23] on div "9 videos selected Add To Widget Dismiss" at bounding box center [349, 14] width 303 height 23
click at [466, 19] on button "Add To Widget" at bounding box center [456, 15] width 49 height 14
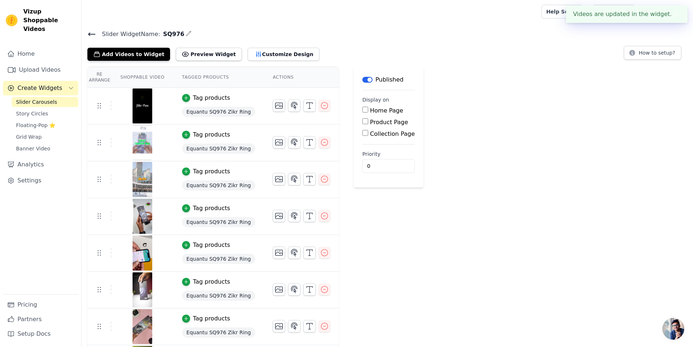
click at [362, 110] on input "Home Page" at bounding box center [365, 110] width 6 height 6
checkbox input "true"
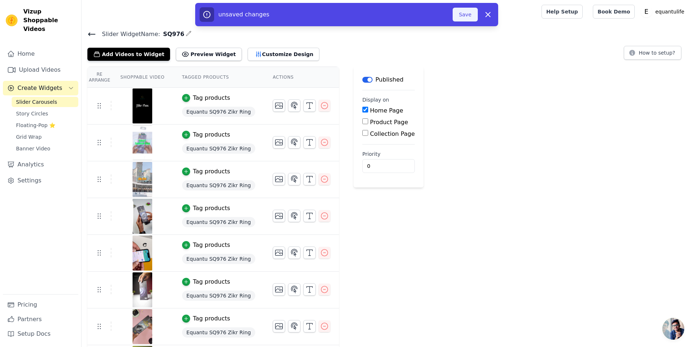
click at [471, 16] on button "Save" at bounding box center [464, 15] width 25 height 14
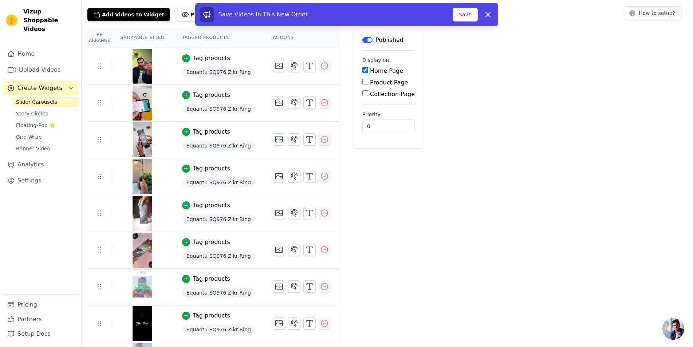
scroll to position [0, 0]
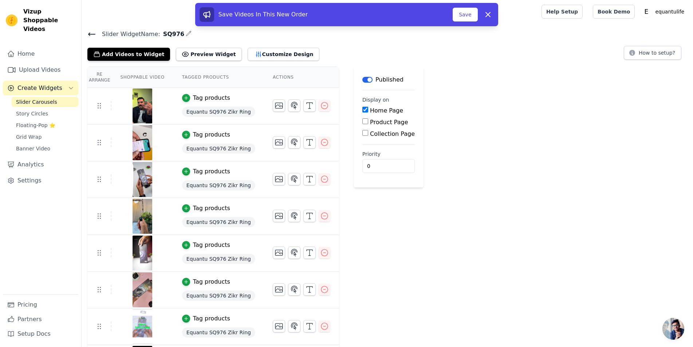
click at [239, 107] on span "Equantu SQ976 Zikr Ring" at bounding box center [218, 112] width 73 height 10
click at [183, 99] on icon "button" at bounding box center [185, 97] width 5 height 5
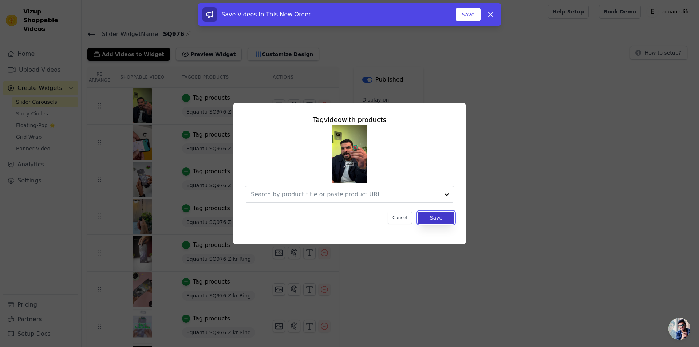
click at [432, 214] on button "Save" at bounding box center [436, 217] width 36 height 12
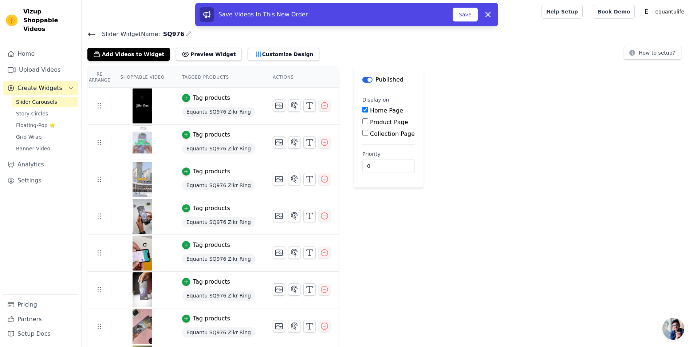
click at [210, 108] on span "Equantu SQ976 Zikr Ring" at bounding box center [218, 112] width 73 height 10
click at [195, 97] on div "Tag products" at bounding box center [211, 98] width 37 height 9
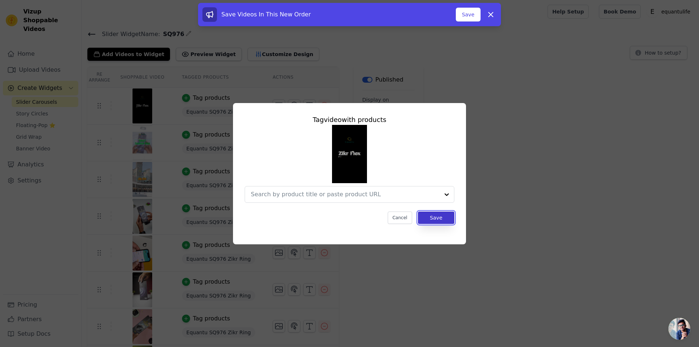
click at [438, 217] on button "Save" at bounding box center [436, 217] width 36 height 12
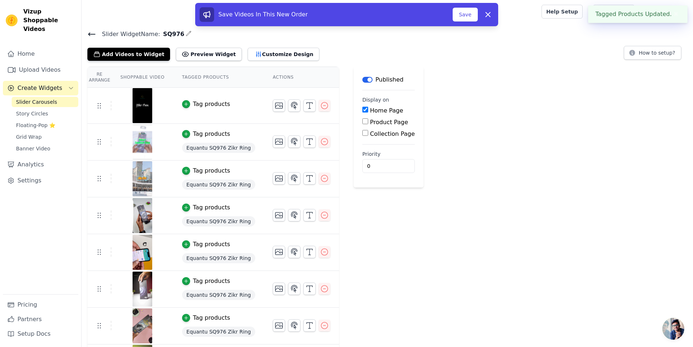
click at [198, 140] on td "Tag products Equantu SQ976 Zikr Ring" at bounding box center [218, 142] width 91 height 37
click at [208, 133] on div "Tag products" at bounding box center [211, 134] width 37 height 9
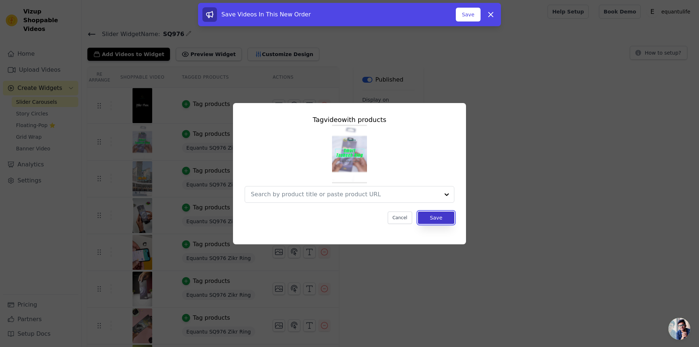
click at [440, 218] on button "Save" at bounding box center [436, 217] width 36 height 12
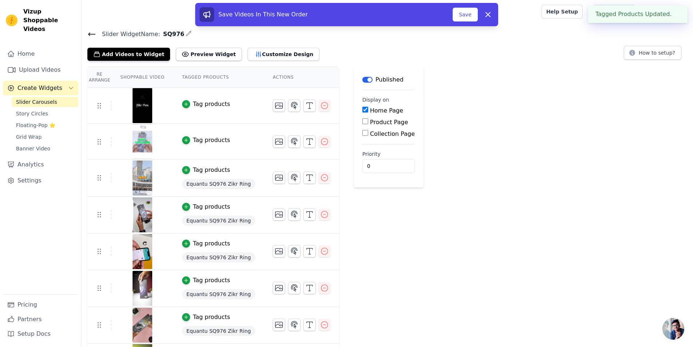
click at [196, 175] on td "Tag products Equantu SQ976 Zikr Ring" at bounding box center [218, 178] width 91 height 37
click at [200, 172] on div "Tag products" at bounding box center [211, 170] width 37 height 9
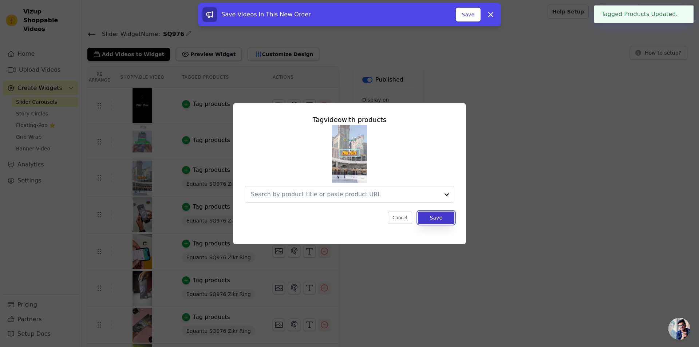
click at [439, 216] on button "Save" at bounding box center [436, 217] width 36 height 12
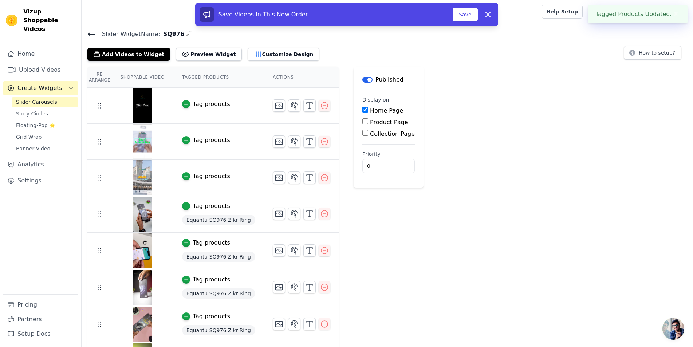
click at [204, 217] on span "Equantu SQ976 Zikr Ring" at bounding box center [218, 220] width 73 height 10
click at [198, 207] on div "Tag products" at bounding box center [211, 206] width 37 height 9
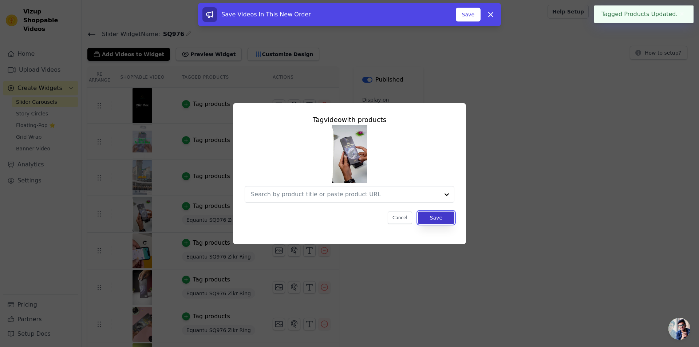
click at [439, 217] on button "Save" at bounding box center [436, 217] width 36 height 12
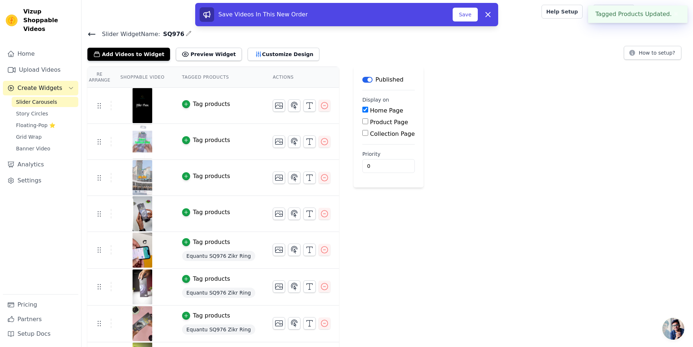
click at [203, 248] on td "Tag products Equantu SQ976 Zikr Ring" at bounding box center [218, 250] width 91 height 37
click at [203, 243] on div "Tag products" at bounding box center [211, 242] width 37 height 9
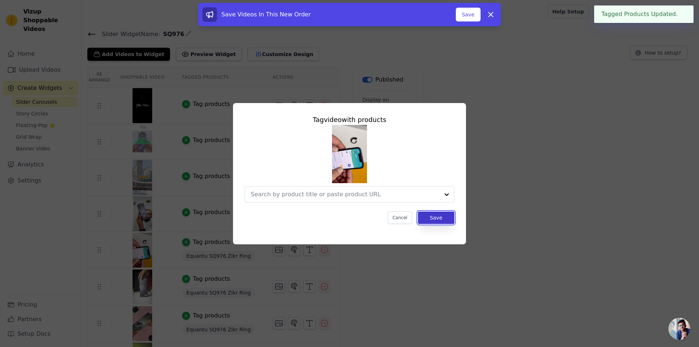
click at [438, 212] on button "Save" at bounding box center [436, 217] width 36 height 12
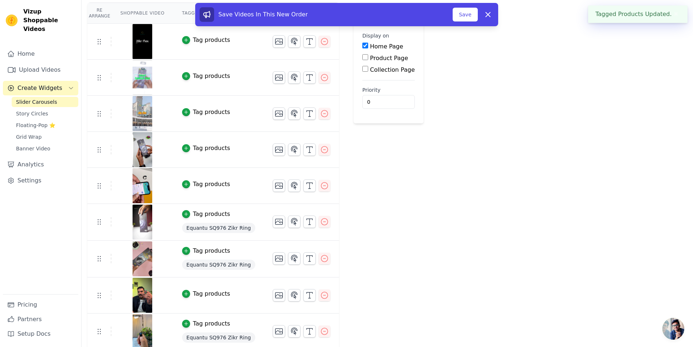
scroll to position [67, 0]
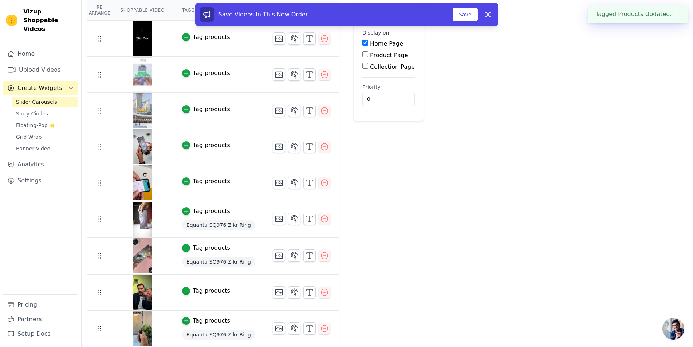
click at [211, 217] on td "Tag products Equantu SQ976 Zikr Ring" at bounding box center [218, 219] width 91 height 37
click at [208, 213] on div "Tag products" at bounding box center [211, 211] width 37 height 9
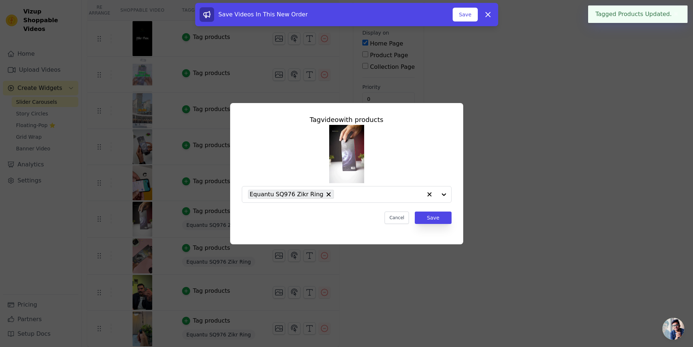
scroll to position [0, 0]
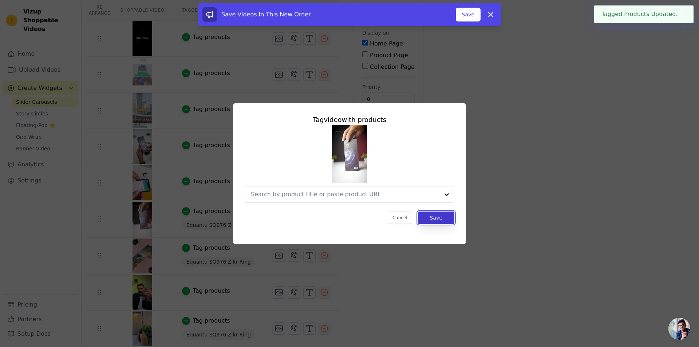
click at [442, 214] on button "Save" at bounding box center [436, 217] width 36 height 12
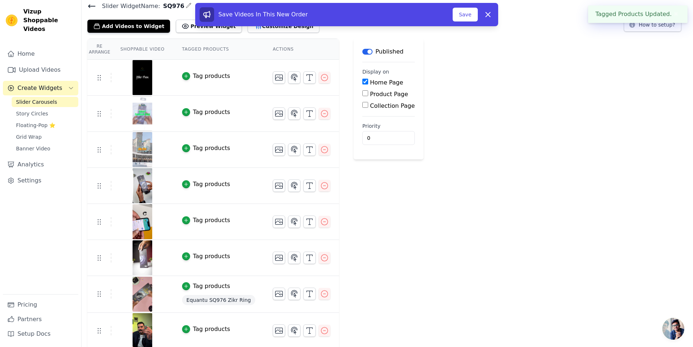
scroll to position [66, 0]
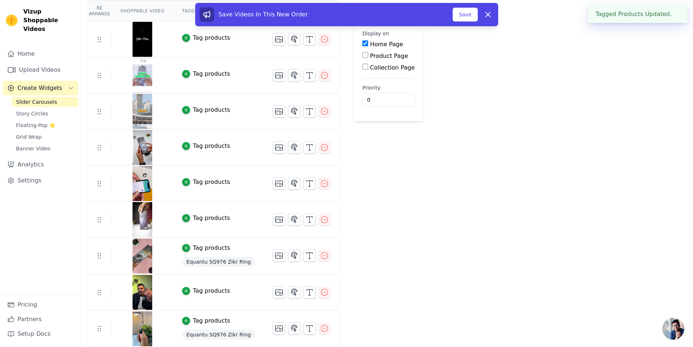
click at [200, 261] on span "Equantu SQ976 Zikr Ring" at bounding box center [218, 262] width 73 height 10
click at [202, 248] on div "Tag products" at bounding box center [211, 247] width 37 height 9
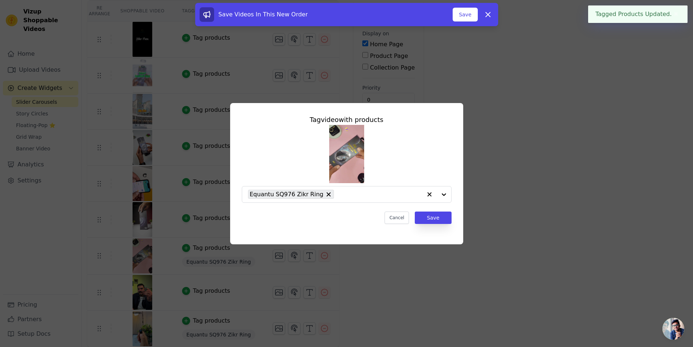
scroll to position [0, 0]
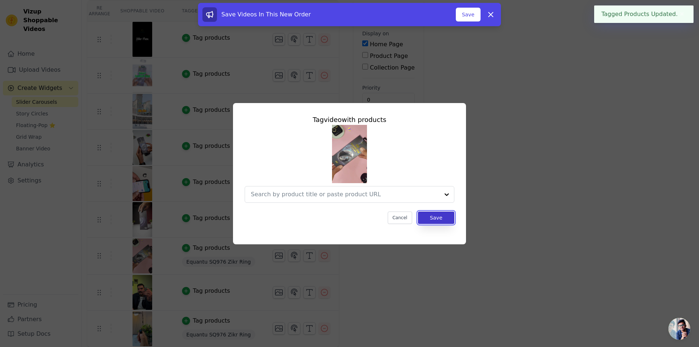
click at [436, 220] on button "Save" at bounding box center [436, 217] width 36 height 12
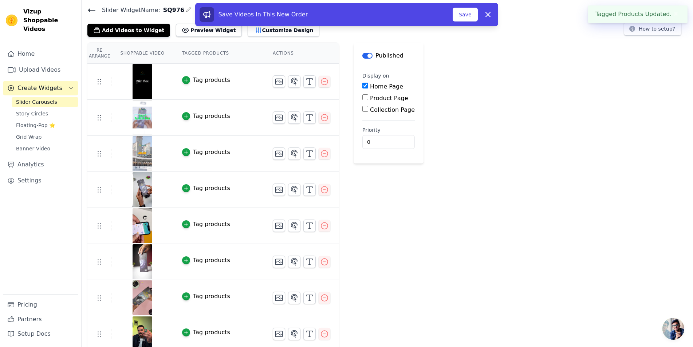
scroll to position [66, 0]
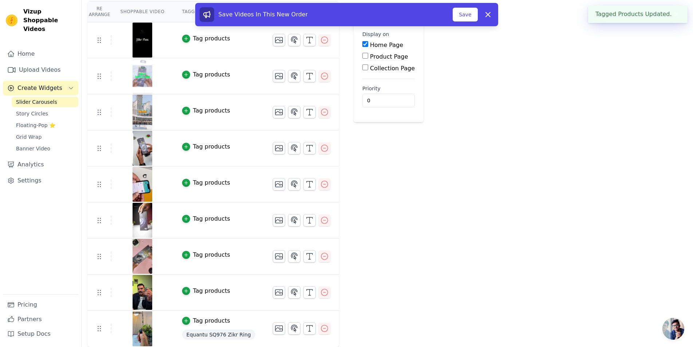
click at [209, 321] on div "Tag products" at bounding box center [211, 320] width 37 height 9
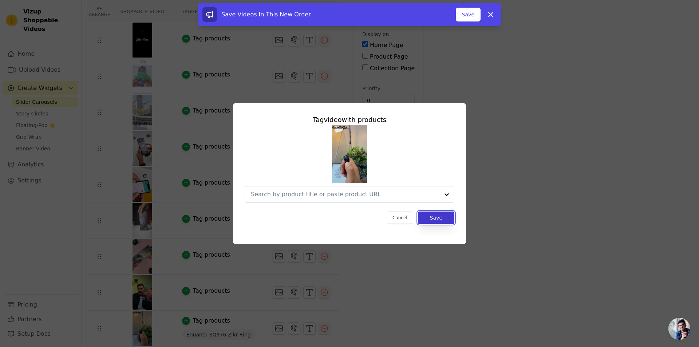
click at [443, 219] on button "Save" at bounding box center [436, 217] width 36 height 12
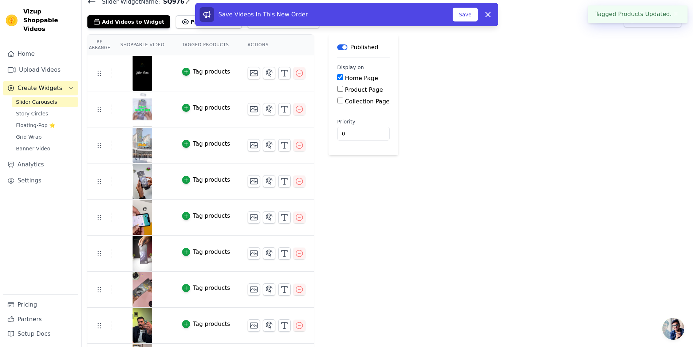
scroll to position [65, 0]
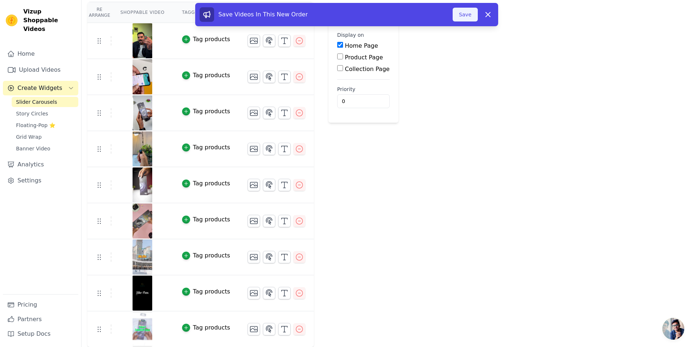
click at [466, 12] on button "Save" at bounding box center [464, 15] width 25 height 14
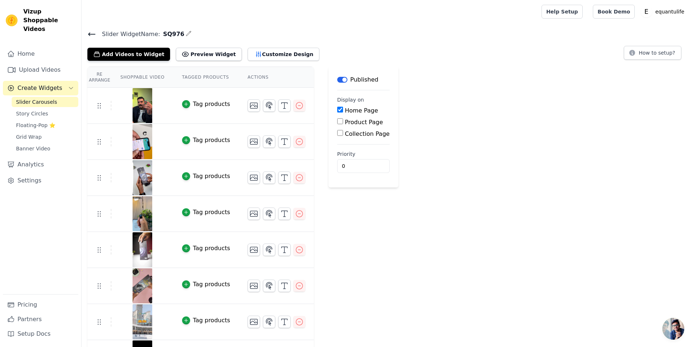
click at [91, 33] on icon at bounding box center [91, 34] width 7 height 3
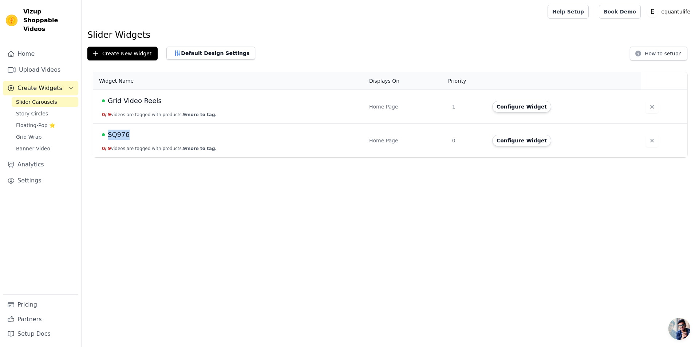
drag, startPoint x: 137, startPoint y: 136, endPoint x: 109, endPoint y: 138, distance: 28.1
click at [109, 138] on div "SQ976" at bounding box center [231, 135] width 258 height 10
copy span "SQ976"
click at [118, 136] on span "SQ976" at bounding box center [119, 135] width 22 height 10
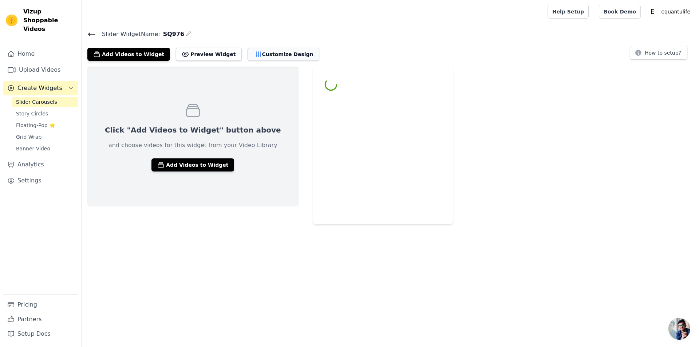
click at [278, 55] on button "Customize Design" at bounding box center [283, 54] width 72 height 13
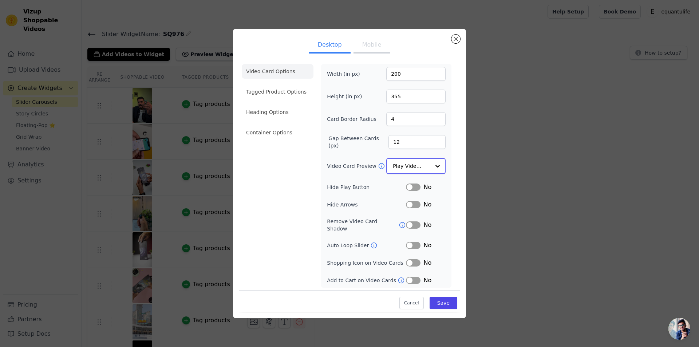
click at [415, 170] on input "Video Card Preview" at bounding box center [411, 166] width 37 height 15
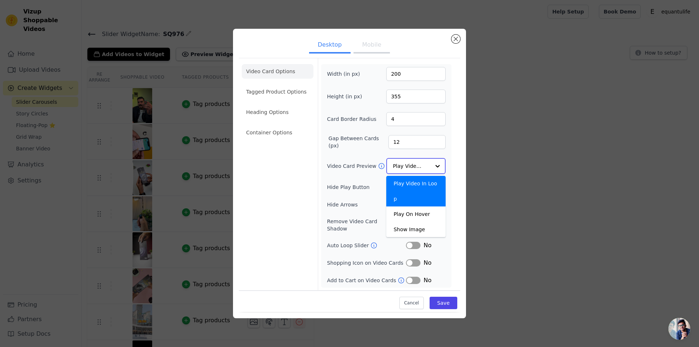
click at [425, 165] on input "Video Card Preview" at bounding box center [411, 166] width 37 height 15
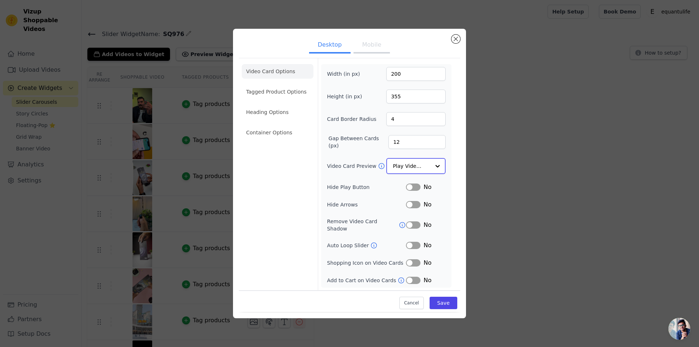
click at [425, 165] on input "Video Card Preview" at bounding box center [411, 166] width 37 height 15
drag, startPoint x: 456, startPoint y: 41, endPoint x: 488, endPoint y: 14, distance: 42.2
click at [456, 41] on button "Close modal" at bounding box center [455, 39] width 9 height 9
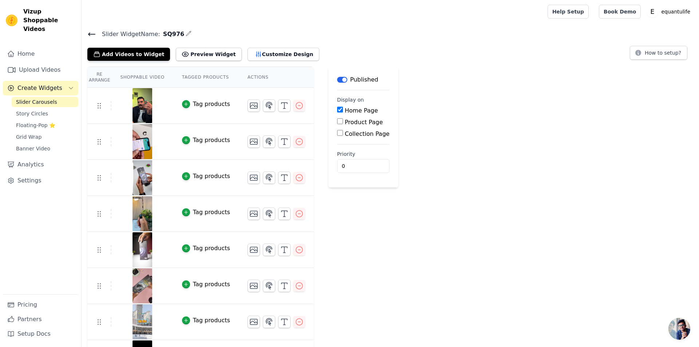
click at [95, 37] on icon at bounding box center [91, 34] width 9 height 9
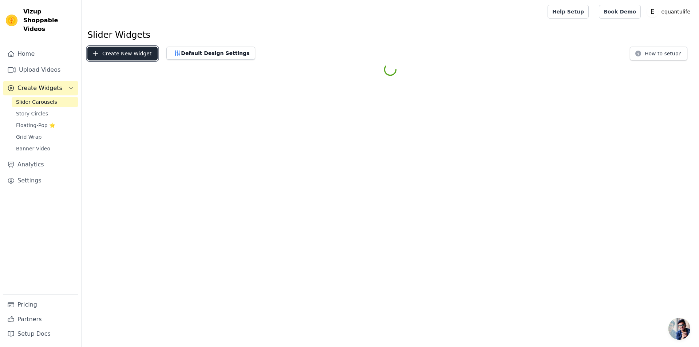
click at [123, 56] on button "Create New Widget" at bounding box center [122, 54] width 70 height 14
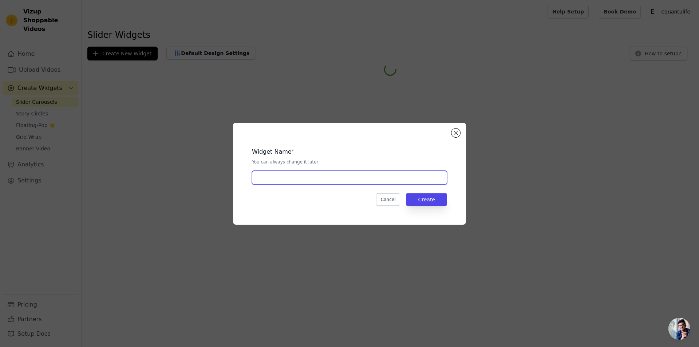
click at [343, 178] on input "text" at bounding box center [349, 178] width 195 height 14
type input "S"
type input "QB708"
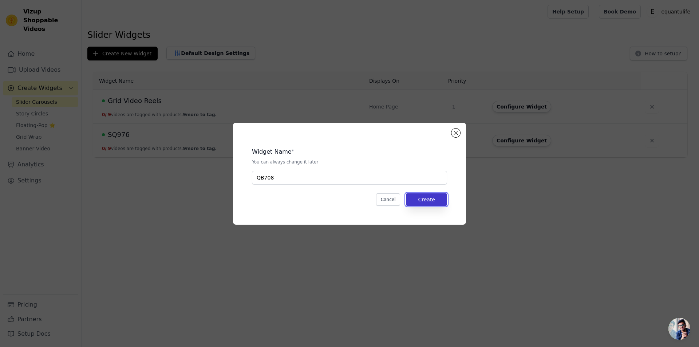
click at [427, 196] on button "Create" at bounding box center [426, 199] width 41 height 12
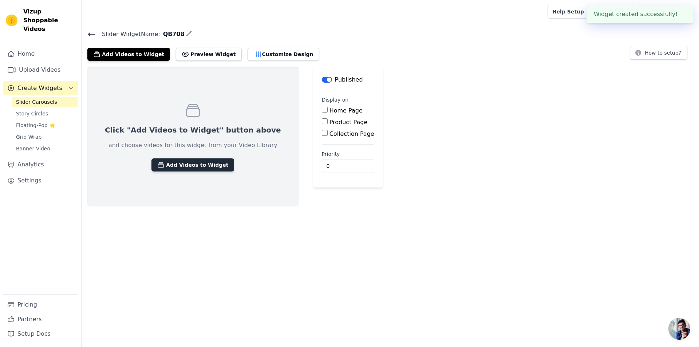
click at [188, 162] on button "Add Videos to Widget" at bounding box center [192, 164] width 83 height 13
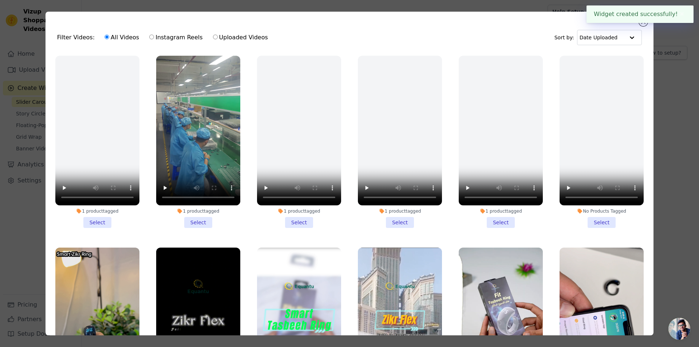
click at [194, 222] on li "1 product tagged Select" at bounding box center [198, 142] width 84 height 172
click at [0, 0] on input "1 product tagged Select" at bounding box center [0, 0] width 0 height 0
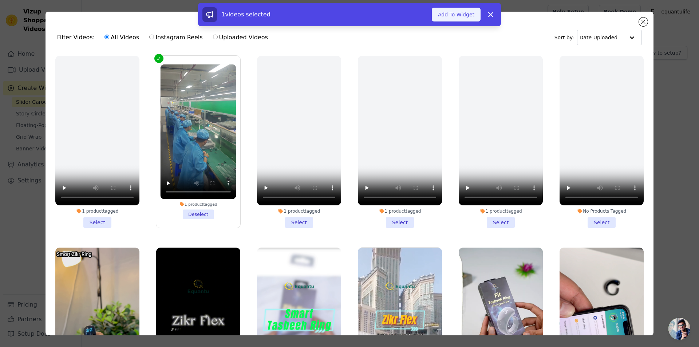
click at [461, 9] on button "Add To Widget" at bounding box center [456, 15] width 49 height 14
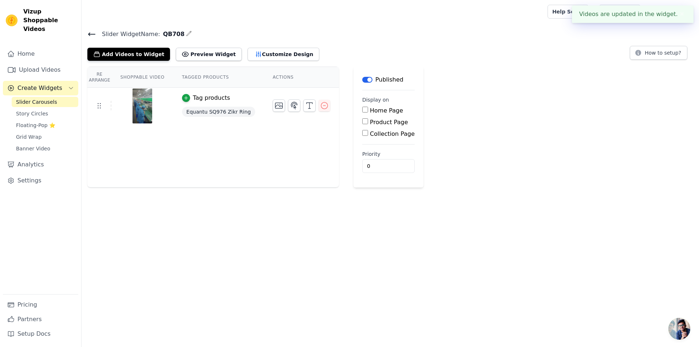
click at [94, 32] on icon at bounding box center [91, 34] width 9 height 9
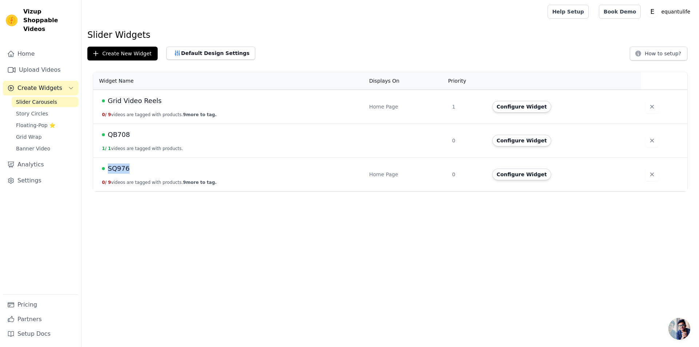
drag, startPoint x: 132, startPoint y: 171, endPoint x: 109, endPoint y: 171, distance: 23.3
click at [109, 171] on div "SQ976" at bounding box center [231, 168] width 258 height 10
click at [138, 130] on div "QB708" at bounding box center [231, 135] width 258 height 10
drag, startPoint x: 134, startPoint y: 131, endPoint x: 108, endPoint y: 137, distance: 26.4
click at [108, 137] on div "QB708" at bounding box center [231, 135] width 258 height 10
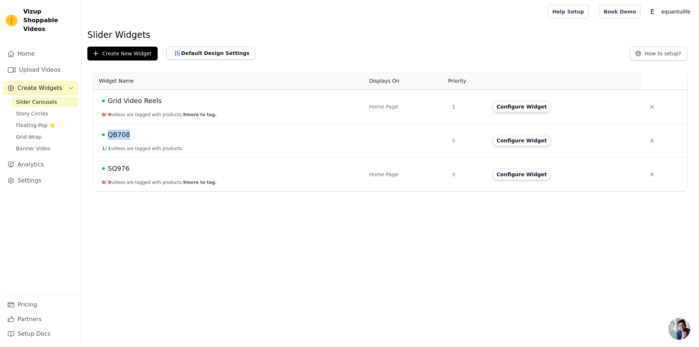
copy span "QB708"
click at [228, 191] on html "Vizup Shoppable Videos Home Upload Videos Create Widgets Slider Carousels Story…" at bounding box center [349, 95] width 699 height 191
click at [150, 101] on span "Grid Video Reels" at bounding box center [135, 101] width 54 height 10
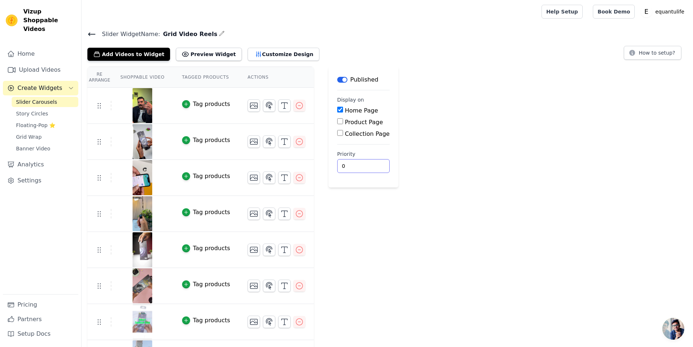
click at [341, 169] on input "0" at bounding box center [363, 166] width 52 height 14
click at [92, 35] on icon at bounding box center [91, 34] width 9 height 9
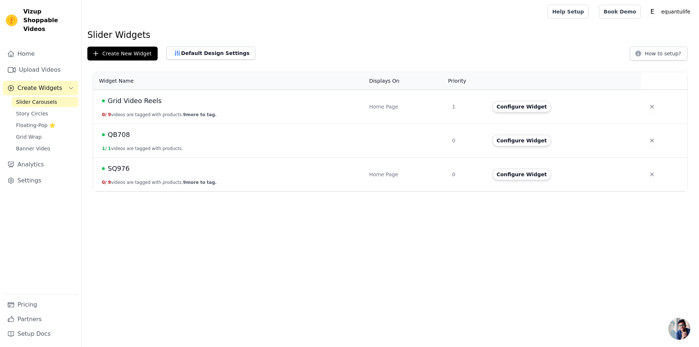
click at [451, 100] on td "1" at bounding box center [468, 107] width 40 height 34
click at [139, 103] on span "Grid Video Reels" at bounding box center [135, 101] width 54 height 10
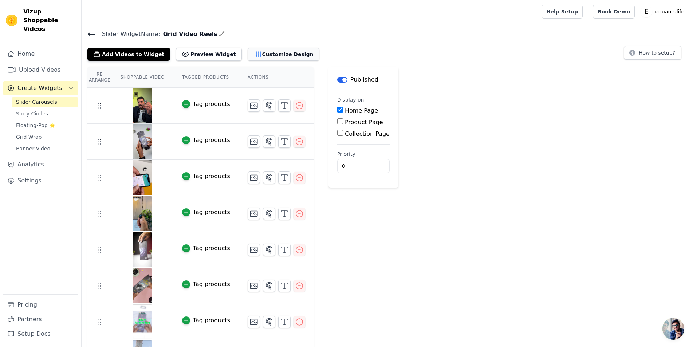
click at [257, 56] on button "Customize Design" at bounding box center [283, 54] width 72 height 13
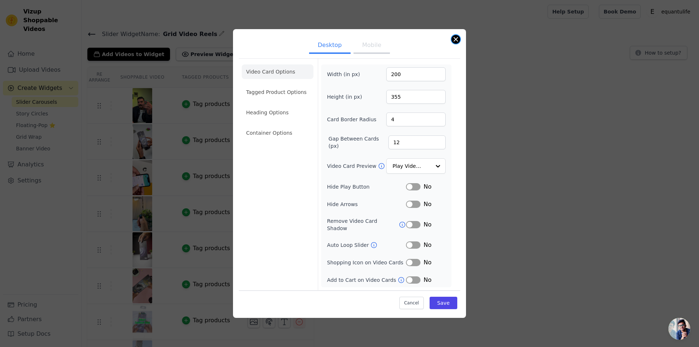
click at [455, 43] on button "Close modal" at bounding box center [455, 39] width 9 height 9
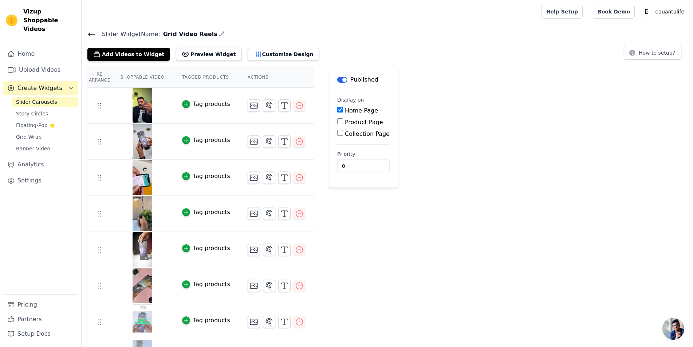
click at [88, 32] on icon at bounding box center [91, 34] width 9 height 9
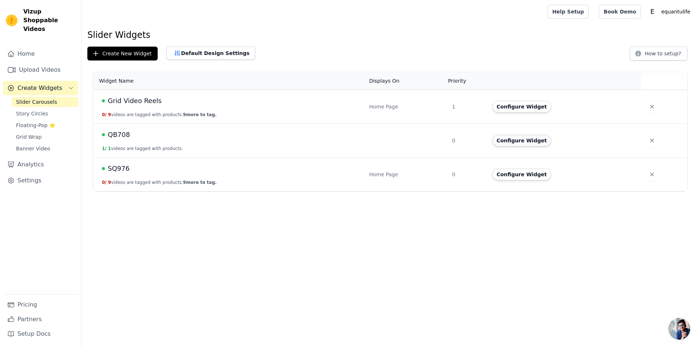
click at [524, 142] on button "Configure Widget" at bounding box center [521, 141] width 59 height 12
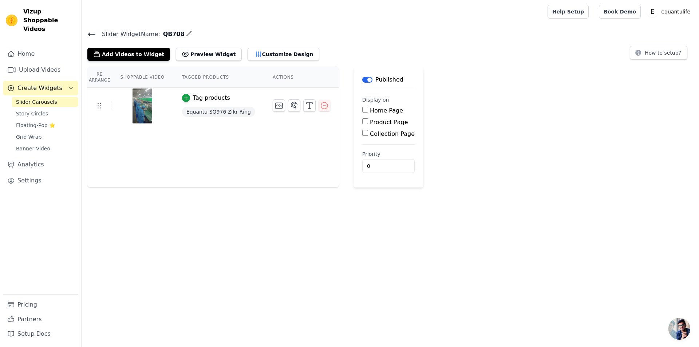
click at [362, 111] on div "Home Page" at bounding box center [388, 110] width 52 height 9
click at [362, 111] on input "Home Page" at bounding box center [365, 110] width 6 height 6
checkbox input "true"
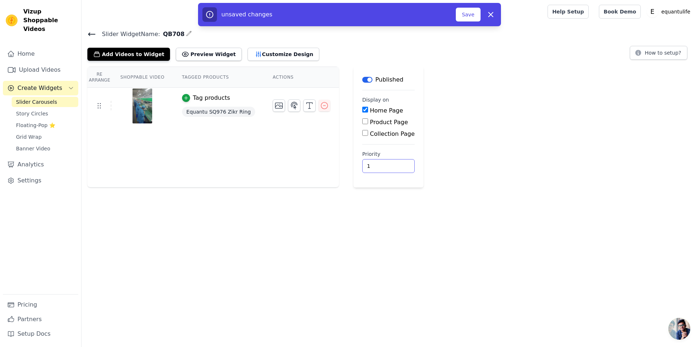
type input "1"
click at [382, 163] on input "1" at bounding box center [388, 166] width 52 height 14
click at [468, 19] on button "Save" at bounding box center [468, 15] width 25 height 14
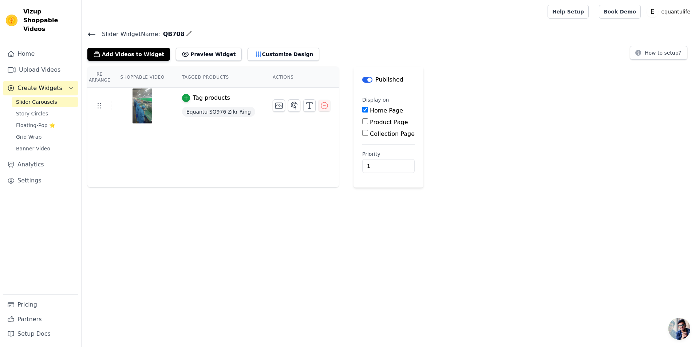
click at [363, 187] on html "Vizup Shoppable Videos Home Upload Videos Create Widgets Slider Carousels Story…" at bounding box center [349, 93] width 699 height 187
click at [89, 31] on icon at bounding box center [91, 34] width 9 height 9
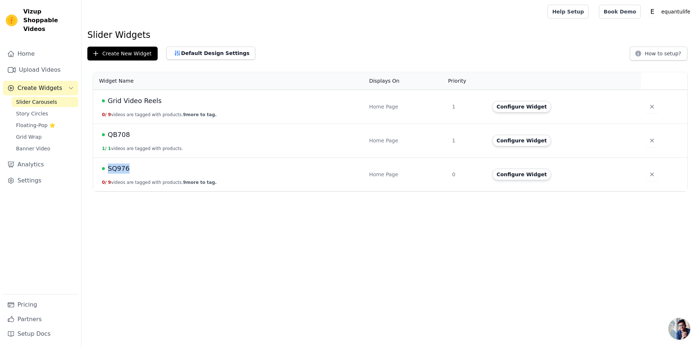
drag, startPoint x: 120, startPoint y: 167, endPoint x: 107, endPoint y: 169, distance: 13.2
click at [107, 169] on div "SQ976" at bounding box center [231, 168] width 258 height 10
copy span "SQ976"
click at [197, 94] on td "Grid Video Reels 0 / 9 videos are tagged with products. 9 more to tag." at bounding box center [229, 107] width 272 height 34
drag, startPoint x: 516, startPoint y: 106, endPoint x: 526, endPoint y: 93, distance: 16.7
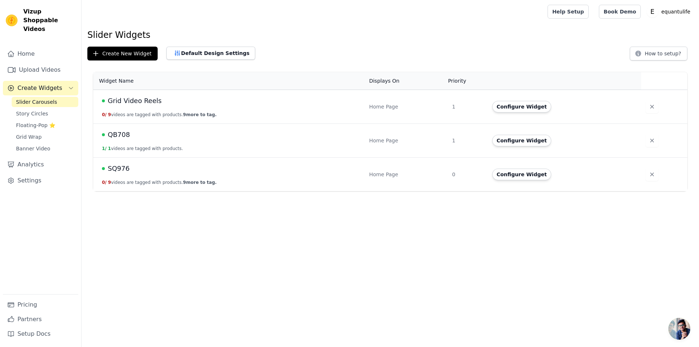
click at [516, 106] on button "Configure Widget" at bounding box center [521, 107] width 59 height 12
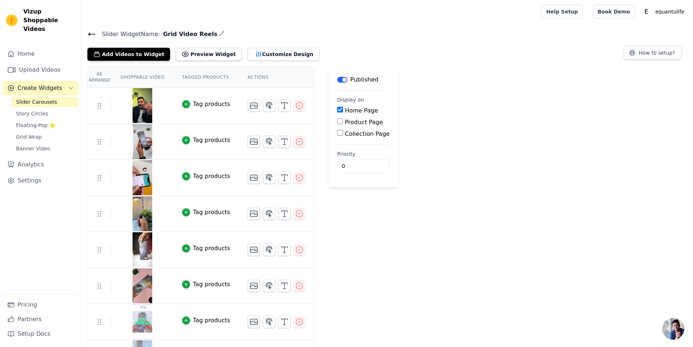
click at [219, 33] on icon "button" at bounding box center [222, 34] width 6 height 6
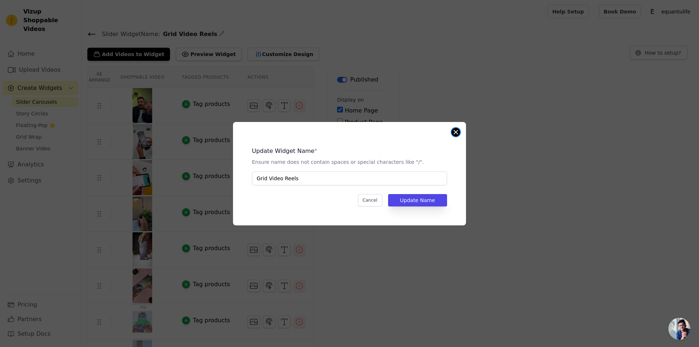
click at [455, 131] on button "Close modal" at bounding box center [455, 132] width 9 height 9
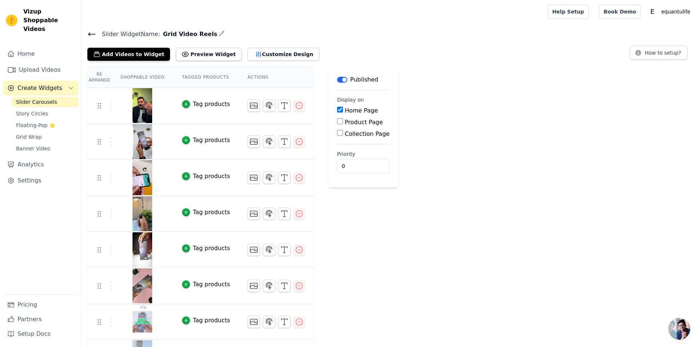
click at [219, 36] on icon "button" at bounding box center [222, 34] width 6 height 6
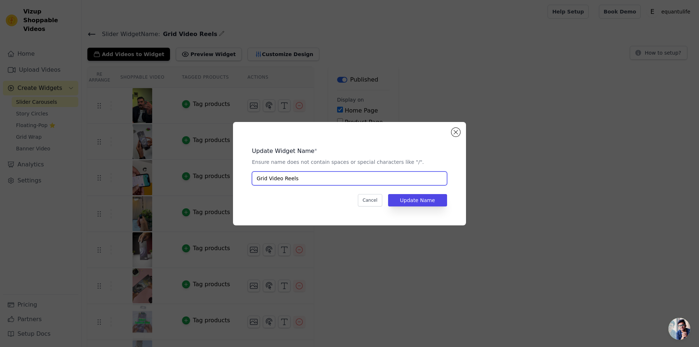
drag, startPoint x: 268, startPoint y: 180, endPoint x: 301, endPoint y: 180, distance: 33.1
click at [301, 180] on input "Grid Video Reels" at bounding box center [349, 178] width 195 height 14
click at [286, 179] on input "Grid Video Reels" at bounding box center [349, 178] width 195 height 14
drag, startPoint x: 282, startPoint y: 179, endPoint x: 243, endPoint y: 182, distance: 39.4
click at [243, 182] on div "Update Widget Name * Ensure name does not contain spaces or special characters …" at bounding box center [349, 173] width 233 height 103
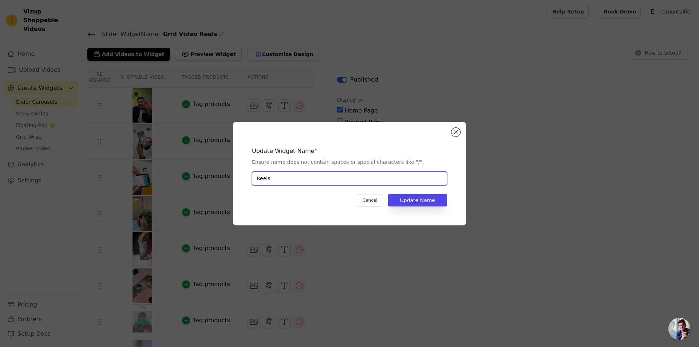
click at [324, 176] on input "Reels" at bounding box center [349, 178] width 195 height 14
type input "Reels"
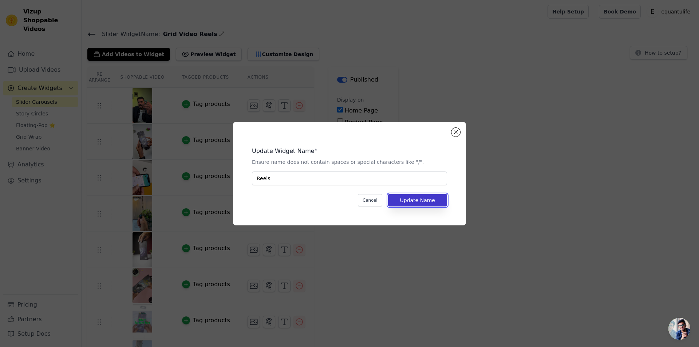
click at [411, 201] on button "Update Name" at bounding box center [417, 200] width 59 height 12
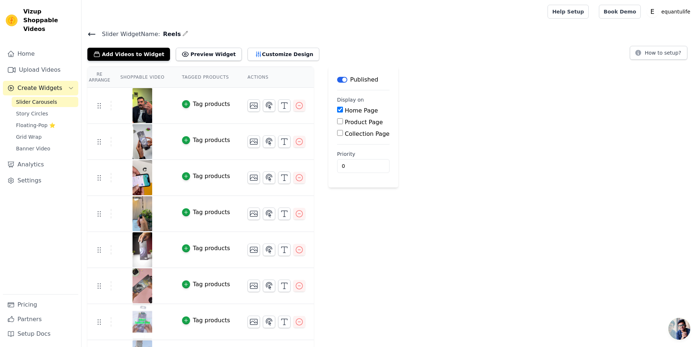
click at [93, 31] on icon at bounding box center [91, 34] width 9 height 9
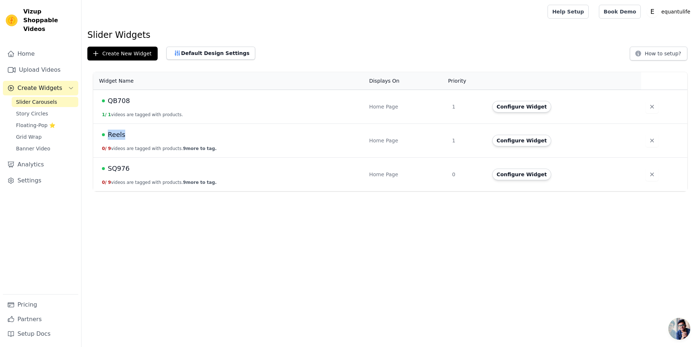
drag, startPoint x: 130, startPoint y: 132, endPoint x: 109, endPoint y: 136, distance: 21.4
click at [109, 136] on div "Reels" at bounding box center [231, 135] width 258 height 10
copy span "Reels"
click at [304, 136] on div "Reels" at bounding box center [231, 135] width 258 height 10
click at [514, 145] on button "Configure Widget" at bounding box center [521, 141] width 59 height 12
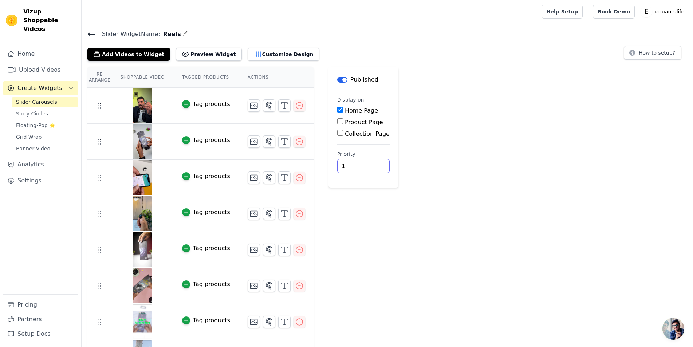
type input "1"
click at [359, 164] on input "1" at bounding box center [363, 166] width 52 height 14
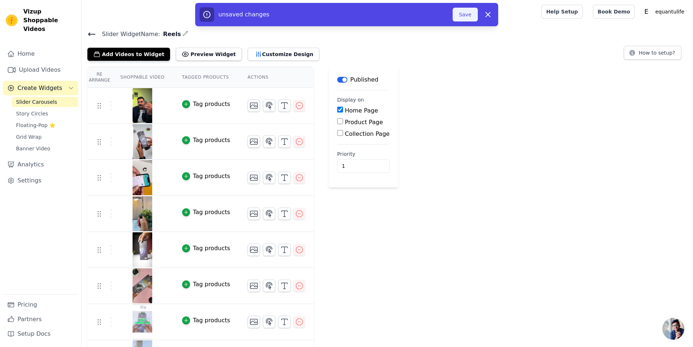
click at [458, 12] on button "Save" at bounding box center [464, 15] width 25 height 14
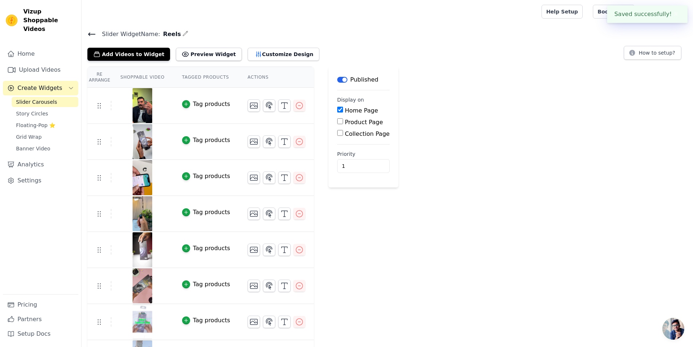
click at [97, 36] on span "Slider Widget Name:" at bounding box center [128, 34] width 64 height 9
click at [91, 36] on icon at bounding box center [91, 34] width 9 height 9
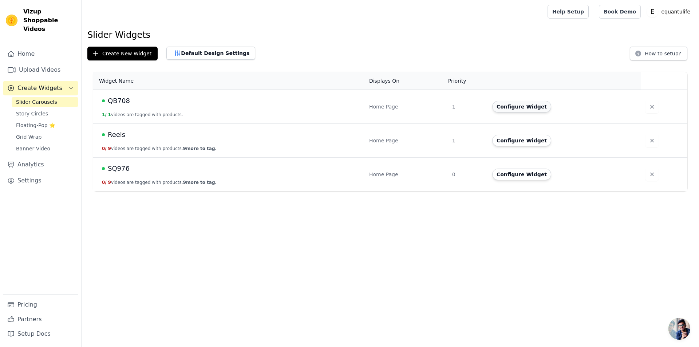
click at [513, 110] on button "Configure Widget" at bounding box center [521, 107] width 59 height 12
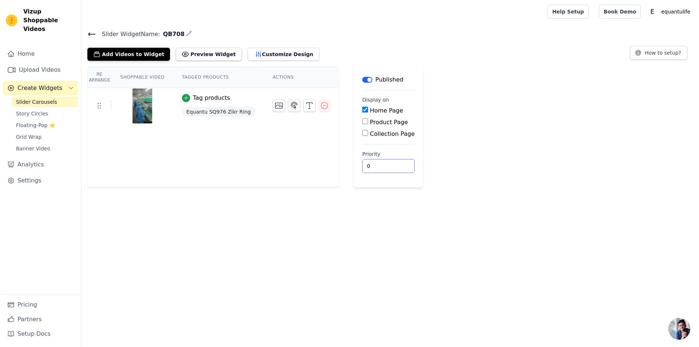
click at [381, 169] on input "0" at bounding box center [388, 166] width 52 height 14
click at [305, 135] on div "Re Arrange Shoppable Video Tagged Products Actions Tag products Equantu SQ976 Z…" at bounding box center [213, 127] width 252 height 121
click at [362, 79] on button "Label" at bounding box center [367, 80] width 10 height 6
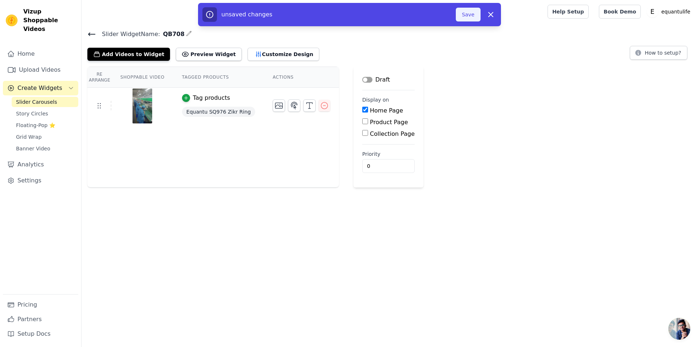
click at [470, 13] on button "Save" at bounding box center [468, 15] width 25 height 14
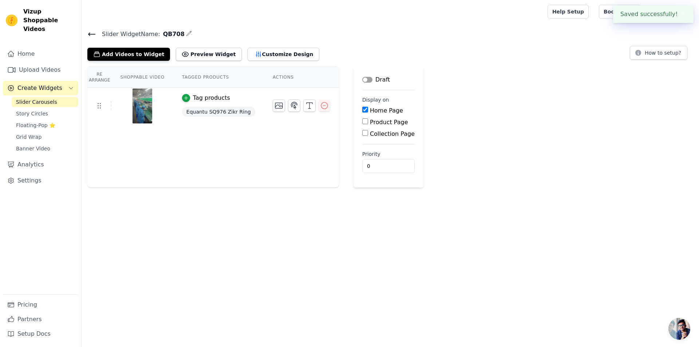
click at [98, 33] on span "Slider Widget Name:" at bounding box center [128, 34] width 64 height 9
click at [91, 33] on icon at bounding box center [91, 34] width 9 height 9
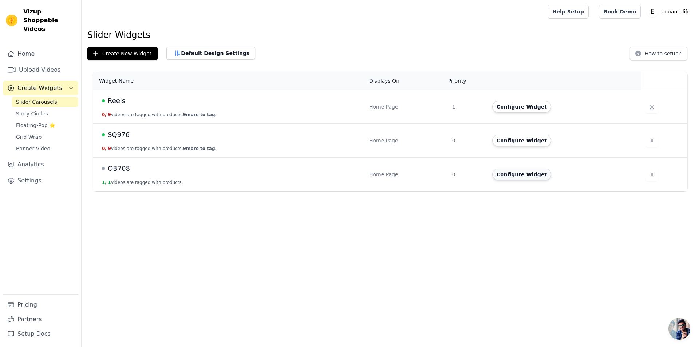
click at [520, 176] on button "Configure Widget" at bounding box center [521, 175] width 59 height 12
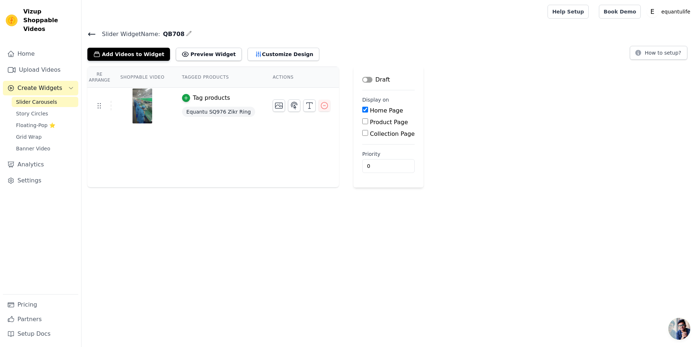
click at [375, 79] on p "Draft" at bounding box center [382, 79] width 15 height 9
click at [353, 82] on main "Label Draft Display on Home Page Product Page Collection Page Priority 0" at bounding box center [388, 127] width 70 height 121
click at [362, 79] on button "Label" at bounding box center [367, 80] width 10 height 6
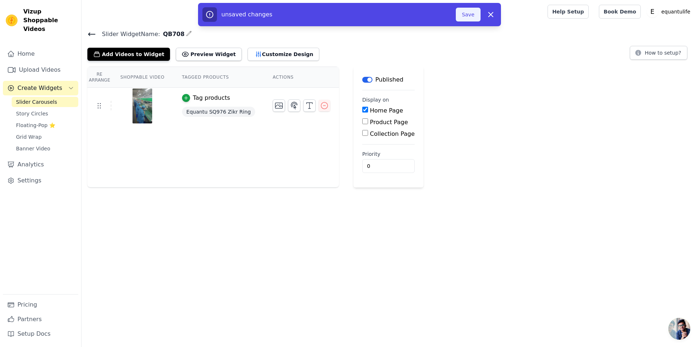
click at [462, 16] on button "Save" at bounding box center [468, 15] width 25 height 14
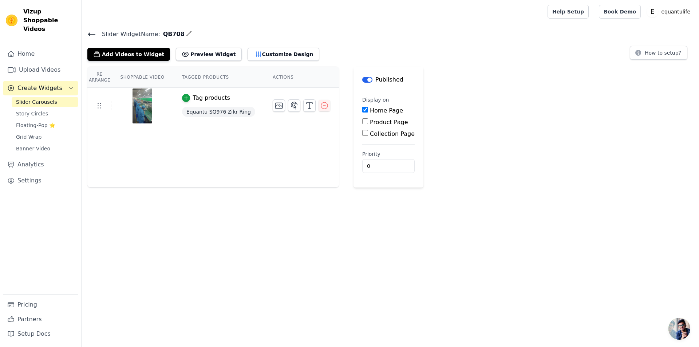
click at [92, 33] on icon at bounding box center [91, 34] width 7 height 3
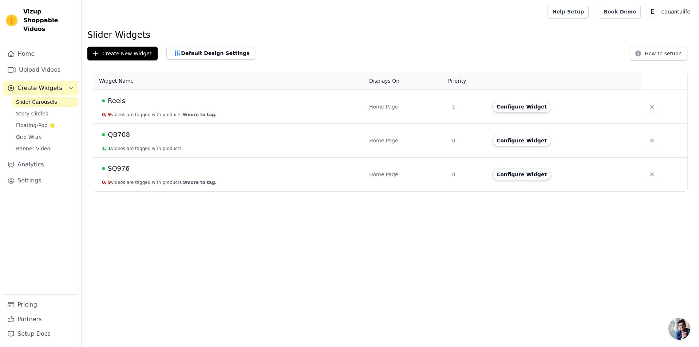
click at [508, 172] on button "Configure Widget" at bounding box center [521, 175] width 59 height 12
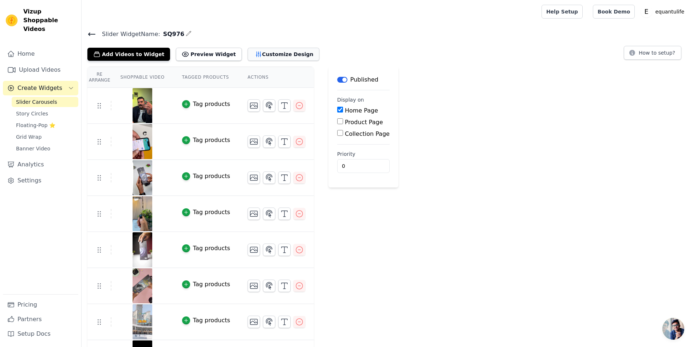
click at [260, 51] on button "Customize Design" at bounding box center [283, 54] width 72 height 13
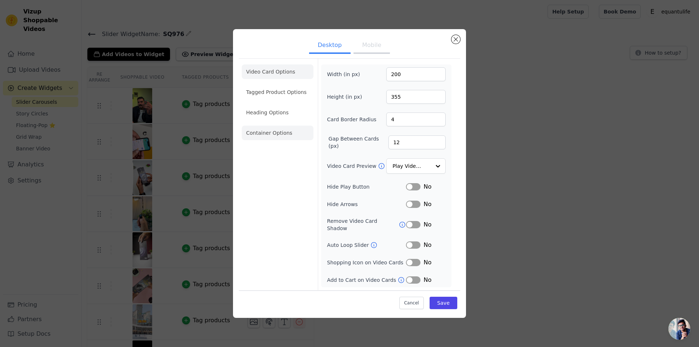
drag, startPoint x: 278, startPoint y: 124, endPoint x: 276, endPoint y: 134, distance: 9.6
click at [278, 124] on ul "Video Card Options Tagged Product Options Heading Options Container Options" at bounding box center [278, 103] width 72 height 82
click at [276, 134] on li "Container Options" at bounding box center [278, 133] width 72 height 15
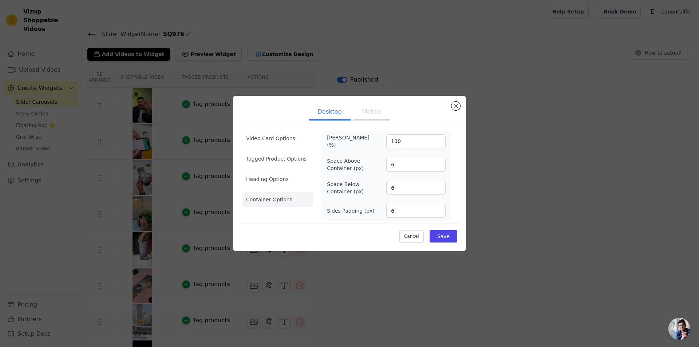
click at [451, 107] on ul "Desktop Mobile" at bounding box center [349, 113] width 221 height 22
click at [453, 104] on button "Close modal" at bounding box center [455, 106] width 9 height 9
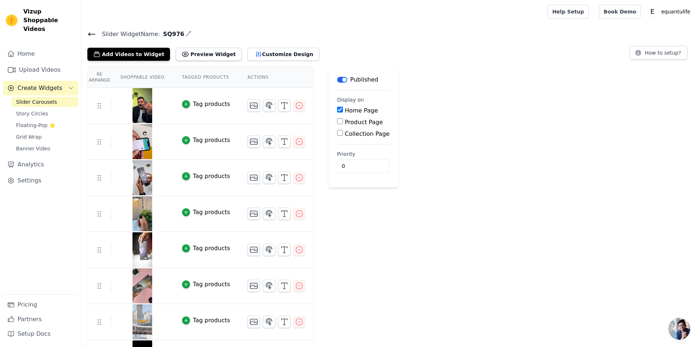
click at [90, 35] on icon at bounding box center [91, 34] width 7 height 3
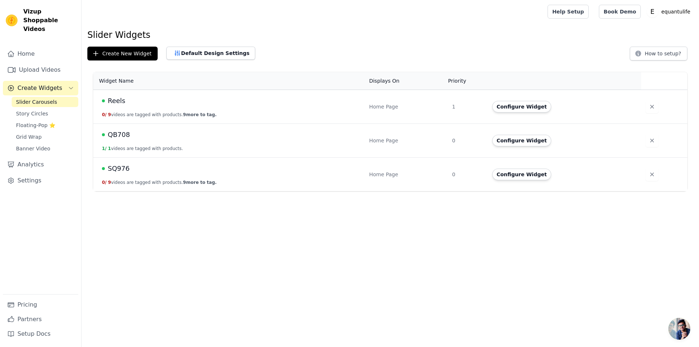
click at [501, 113] on td "Configure Widget" at bounding box center [564, 107] width 153 height 34
click at [515, 107] on button "Configure Widget" at bounding box center [521, 107] width 59 height 12
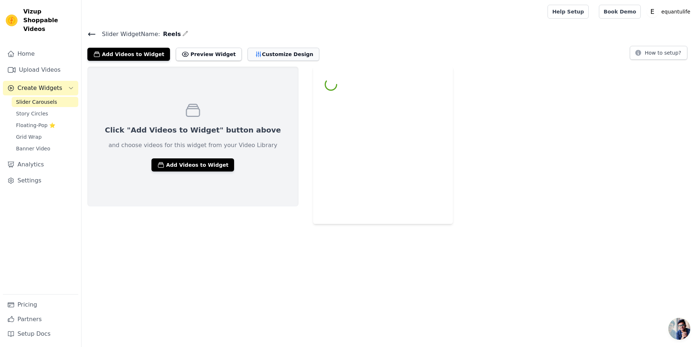
click at [266, 54] on button "Customize Design" at bounding box center [283, 54] width 72 height 13
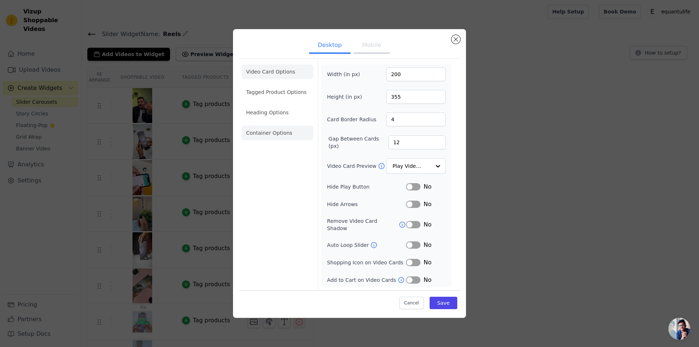
click at [269, 130] on li "Container Options" at bounding box center [278, 133] width 72 height 15
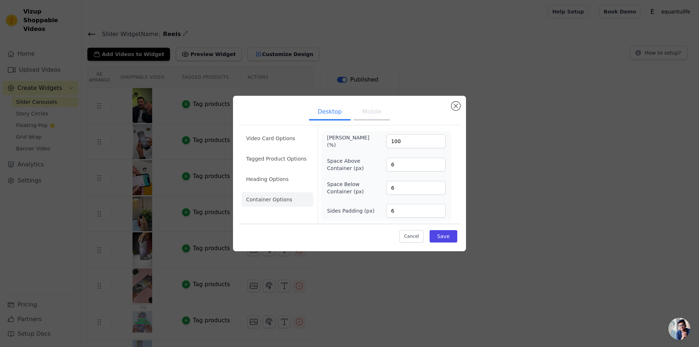
click at [373, 115] on button "Mobile" at bounding box center [371, 112] width 36 height 16
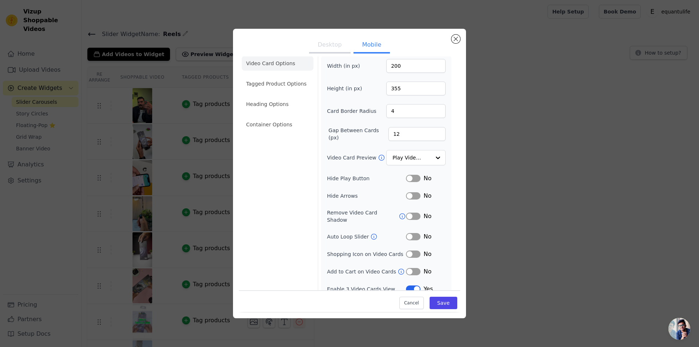
scroll to position [10, 0]
click at [455, 33] on div "Desktop Mobile Video Card Options Tagged Product Options Heading Options Contai…" at bounding box center [349, 173] width 233 height 289
click at [332, 49] on button "Desktop" at bounding box center [329, 45] width 41 height 16
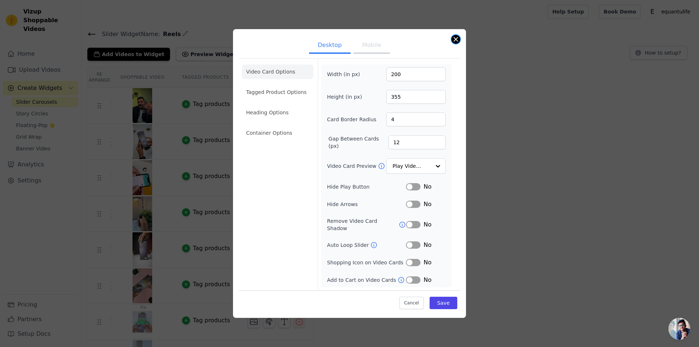
click at [456, 39] on button "Close modal" at bounding box center [455, 39] width 9 height 9
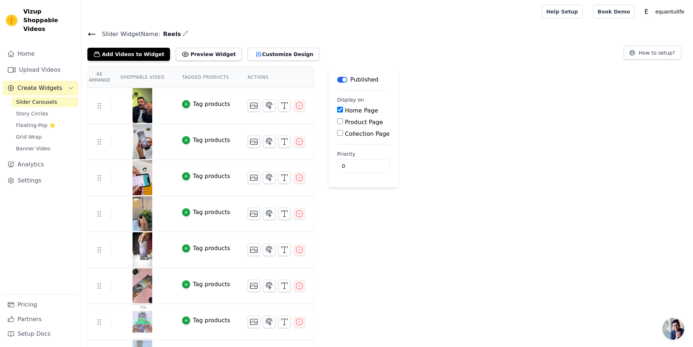
click at [90, 31] on icon at bounding box center [91, 34] width 9 height 9
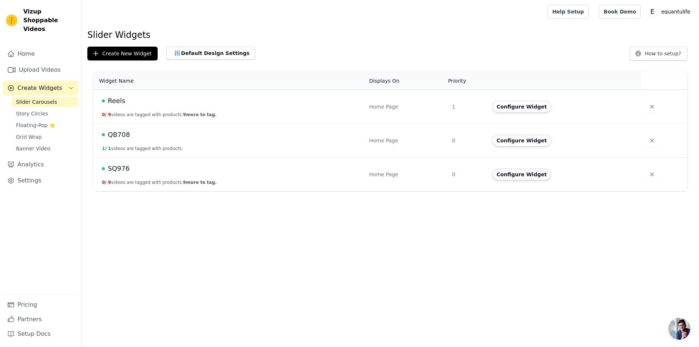
click at [522, 172] on button "Configure Widget" at bounding box center [521, 175] width 59 height 12
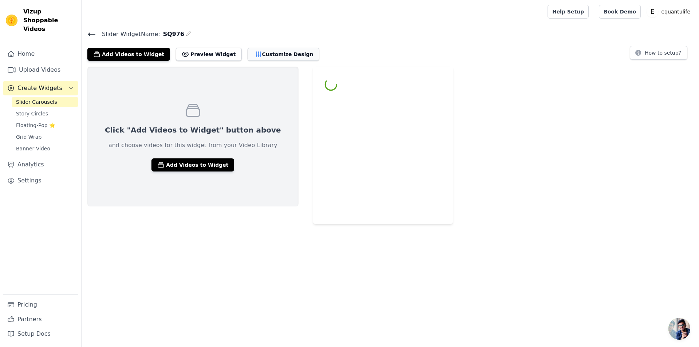
click at [256, 55] on button "Customize Design" at bounding box center [283, 54] width 72 height 13
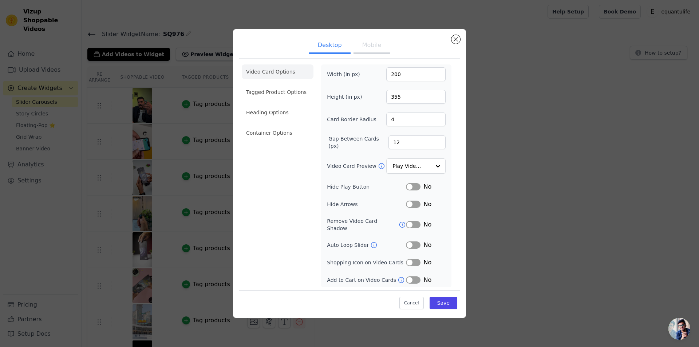
click at [368, 54] on button "Mobile" at bounding box center [371, 46] width 36 height 16
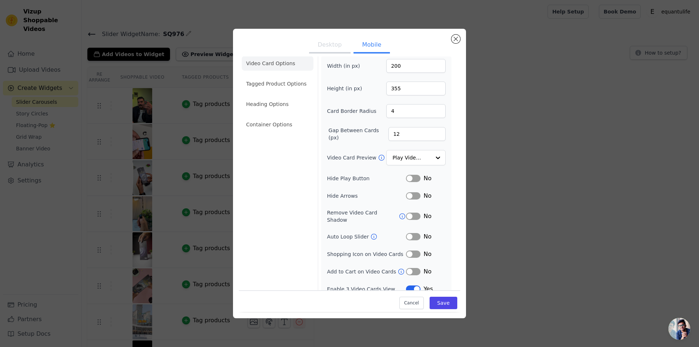
scroll to position [10, 0]
click at [452, 33] on div "Desktop Mobile Video Card Options Tagged Product Options Heading Options Contai…" at bounding box center [349, 173] width 233 height 289
click at [454, 38] on button "Close modal" at bounding box center [455, 39] width 9 height 9
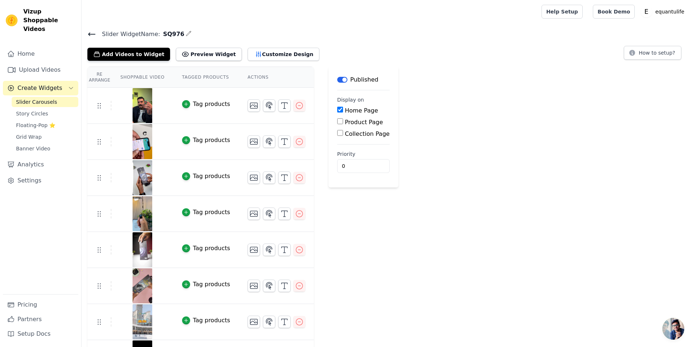
click at [96, 33] on span "Slider Widget Name:" at bounding box center [128, 34] width 64 height 9
click at [88, 27] on main "Slider Widget Name: SQ976 Add Videos to Widget Preview Widget Customize Design …" at bounding box center [387, 217] width 611 height 389
click at [94, 30] on icon at bounding box center [91, 34] width 9 height 9
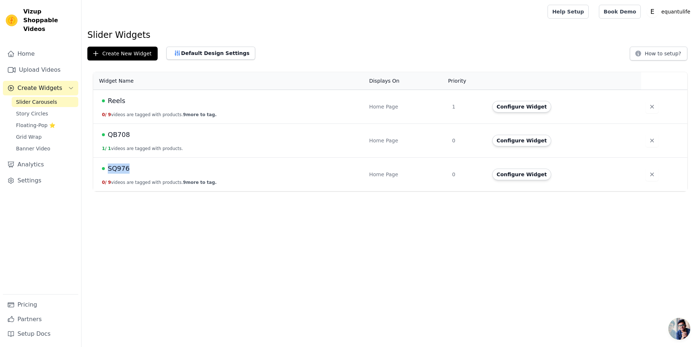
drag, startPoint x: 135, startPoint y: 165, endPoint x: 108, endPoint y: 168, distance: 27.5
click at [108, 168] on div "SQ976" at bounding box center [231, 168] width 258 height 10
copy span "SQ976"
click at [266, 191] on html "Vizup Shoppable Videos Home Upload Videos Create Widgets Slider Carousels Story…" at bounding box center [349, 95] width 699 height 191
click at [505, 105] on button "Configure Widget" at bounding box center [521, 107] width 59 height 12
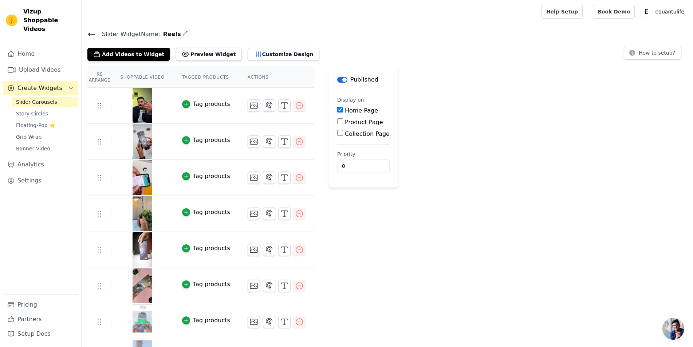
click at [88, 35] on icon at bounding box center [91, 34] width 9 height 9
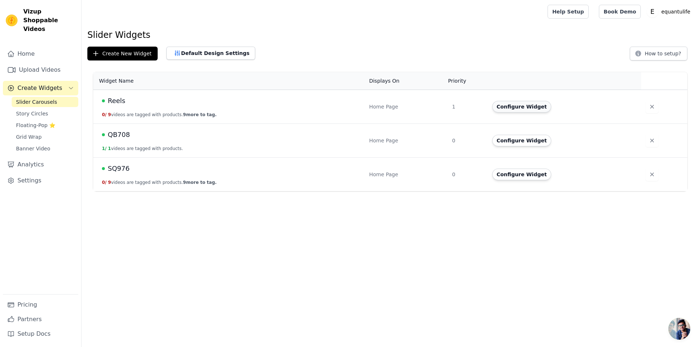
click at [503, 111] on button "Configure Widget" at bounding box center [521, 107] width 59 height 12
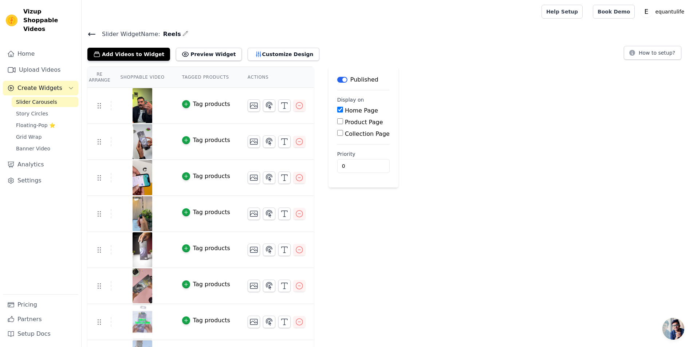
click at [337, 78] on button "Label" at bounding box center [342, 80] width 10 height 6
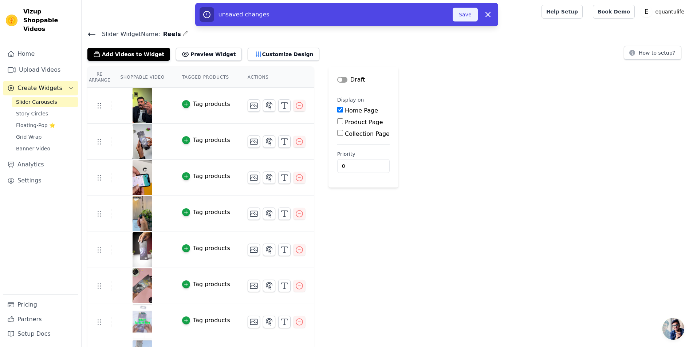
click at [464, 18] on button "Save" at bounding box center [464, 15] width 25 height 14
click at [91, 34] on icon at bounding box center [91, 34] width 7 height 3
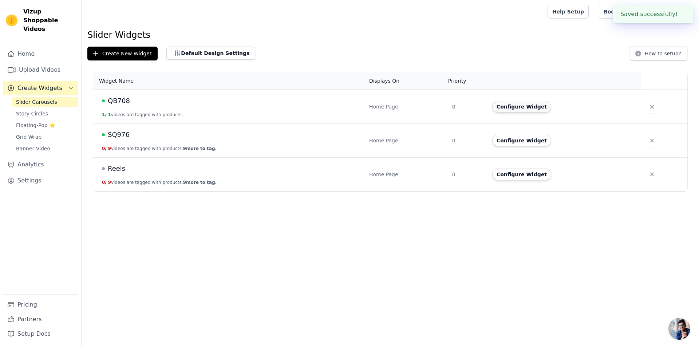
click at [516, 107] on button "Configure Widget" at bounding box center [521, 107] width 59 height 12
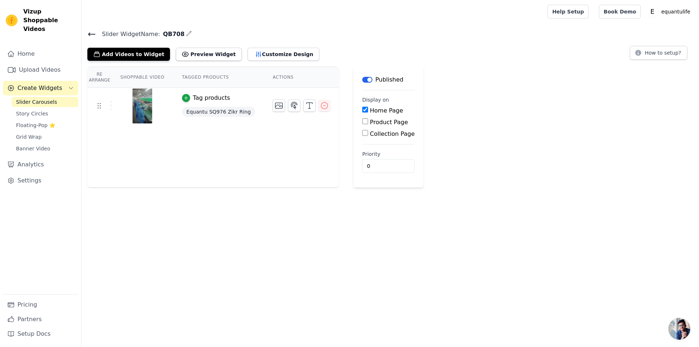
click at [375, 79] on p "Published" at bounding box center [389, 79] width 28 height 9
click at [362, 79] on div "Published" at bounding box center [382, 79] width 41 height 9
click at [362, 78] on button "Label" at bounding box center [367, 80] width 10 height 6
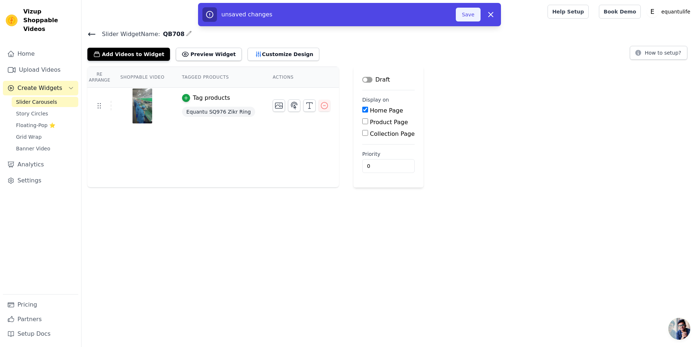
click at [469, 15] on button "Save" at bounding box center [468, 15] width 25 height 14
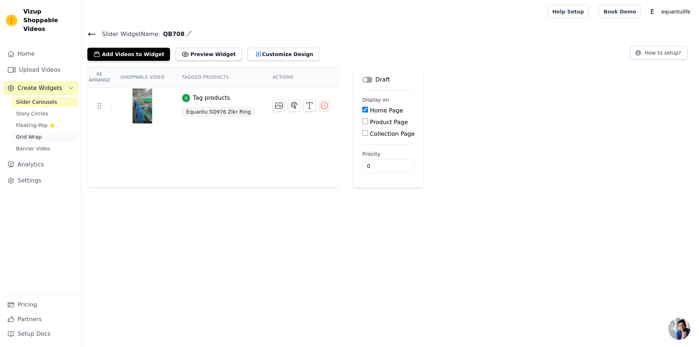
click at [31, 132] on link "Grid Wrap" at bounding box center [45, 137] width 67 height 10
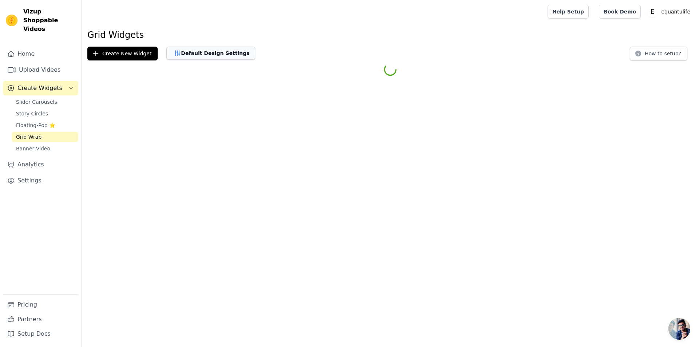
click at [218, 56] on button "Default Design Settings" at bounding box center [210, 53] width 89 height 13
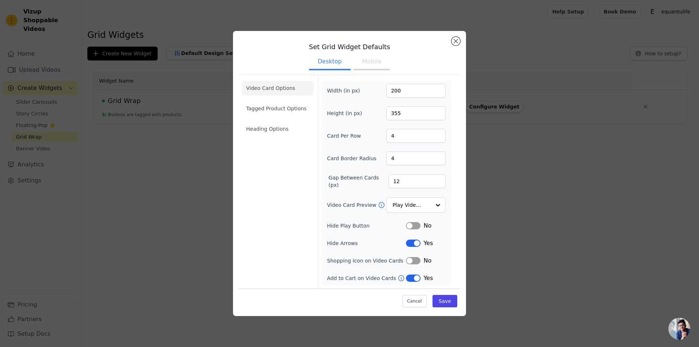
click at [364, 61] on button "Mobile" at bounding box center [371, 62] width 36 height 16
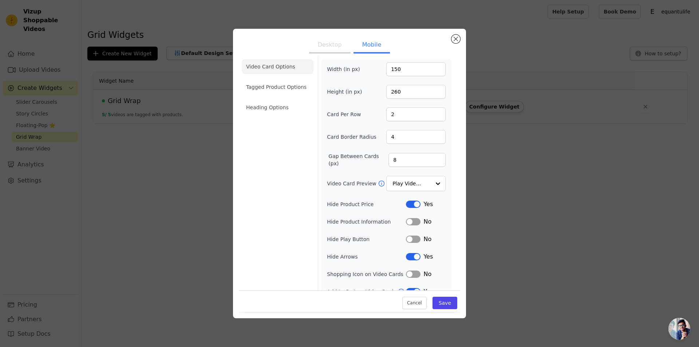
scroll to position [30, 0]
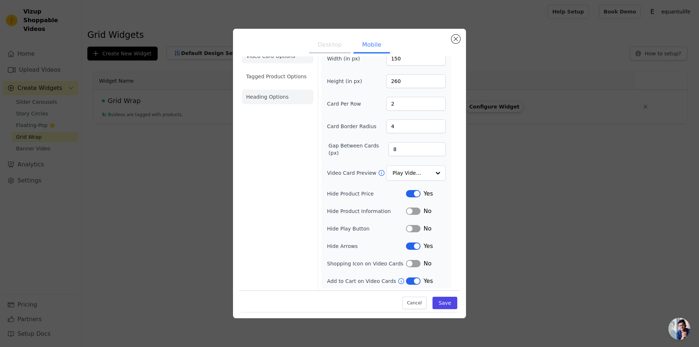
click at [276, 94] on li "Heading Options" at bounding box center [278, 97] width 72 height 15
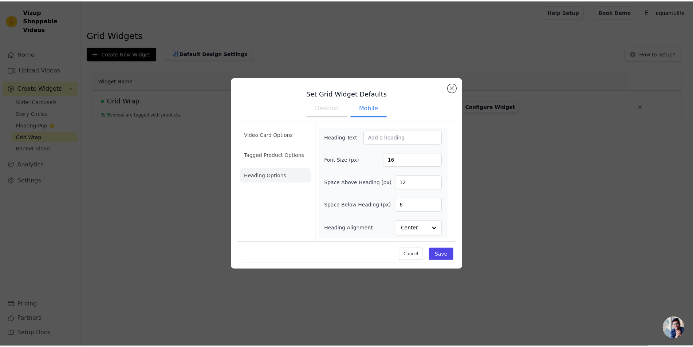
scroll to position [0, 0]
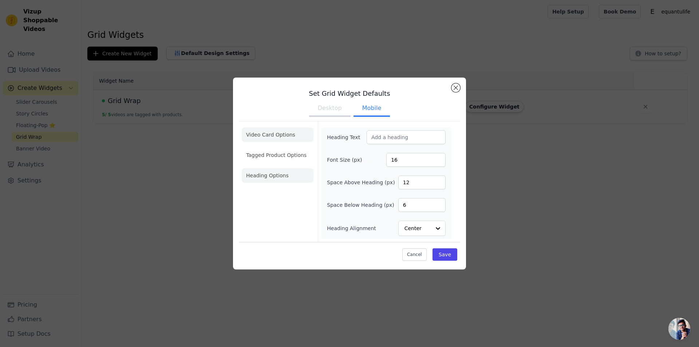
drag, startPoint x: 263, startPoint y: 151, endPoint x: 266, endPoint y: 153, distance: 3.8
click at [263, 151] on li "Tagged Product Options" at bounding box center [278, 155] width 72 height 15
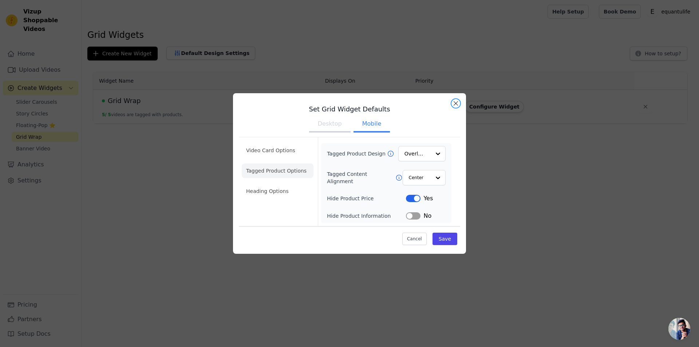
drag, startPoint x: 456, startPoint y: 106, endPoint x: 463, endPoint y: 96, distance: 12.5
click at [456, 106] on button "Close modal" at bounding box center [455, 103] width 9 height 9
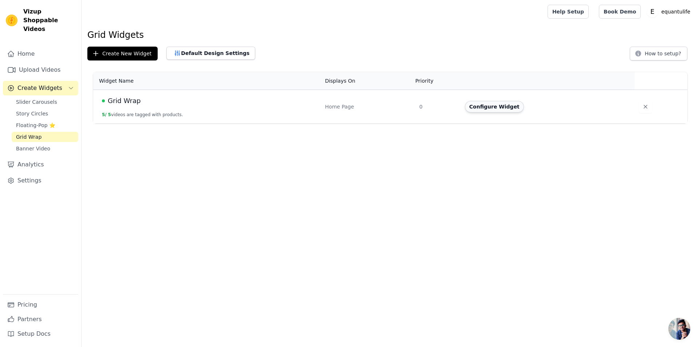
click at [487, 108] on button "Configure Widget" at bounding box center [494, 107] width 59 height 12
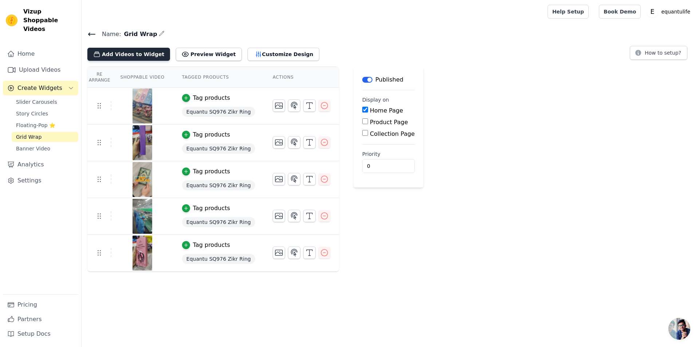
click at [116, 51] on button "Add Videos to Widget" at bounding box center [128, 54] width 83 height 13
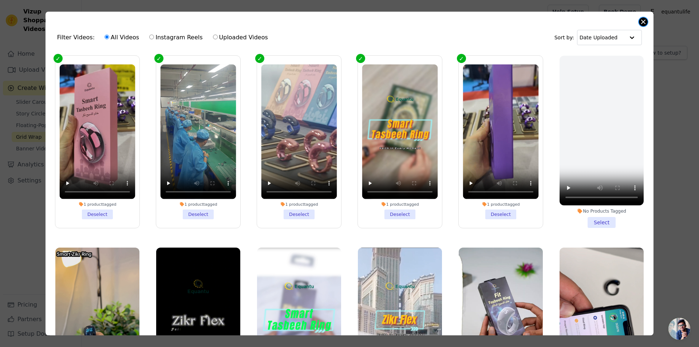
click at [644, 21] on button "Close modal" at bounding box center [643, 21] width 9 height 9
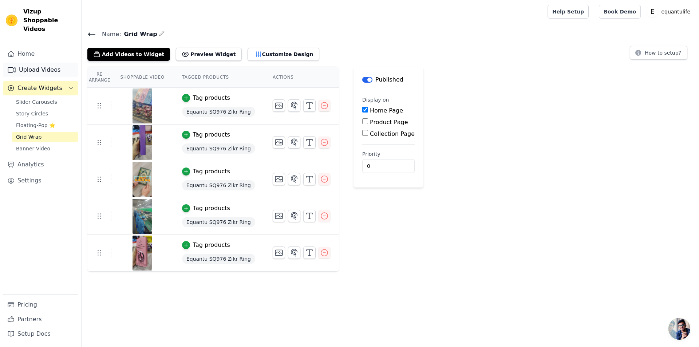
click at [39, 63] on link "Upload Videos" at bounding box center [40, 70] width 75 height 15
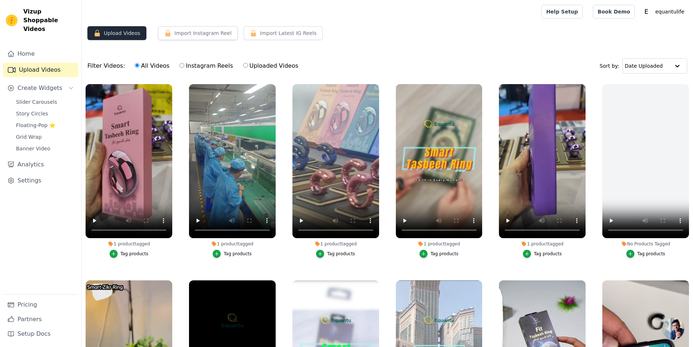
click at [113, 27] on button "Upload Videos" at bounding box center [116, 33] width 59 height 14
click at [127, 33] on button "Upload Videos" at bounding box center [116, 33] width 59 height 14
drag, startPoint x: 100, startPoint y: 35, endPoint x: 105, endPoint y: 35, distance: 4.7
click at [100, 35] on icon "button" at bounding box center [97, 32] width 7 height 7
click at [139, 32] on button "Upload Videos" at bounding box center [116, 33] width 59 height 14
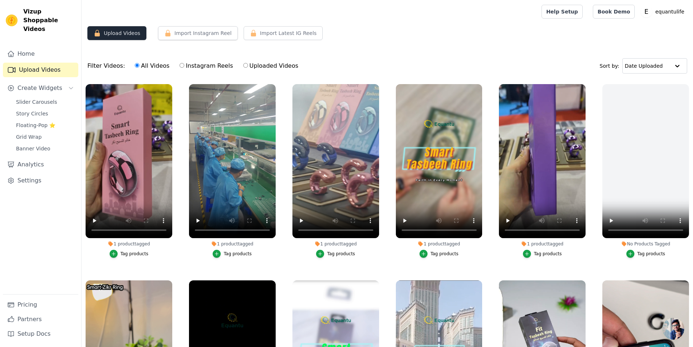
click at [139, 32] on button "Upload Videos" at bounding box center [116, 33] width 59 height 14
click at [53, 49] on link "Home" at bounding box center [40, 54] width 75 height 15
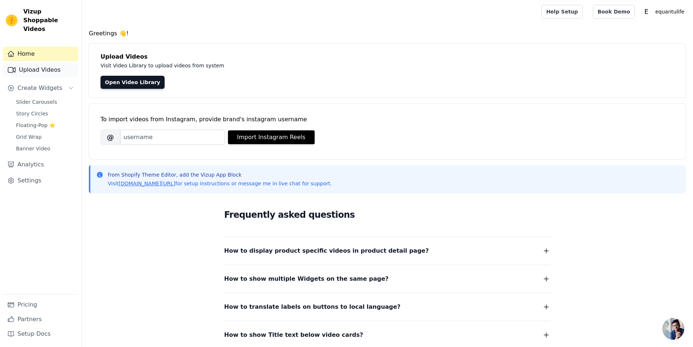
click at [43, 63] on link "Upload Videos" at bounding box center [40, 70] width 75 height 15
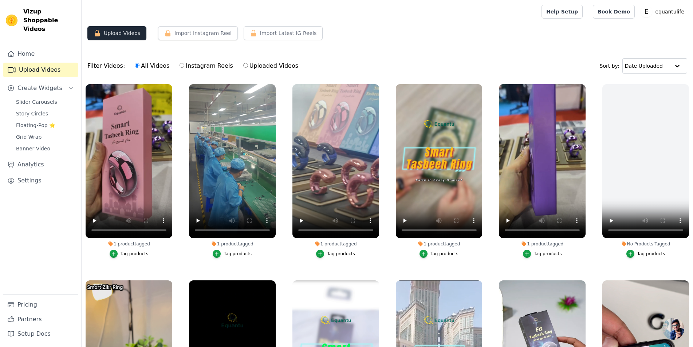
click at [129, 36] on button "Upload Videos" at bounding box center [116, 33] width 59 height 14
click at [650, 67] on input "text" at bounding box center [647, 66] width 45 height 15
click at [649, 85] on div "Date Created" at bounding box center [652, 88] width 62 height 9
click at [653, 71] on input "text" at bounding box center [648, 66] width 41 height 15
click at [654, 79] on div "Date Uploaded" at bounding box center [653, 80] width 57 height 9
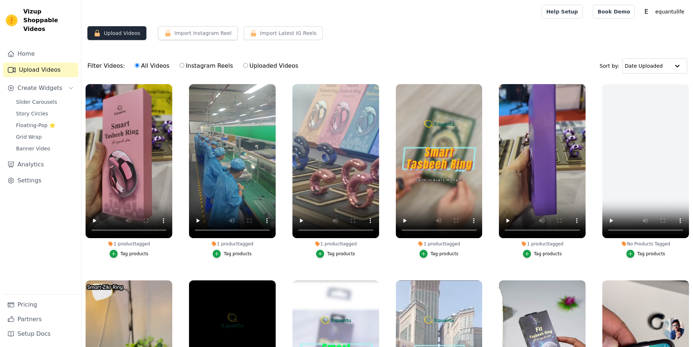
click at [127, 38] on button "Upload Videos" at bounding box center [116, 33] width 59 height 14
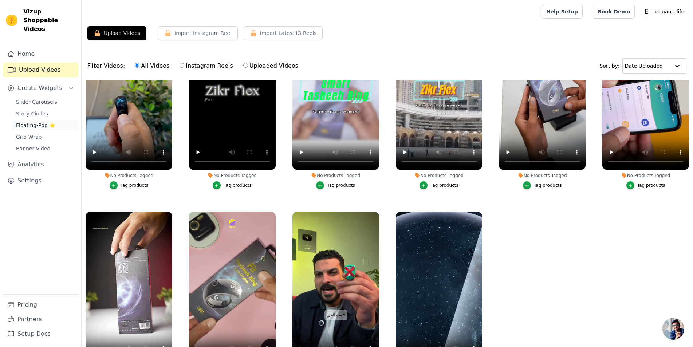
scroll to position [265, 0]
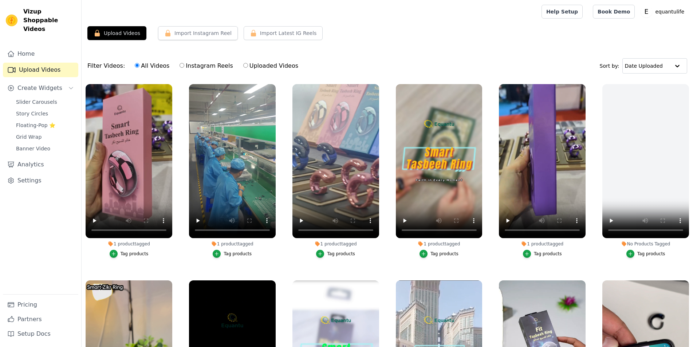
click at [127, 33] on button "Upload Videos" at bounding box center [116, 33] width 59 height 14
click at [479, 86] on icon "button" at bounding box center [480, 85] width 3 height 3
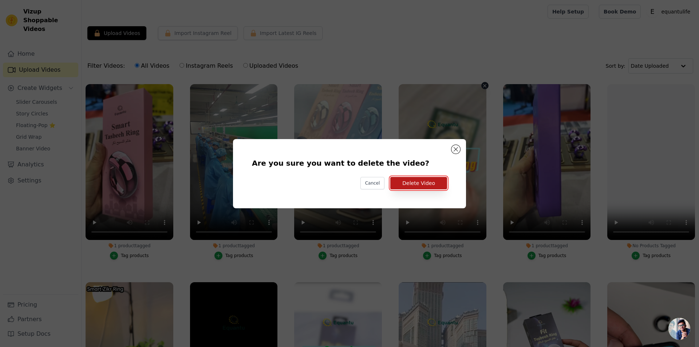
click at [418, 180] on button "Delete Video" at bounding box center [418, 183] width 57 height 12
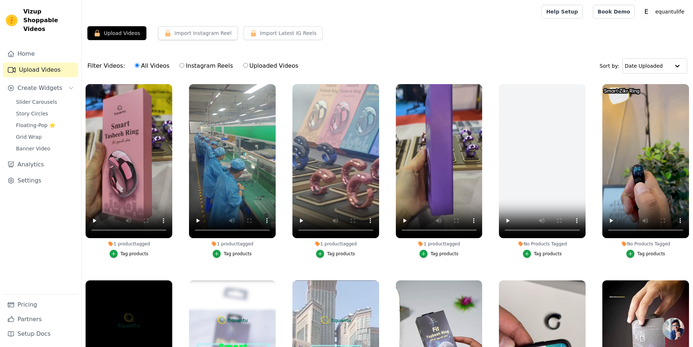
click at [414, 55] on div "Filter Videos: All Videos Instagram Reels Uploaded Videos Sort by: Date Uploaded" at bounding box center [387, 66] width 611 height 28
click at [109, 34] on button "Upload Videos" at bounding box center [116, 33] width 59 height 14
click at [47, 84] on span "Create Widgets" at bounding box center [39, 88] width 45 height 9
click at [22, 47] on link "Home" at bounding box center [40, 54] width 75 height 15
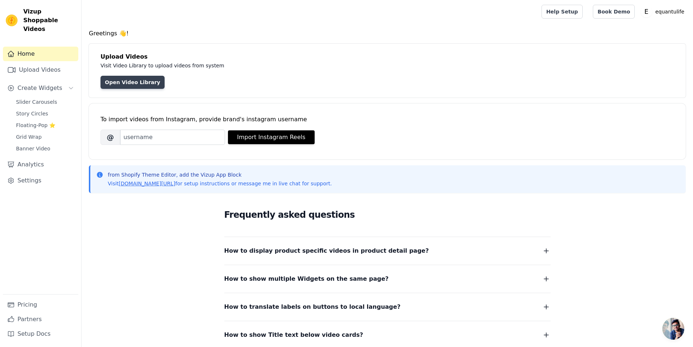
drag, startPoint x: 122, startPoint y: 82, endPoint x: 134, endPoint y: 84, distance: 12.0
click at [122, 82] on link "Open Video Library" at bounding box center [132, 82] width 64 height 13
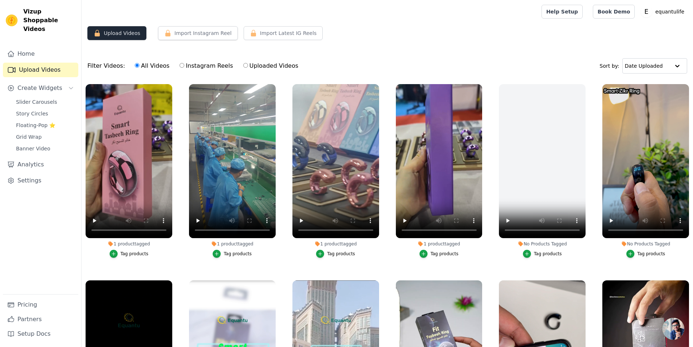
click at [114, 32] on button "Upload Videos" at bounding box center [116, 33] width 59 height 14
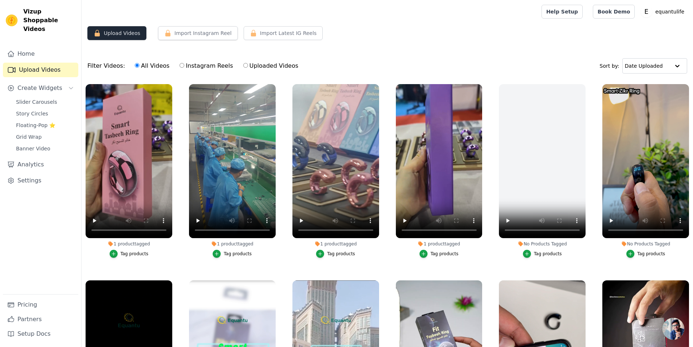
click at [114, 32] on button "Upload Videos" at bounding box center [116, 33] width 59 height 14
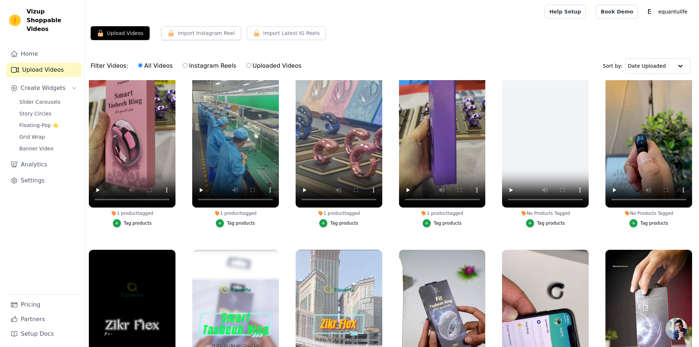
scroll to position [73, 0]
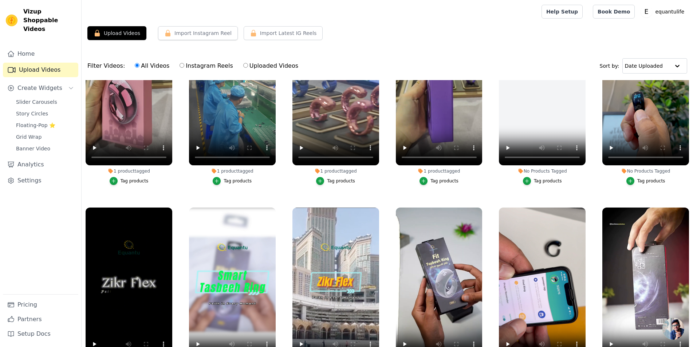
click at [177, 60] on div "All Videos Instagram Reels Uploaded Videos" at bounding box center [216, 66] width 171 height 17
click at [179, 63] on label "Instagram Reels" at bounding box center [206, 65] width 54 height 9
click at [179, 63] on input "Instagram Reels" at bounding box center [181, 65] width 5 height 5
radio input "true"
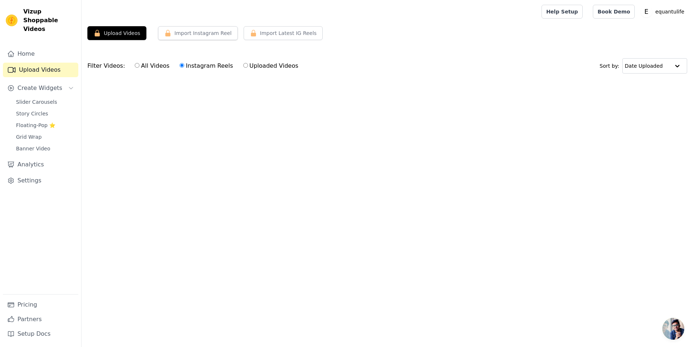
scroll to position [0, 0]
click at [252, 67] on label "Uploaded Videos" at bounding box center [271, 65] width 56 height 9
click at [248, 67] on input "Uploaded Videos" at bounding box center [245, 65] width 5 height 5
radio input "true"
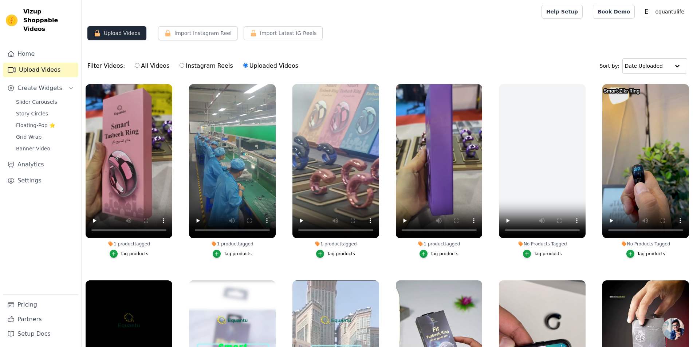
click at [125, 37] on button "Upload Videos" at bounding box center [116, 33] width 59 height 14
click at [173, 35] on button "Import Instagram Reel" at bounding box center [198, 33] width 80 height 14
click at [198, 37] on button "Import Instagram Reel" at bounding box center [198, 33] width 80 height 14
click at [250, 29] on icon "button" at bounding box center [253, 32] width 7 height 7
drag, startPoint x: 236, startPoint y: 29, endPoint x: 231, endPoint y: 29, distance: 4.4
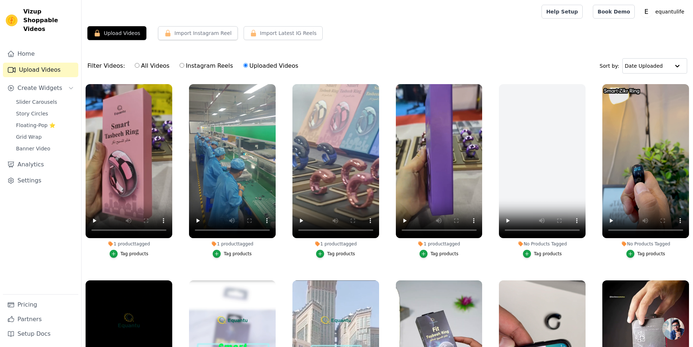
click at [235, 29] on div "Upload Videos Import Instagram Reel Import Latest Instagram Reels Import Latest…" at bounding box center [387, 36] width 611 height 20
click at [190, 32] on button "Import Instagram Reel" at bounding box center [198, 33] width 80 height 14
click at [123, 29] on button "Upload Videos" at bounding box center [116, 33] width 59 height 14
click at [22, 14] on div "Vizup Shoppable Videos" at bounding box center [40, 20] width 81 height 26
click at [8, 15] on img at bounding box center [12, 21] width 12 height 12
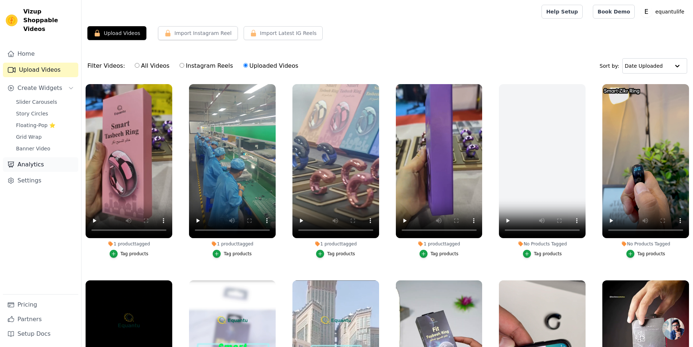
click at [24, 157] on link "Analytics" at bounding box center [40, 164] width 75 height 15
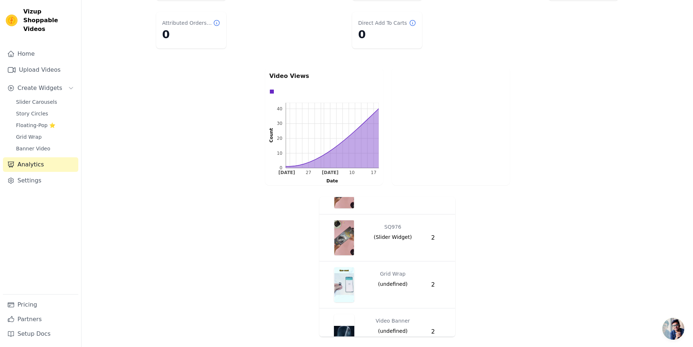
scroll to position [328, 0]
click at [29, 174] on link "Settings" at bounding box center [40, 180] width 75 height 15
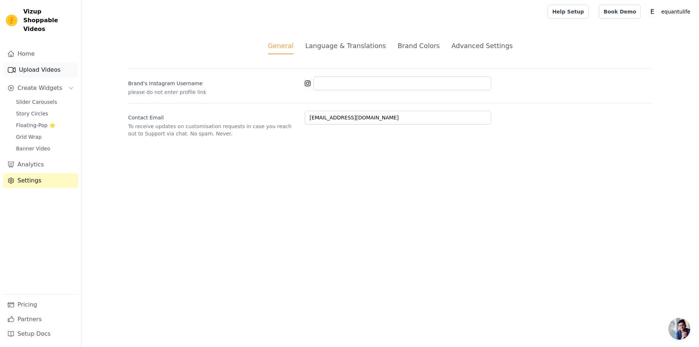
click at [44, 64] on link "Upload Videos" at bounding box center [40, 70] width 75 height 15
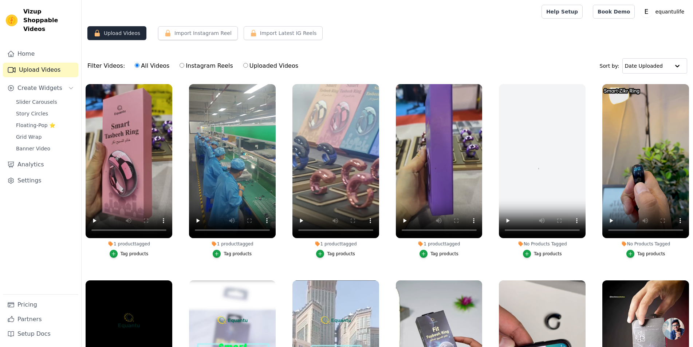
click at [132, 33] on button "Upload Videos" at bounding box center [116, 33] width 59 height 14
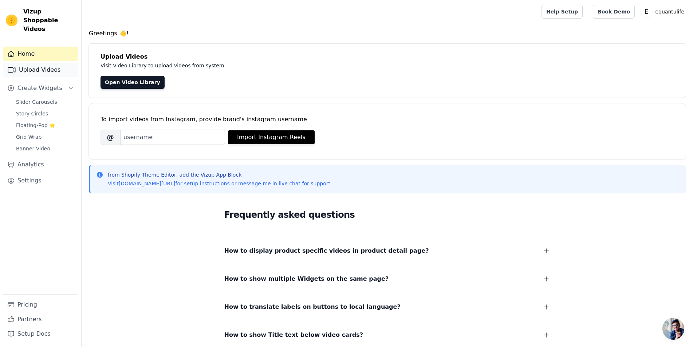
click at [38, 63] on link "Upload Videos" at bounding box center [40, 70] width 75 height 15
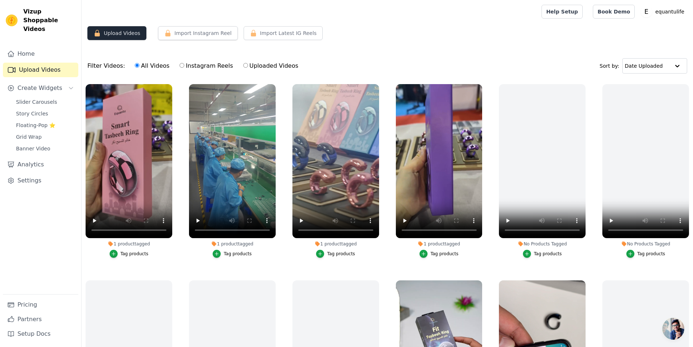
click at [116, 30] on button "Upload Videos" at bounding box center [116, 33] width 59 height 14
click at [120, 37] on button "Upload Videos" at bounding box center [116, 33] width 59 height 14
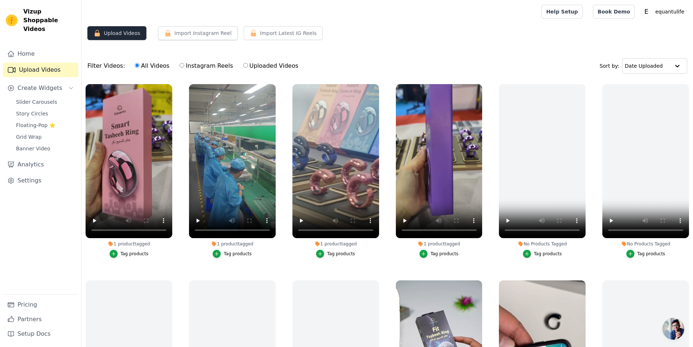
click at [120, 37] on button "Upload Videos" at bounding box center [116, 33] width 59 height 14
click at [112, 30] on button "Upload Videos" at bounding box center [116, 33] width 59 height 14
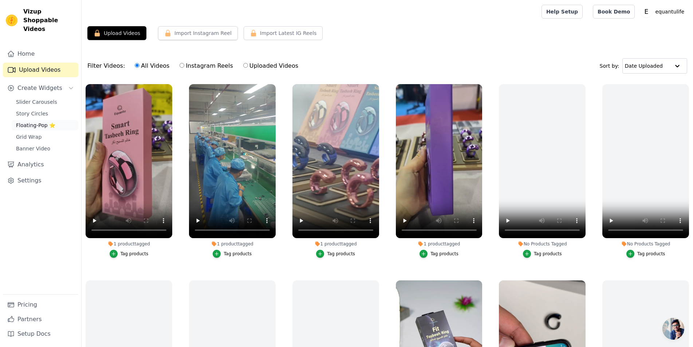
click at [40, 122] on span "Floating-Pop ⭐" at bounding box center [35, 125] width 39 height 7
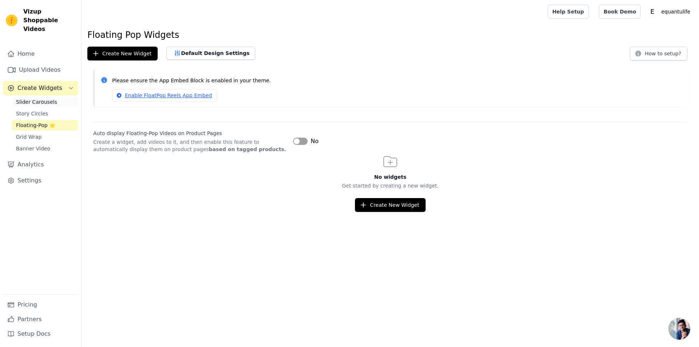
click at [46, 98] on link "Slider Carousels" at bounding box center [45, 102] width 67 height 10
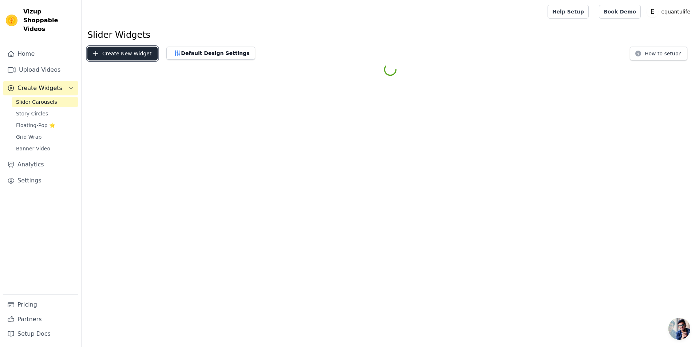
click at [105, 53] on button "Create New Widget" at bounding box center [122, 54] width 70 height 14
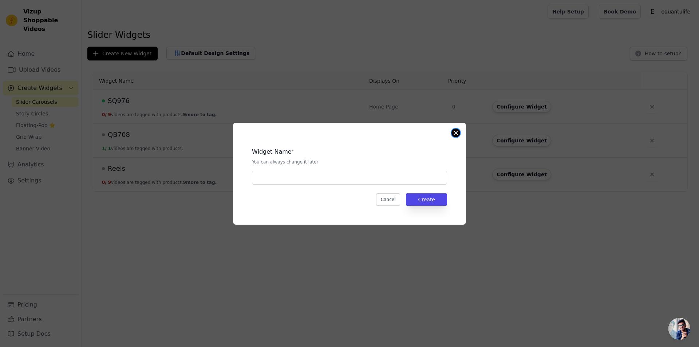
click at [456, 134] on button "Close modal" at bounding box center [455, 132] width 9 height 9
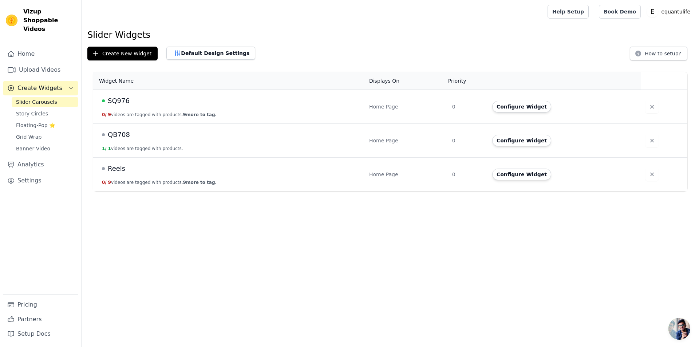
click at [684, 330] on span "Open chat" at bounding box center [679, 329] width 22 height 22
click at [679, 327] on span "Open chat" at bounding box center [679, 329] width 22 height 22
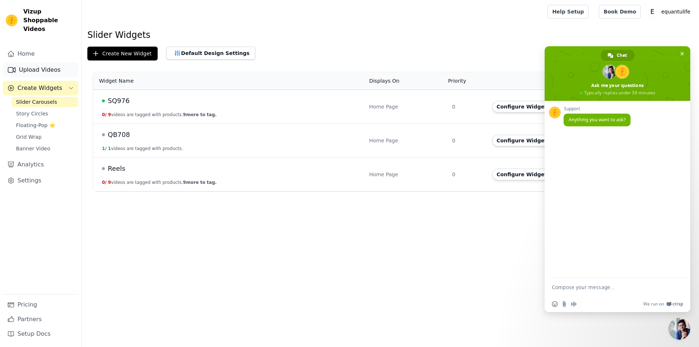
click at [28, 65] on link "Upload Videos" at bounding box center [40, 70] width 75 height 15
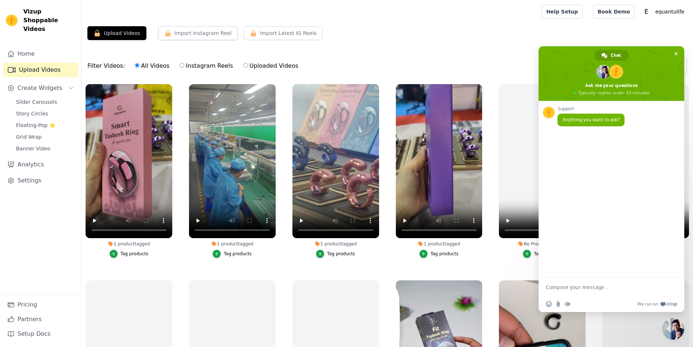
drag, startPoint x: 579, startPoint y: 285, endPoint x: 579, endPoint y: 289, distance: 4.1
click at [579, 285] on textarea "Compose your message..." at bounding box center [604, 287] width 116 height 18
click at [590, 286] on textarea "Compose your message..." at bounding box center [604, 287] width 116 height 18
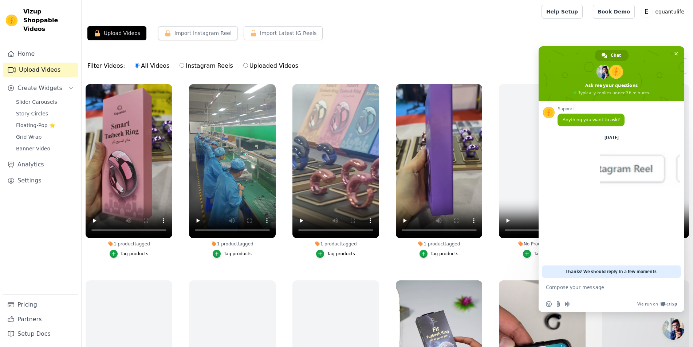
click at [596, 296] on textarea "Compose your message..." at bounding box center [604, 287] width 116 height 18
paste textarea "What's going on? I can't upload videos."
type textarea "What's going on? I can't upload videos."
click at [392, 53] on div "Filter Videos: All Videos Instagram Reels Uploaded Videos Sort by: Date Uploaded" at bounding box center [387, 66] width 611 height 28
click at [674, 329] on span "Close chat" at bounding box center [673, 329] width 22 height 22
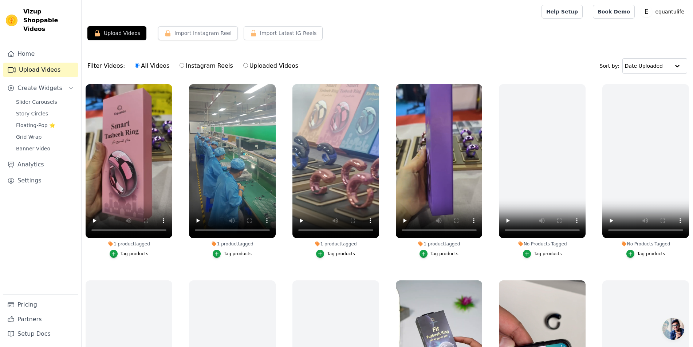
click at [674, 329] on span "Open chat" at bounding box center [673, 329] width 22 height 22
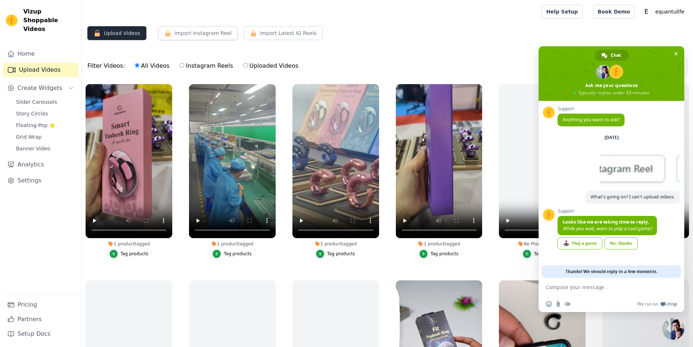
click at [116, 33] on button "Upload Videos" at bounding box center [116, 33] width 59 height 14
click at [29, 174] on link "Settings" at bounding box center [40, 180] width 75 height 15
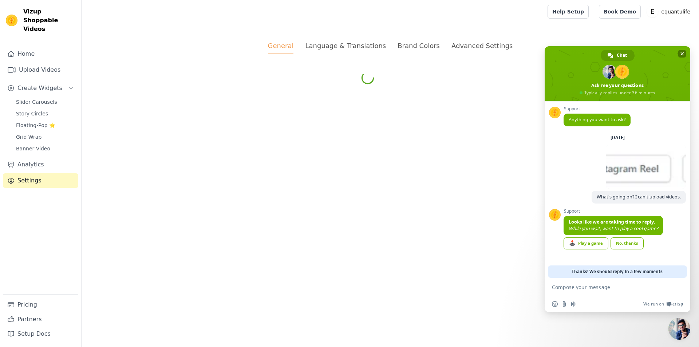
click at [683, 52] on span "Close chat" at bounding box center [682, 53] width 4 height 5
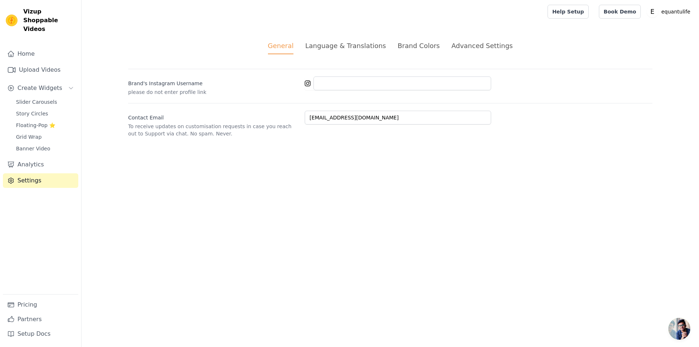
click at [335, 48] on div "Language & Translations" at bounding box center [345, 46] width 81 height 10
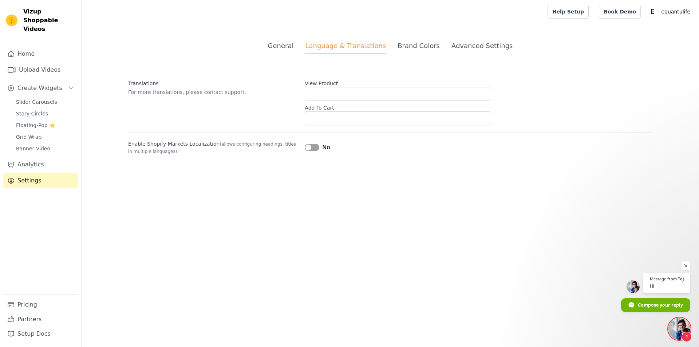
click at [680, 327] on span "Open chat" at bounding box center [679, 329] width 22 height 22
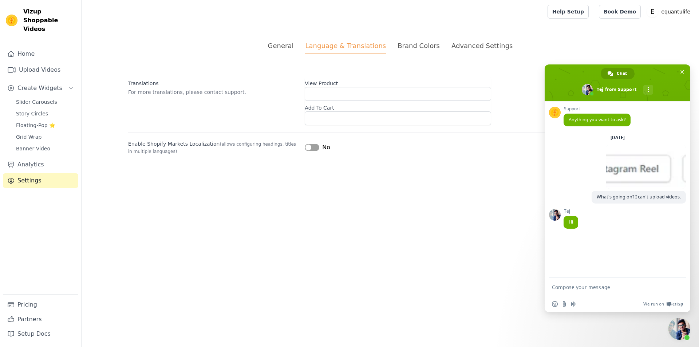
click at [577, 287] on textarea "Compose your message..." at bounding box center [610, 287] width 116 height 18
click at [599, 285] on textarea "Compose your message..." at bounding box center [610, 287] width 116 height 18
paste textarea "What's going on? I can't upload videos."
type textarea "What's going on? I can't upload videos."
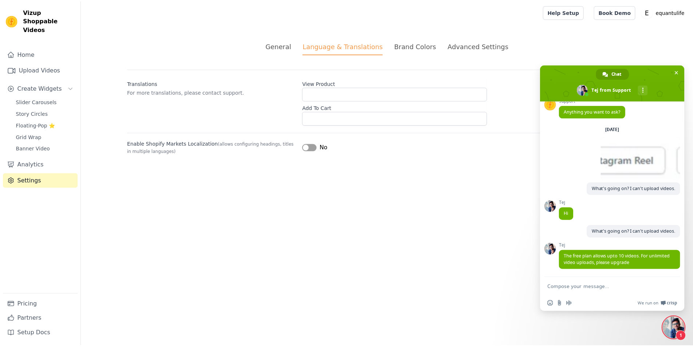
scroll to position [30, 0]
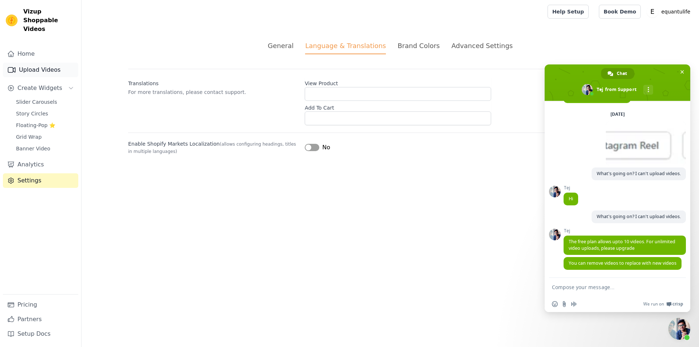
click at [31, 63] on link "Upload Videos" at bounding box center [40, 70] width 75 height 15
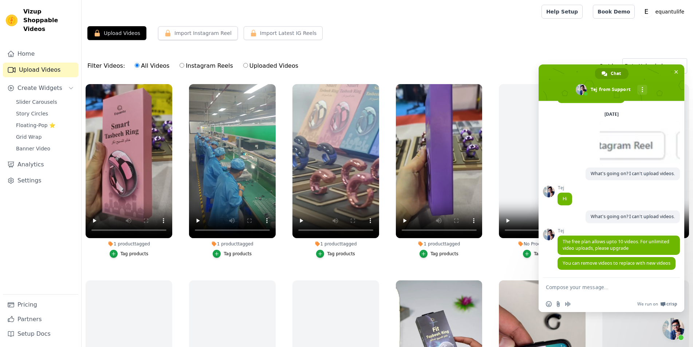
click at [571, 288] on textarea "Compose your message..." at bounding box center [604, 287] width 116 height 18
type textarea "ok"
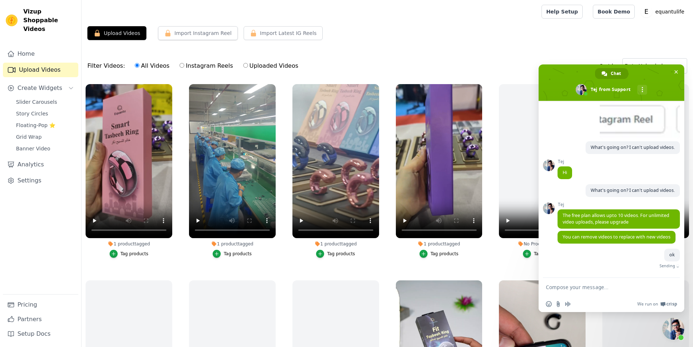
scroll to position [48, 0]
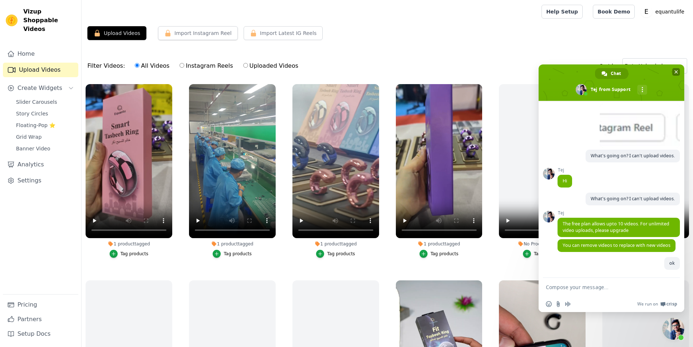
click at [680, 73] on span at bounding box center [611, 82] width 146 height 36
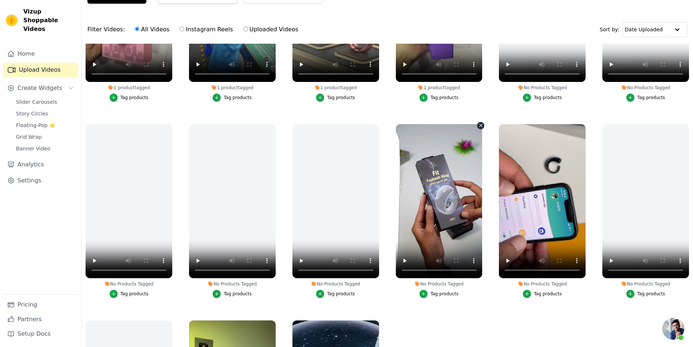
scroll to position [0, 0]
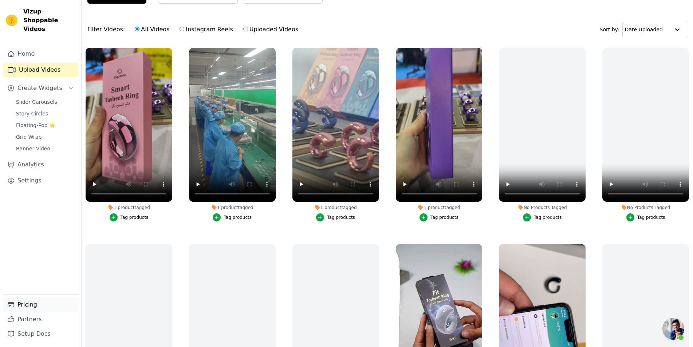
click at [31, 308] on link "Pricing" at bounding box center [40, 304] width 75 height 15
